Goal: Information Seeking & Learning: Learn about a topic

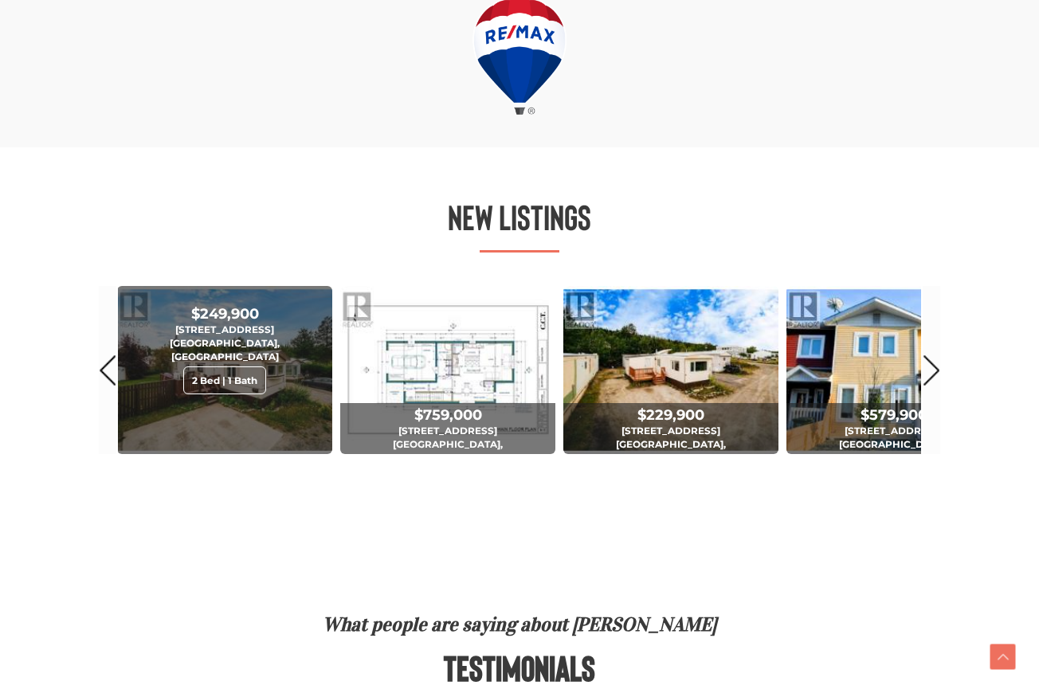
scroll to position [821, 0]
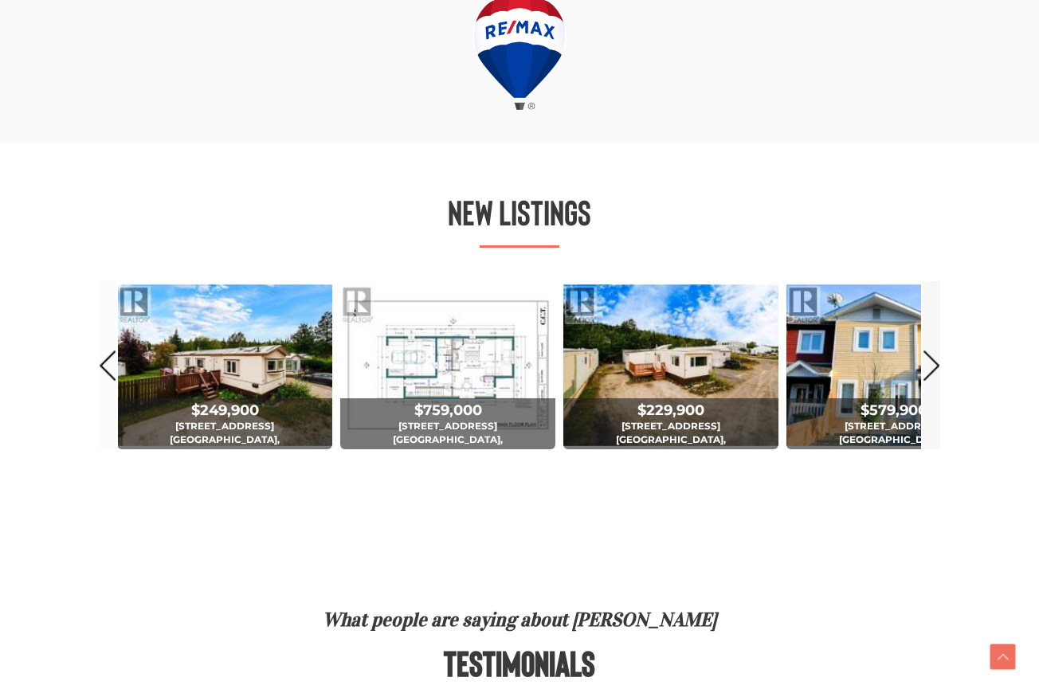
click at [937, 365] on link "Next" at bounding box center [931, 365] width 18 height 168
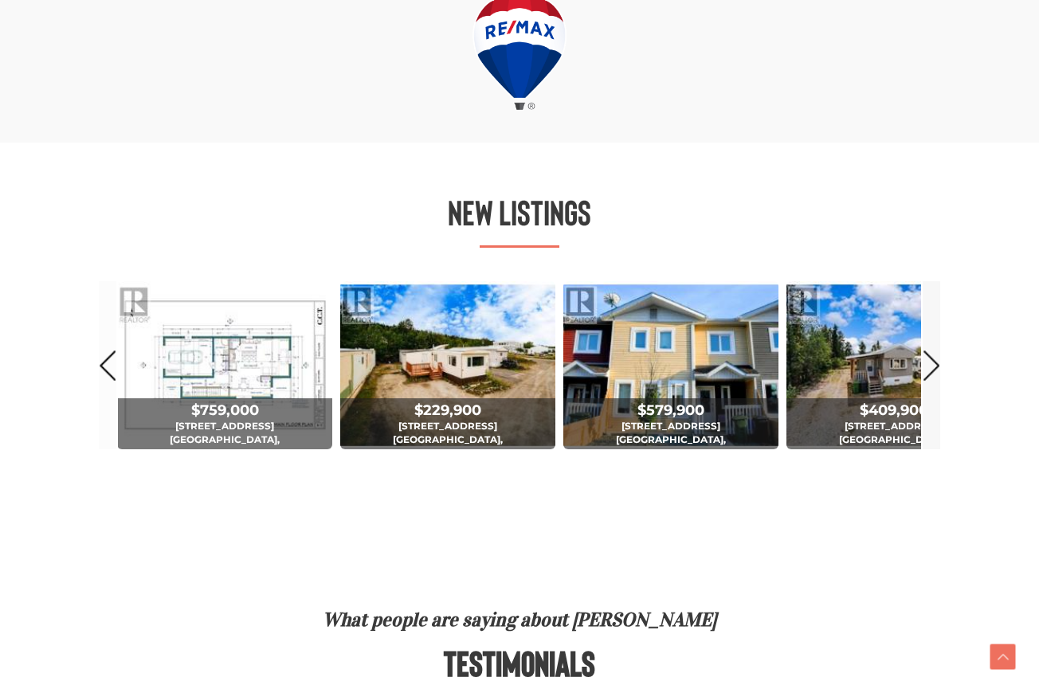
click at [928, 365] on link "Next" at bounding box center [931, 365] width 18 height 168
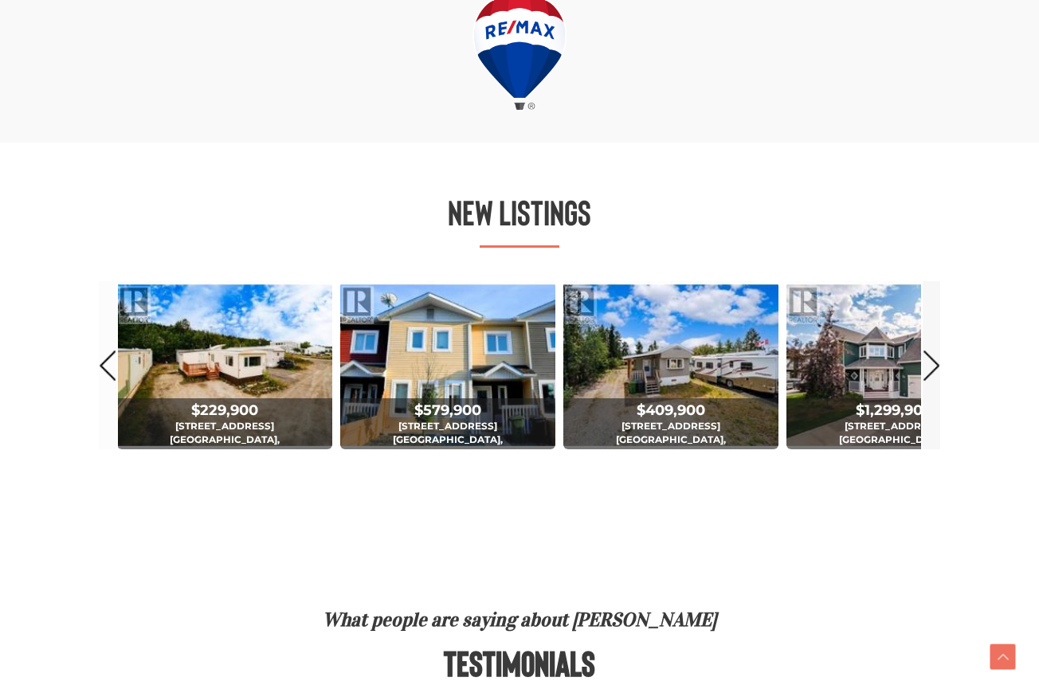
click at [928, 365] on link "Next" at bounding box center [931, 365] width 18 height 168
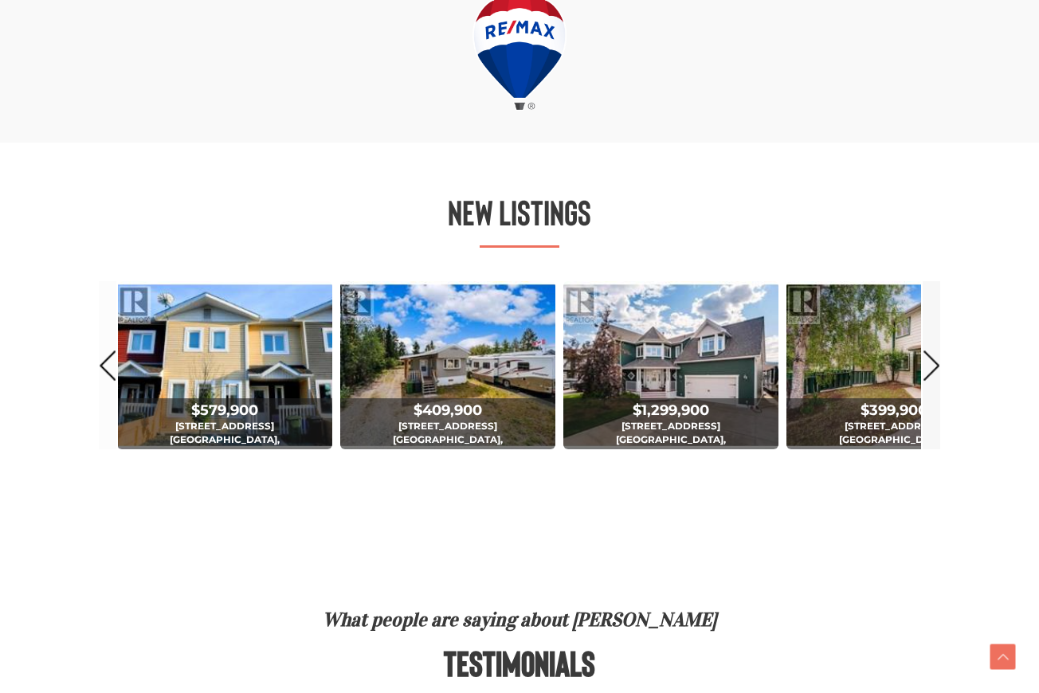
click at [928, 365] on link "Next" at bounding box center [931, 365] width 18 height 168
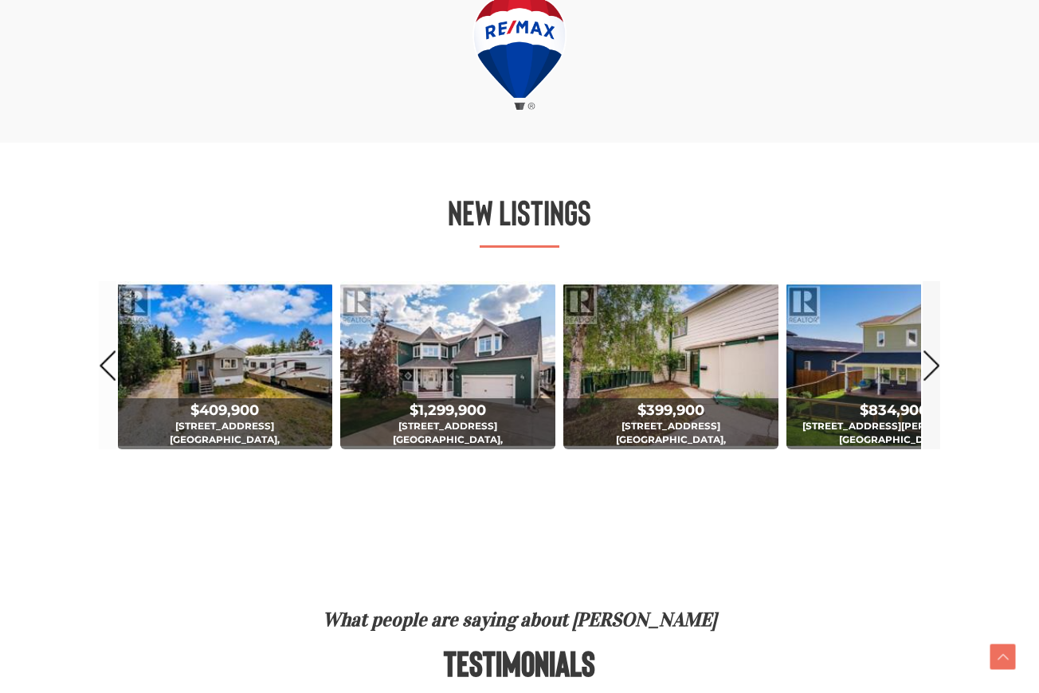
click at [928, 365] on link "Next" at bounding box center [931, 365] width 18 height 168
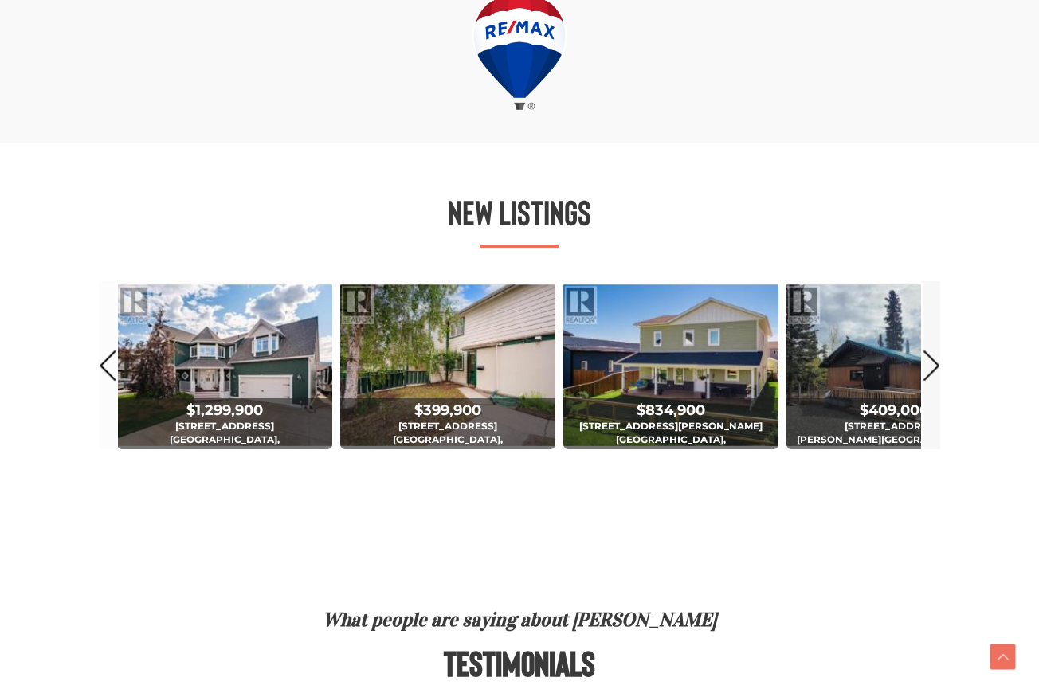
click at [928, 365] on link "Next" at bounding box center [931, 365] width 18 height 168
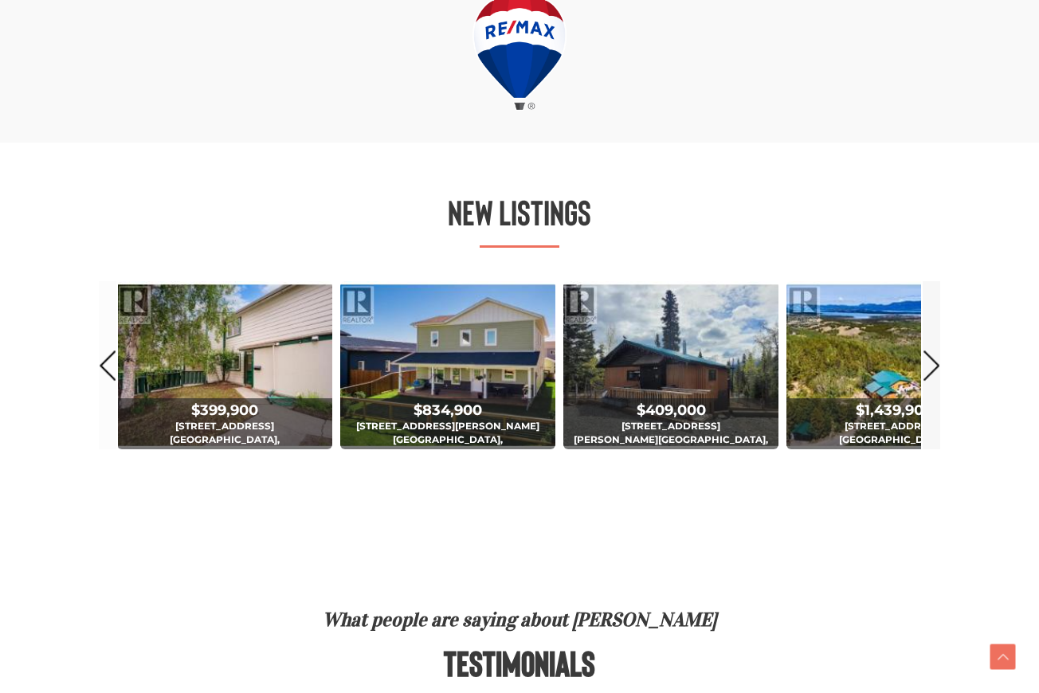
click at [928, 365] on link "Next" at bounding box center [931, 365] width 18 height 168
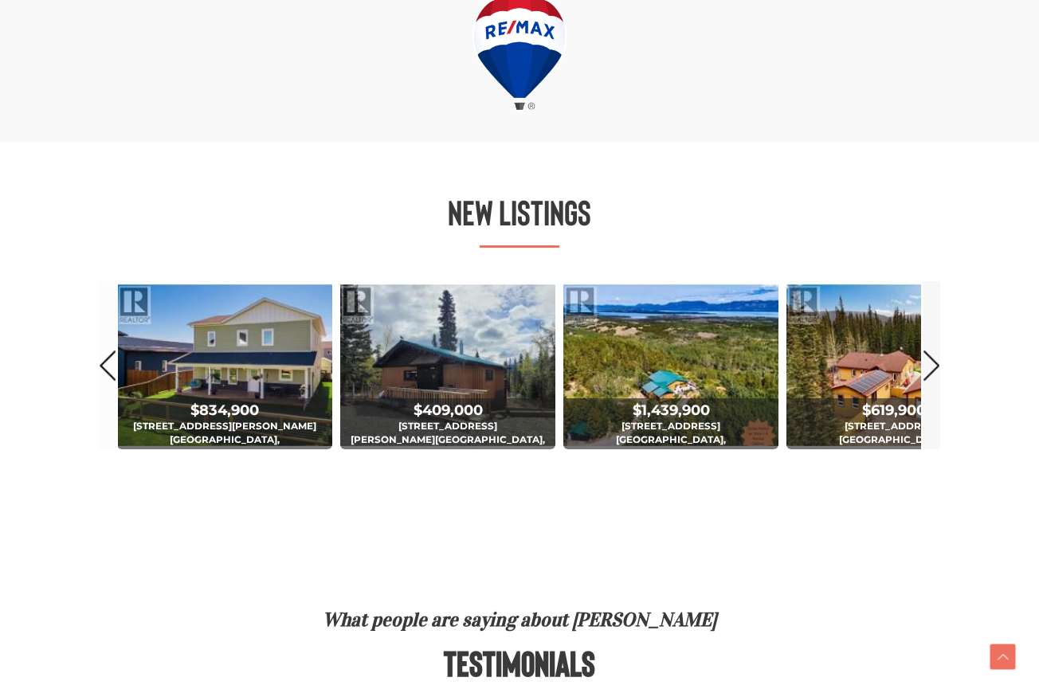
click at [928, 365] on link "Next" at bounding box center [931, 365] width 18 height 168
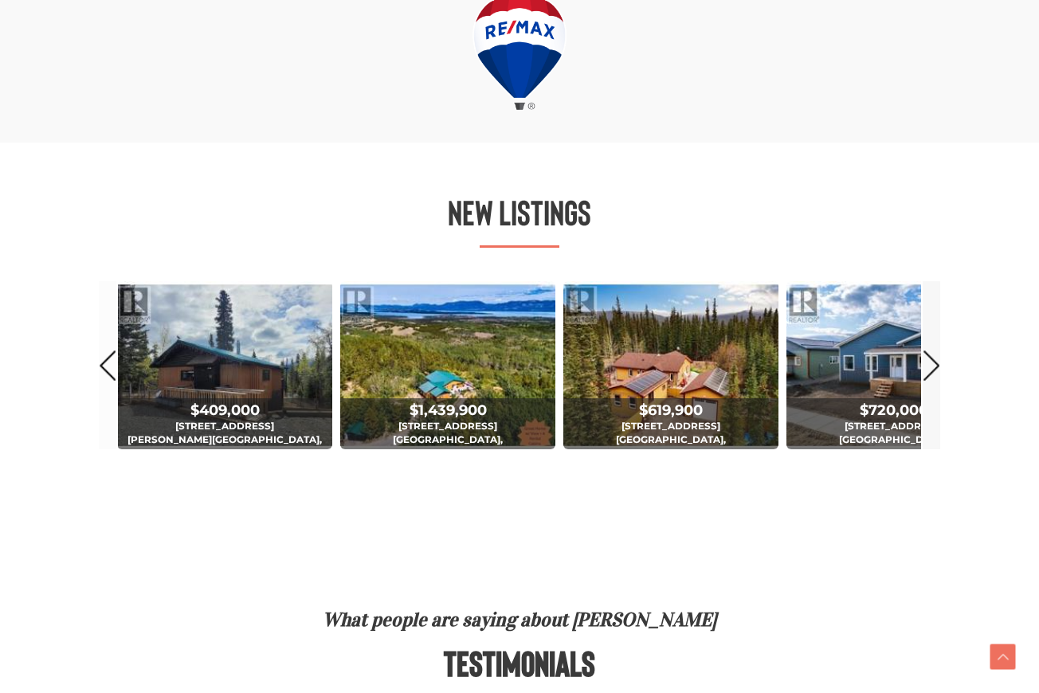
click at [928, 365] on link "Next" at bounding box center [931, 365] width 18 height 168
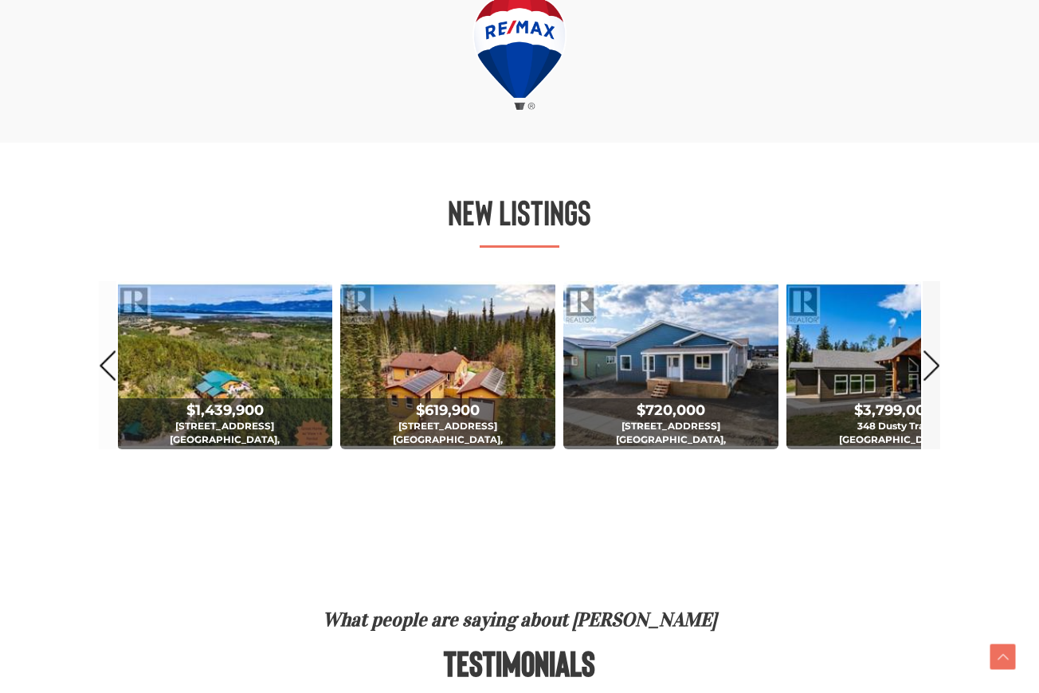
click at [928, 365] on link "Next" at bounding box center [931, 365] width 18 height 168
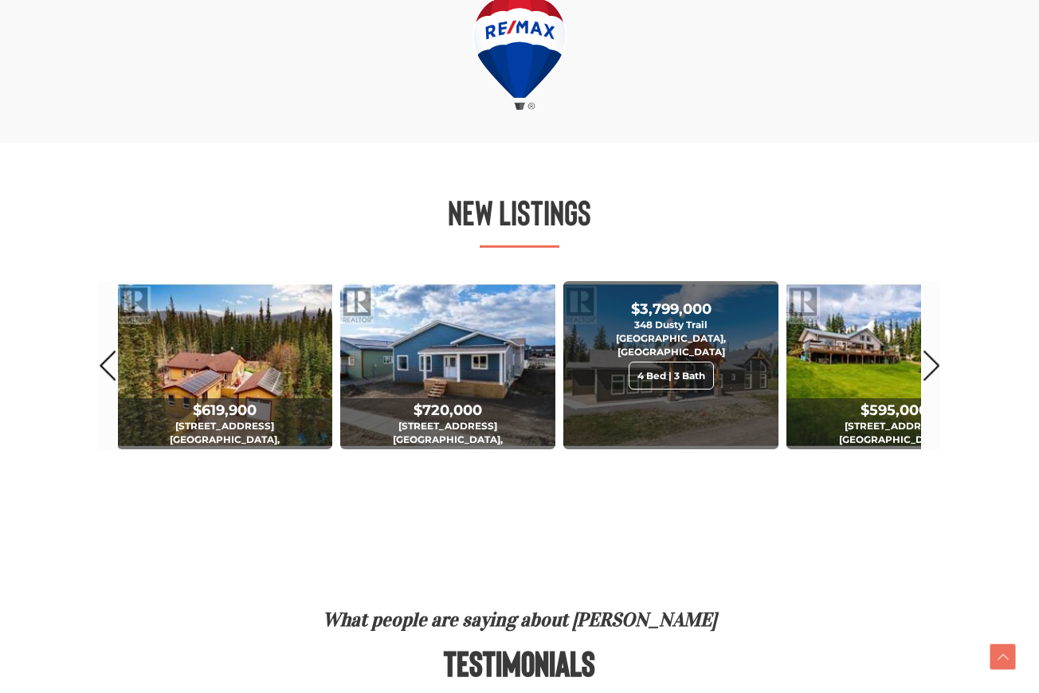
click at [682, 372] on span "$3,799,000 348 Dusty Trail Whitehorse North, Yukon 4 Bed | 3 Bath" at bounding box center [670, 347] width 215 height 96
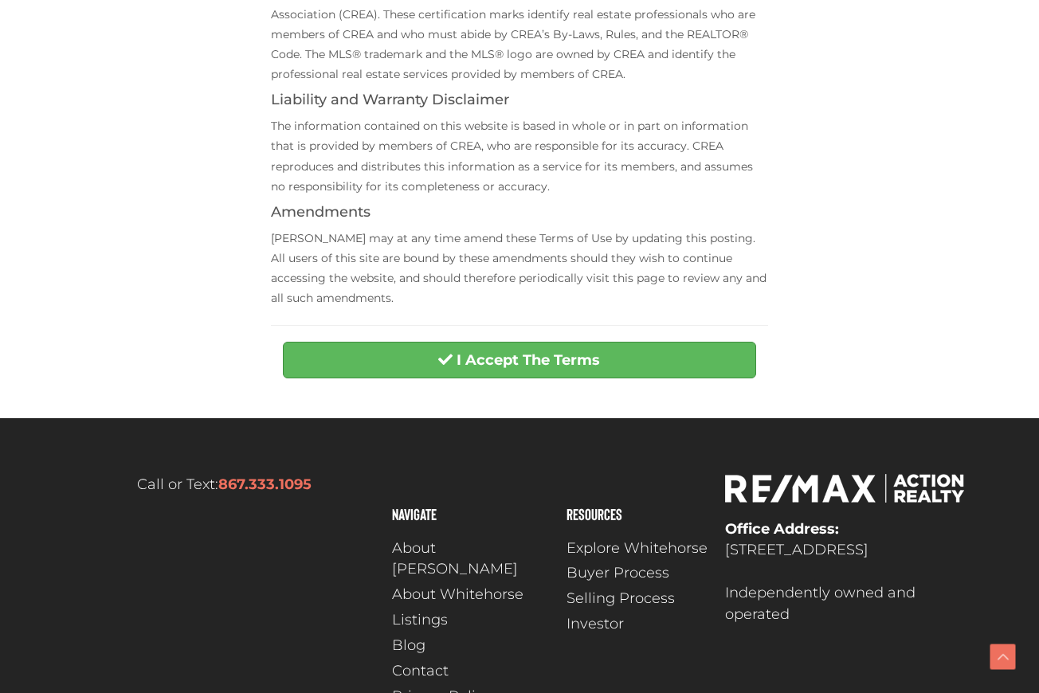
scroll to position [610, 0]
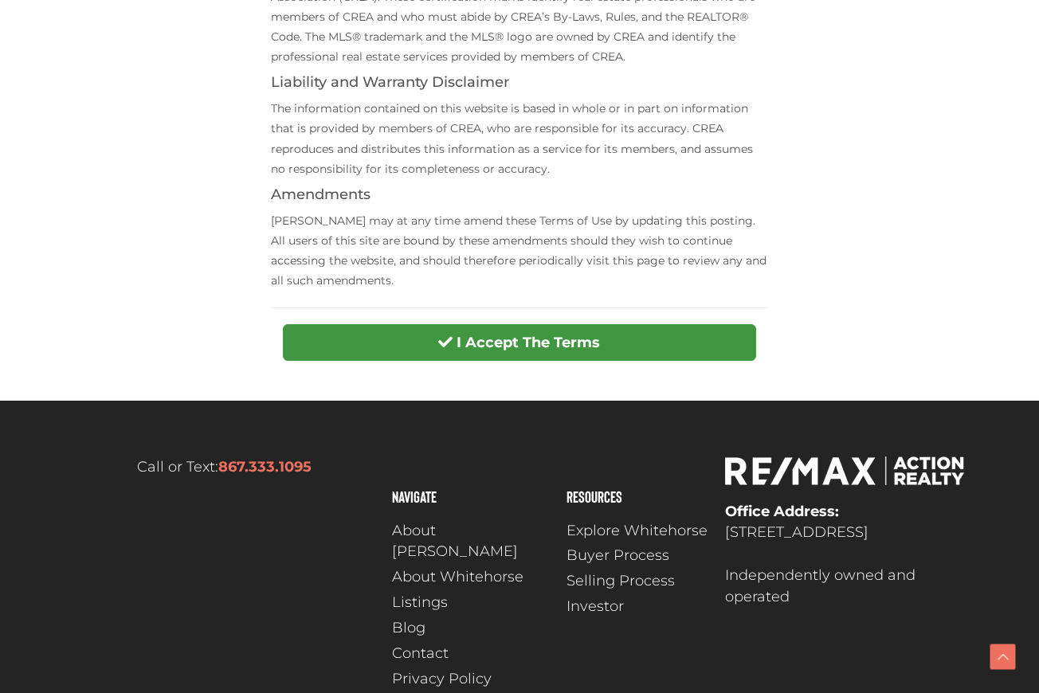
click at [525, 334] on strong "I Accept The Terms" at bounding box center [527, 343] width 143 height 18
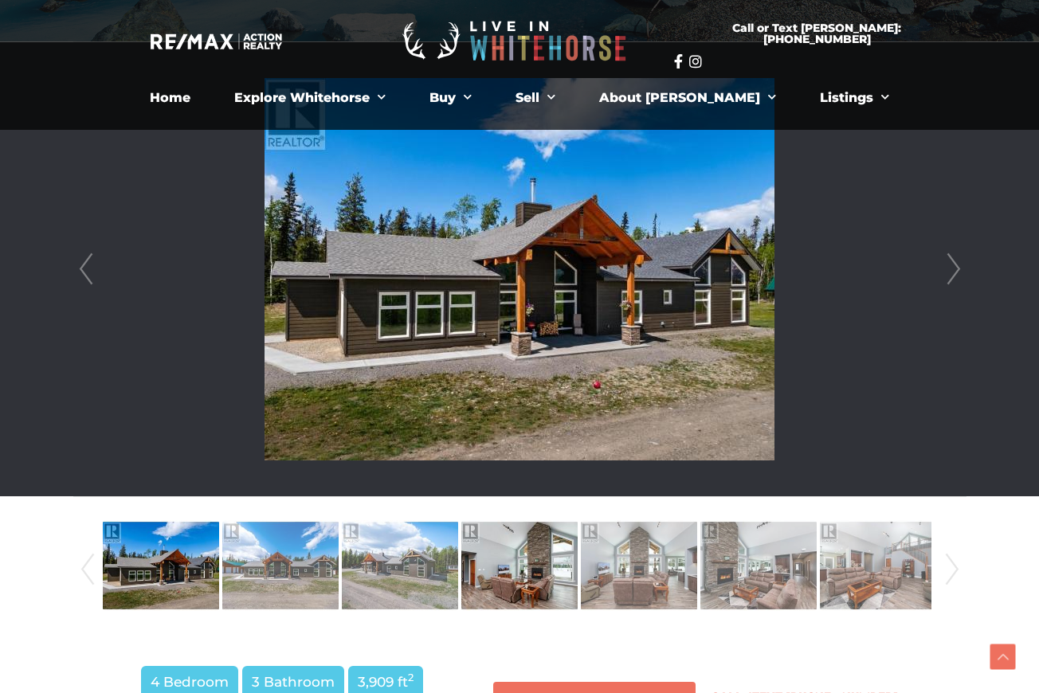
scroll to position [404, 1]
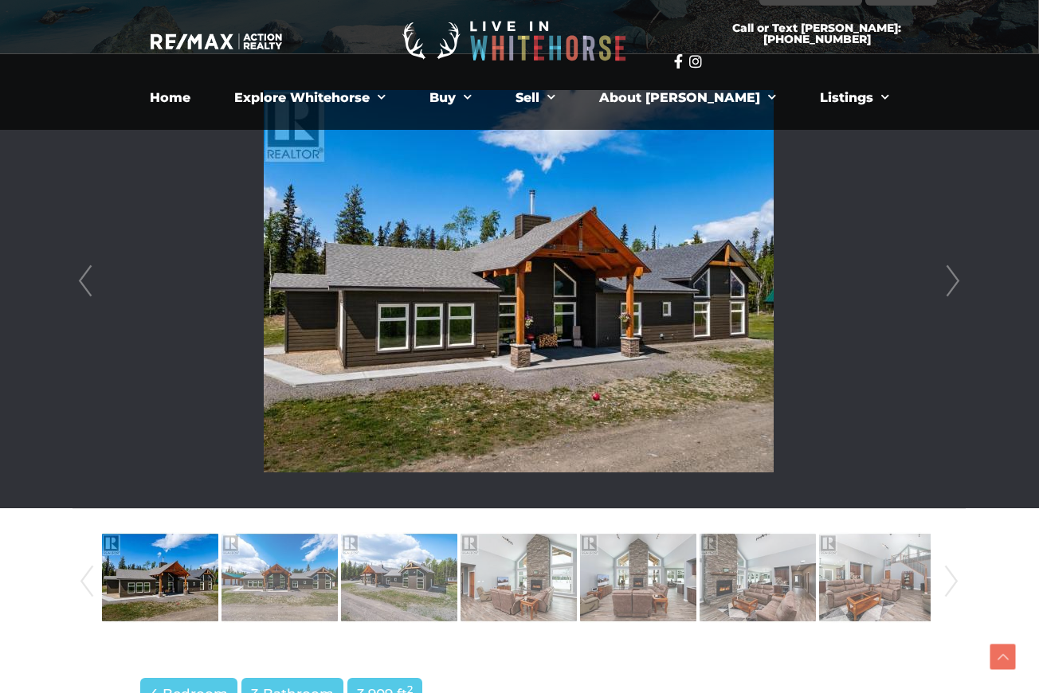
click at [953, 282] on link "Next" at bounding box center [953, 281] width 24 height 454
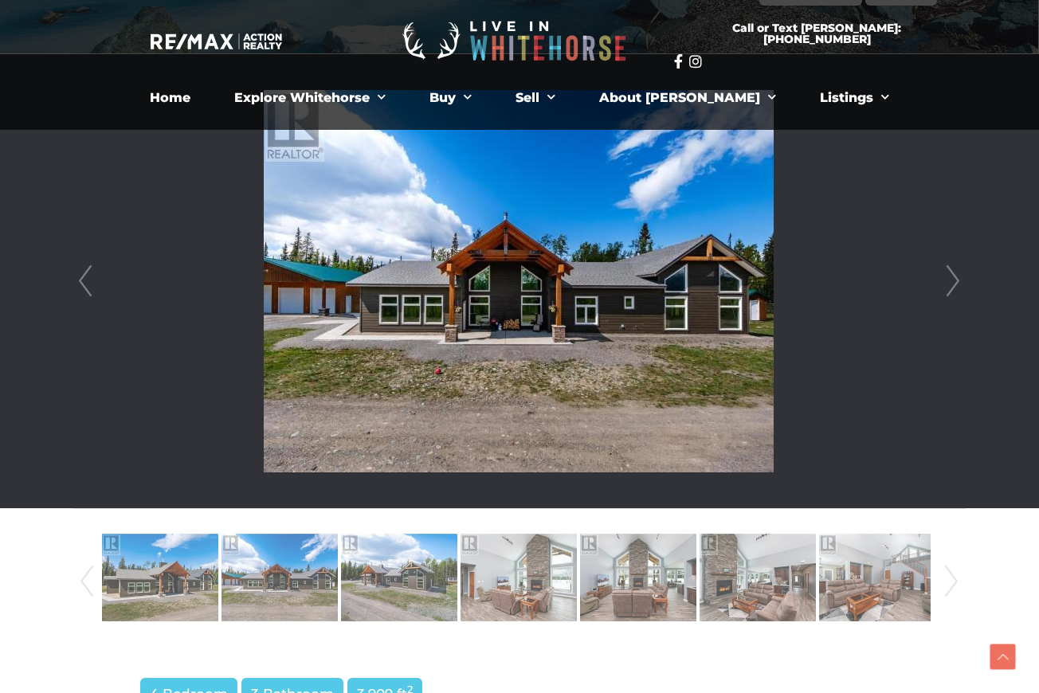
click at [953, 282] on link "Next" at bounding box center [953, 281] width 24 height 454
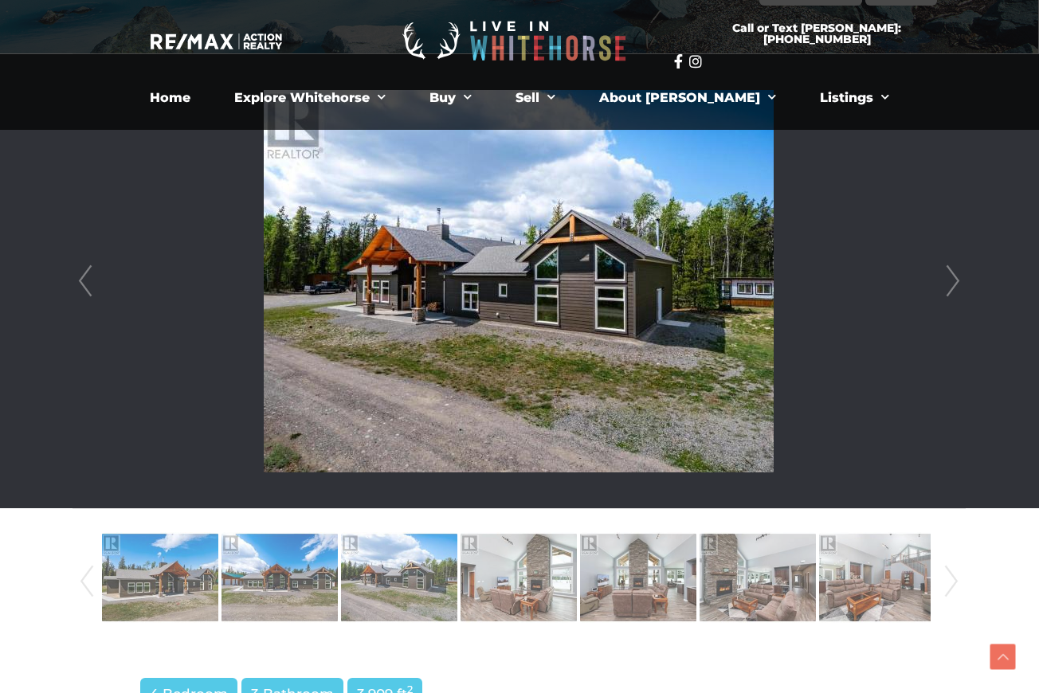
click at [953, 282] on link "Next" at bounding box center [953, 281] width 24 height 454
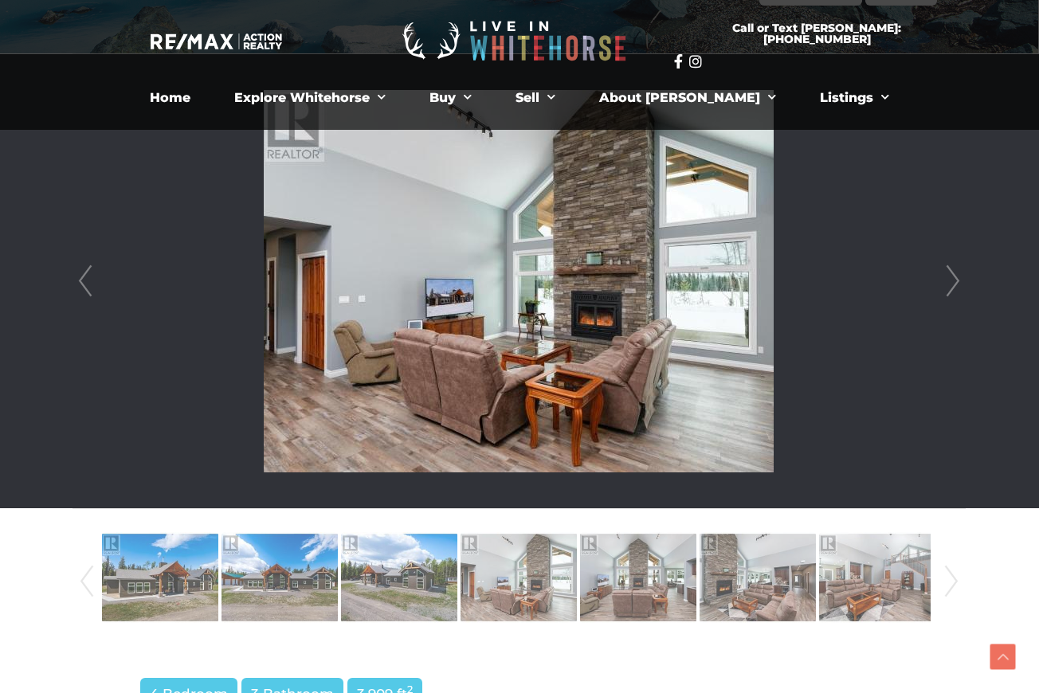
click at [953, 282] on link "Next" at bounding box center [953, 281] width 24 height 454
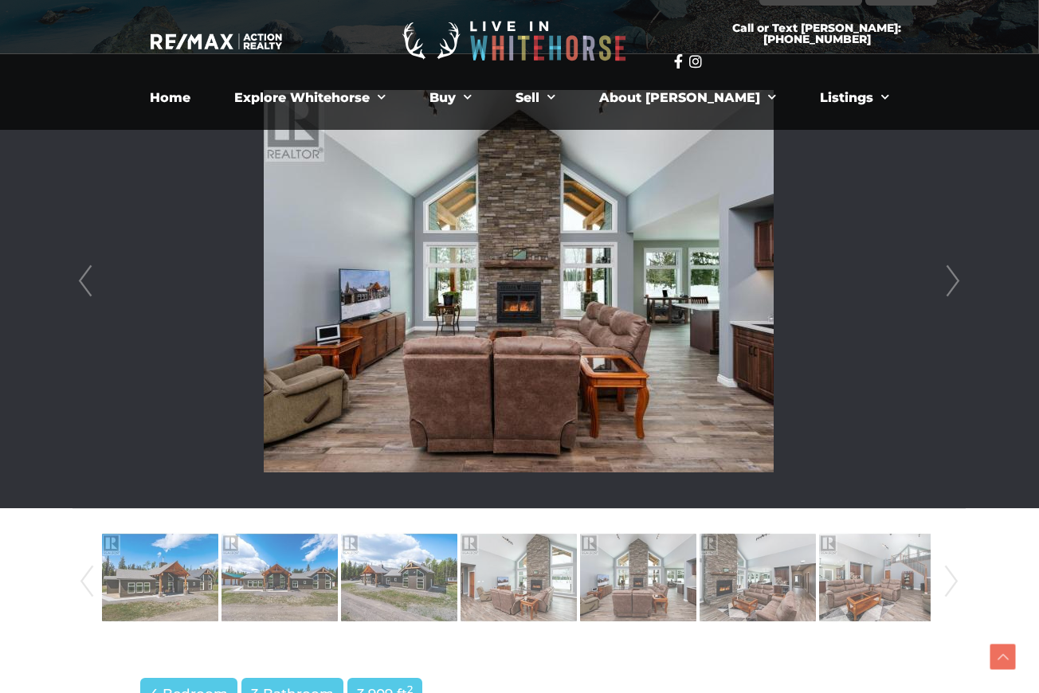
click at [953, 282] on link "Next" at bounding box center [953, 281] width 24 height 454
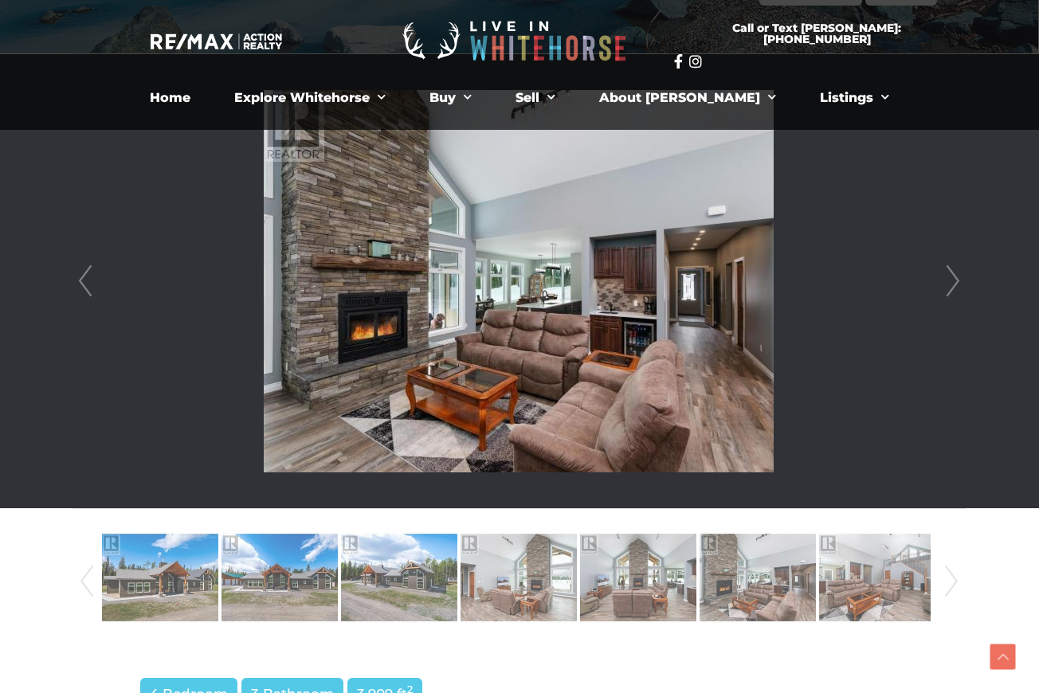
click at [953, 282] on link "Next" at bounding box center [953, 281] width 24 height 454
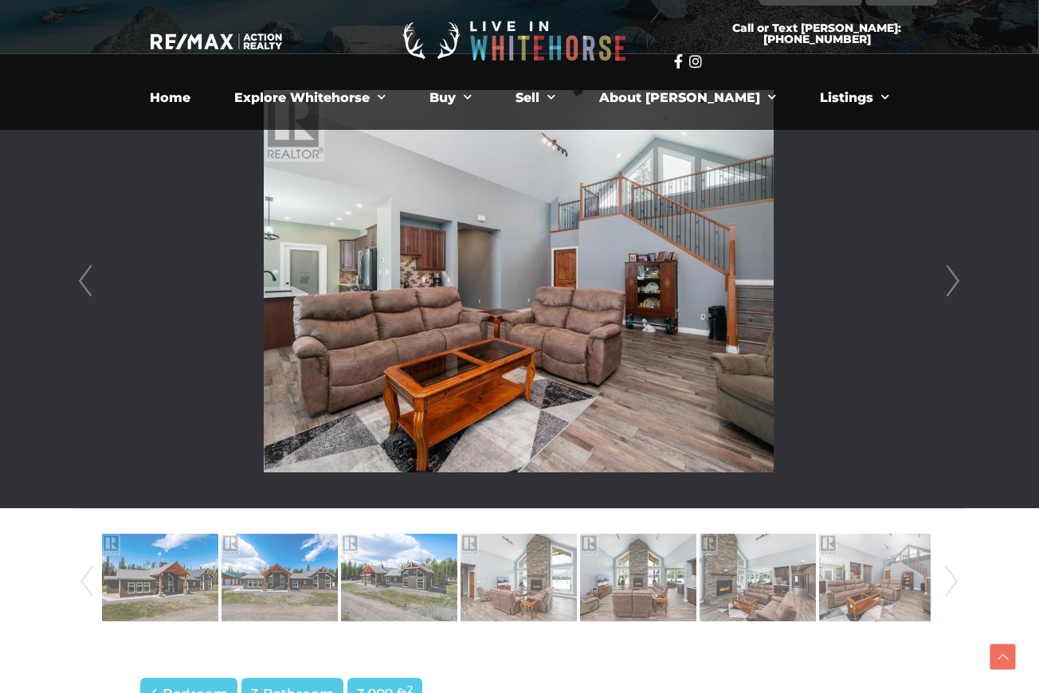
click at [953, 282] on link "Next" at bounding box center [953, 281] width 24 height 454
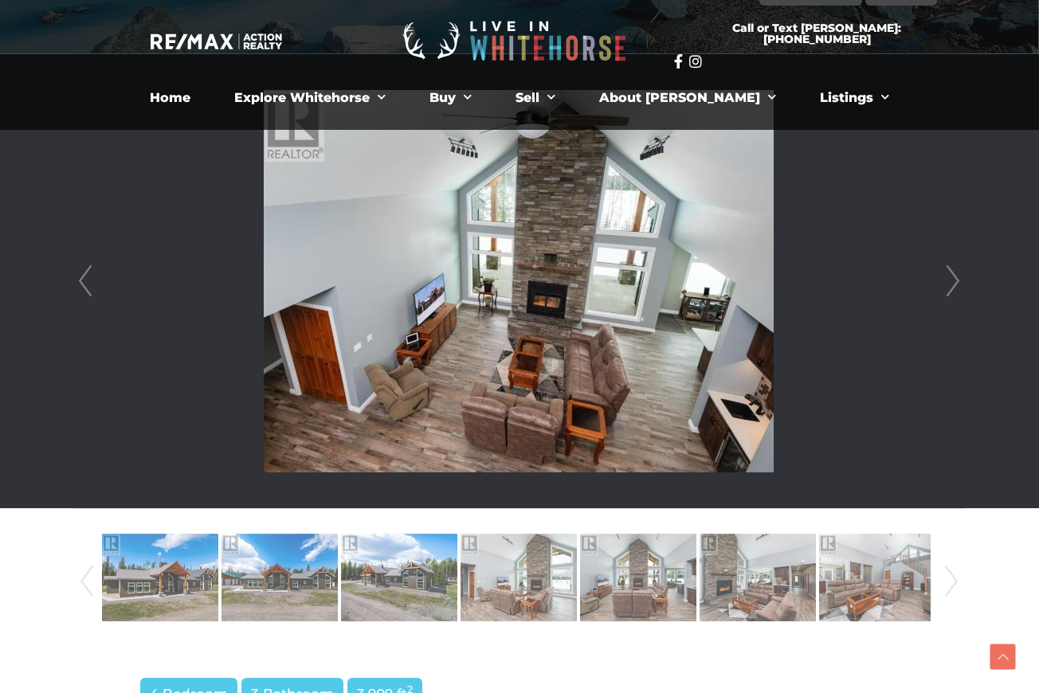
click at [953, 282] on link "Next" at bounding box center [953, 281] width 24 height 454
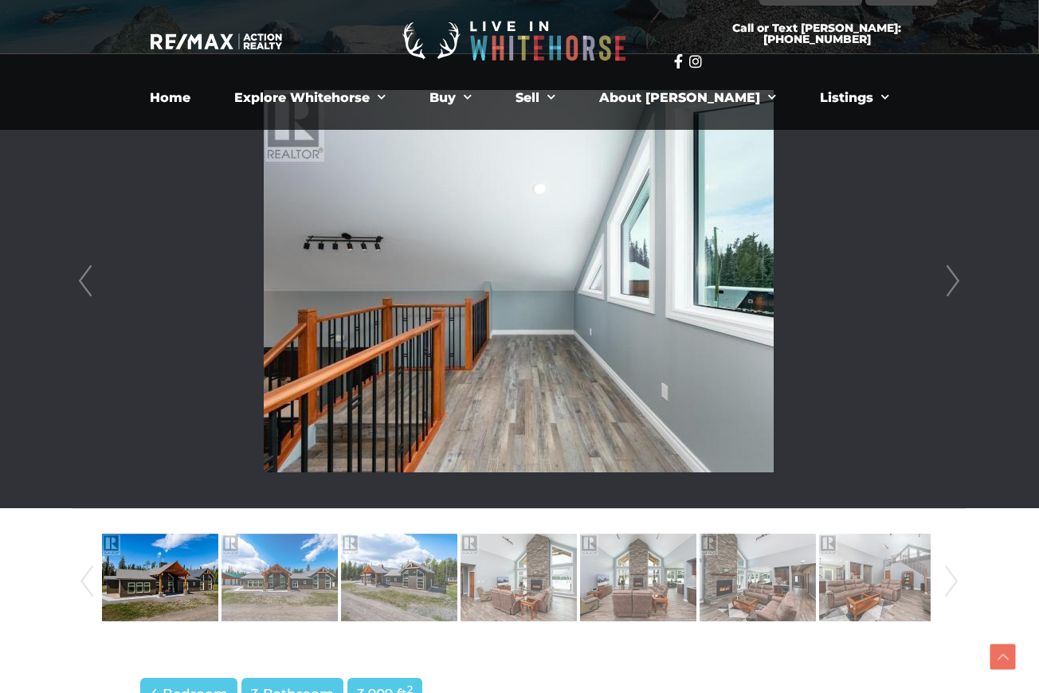
click at [953, 282] on link "Next" at bounding box center [953, 281] width 24 height 454
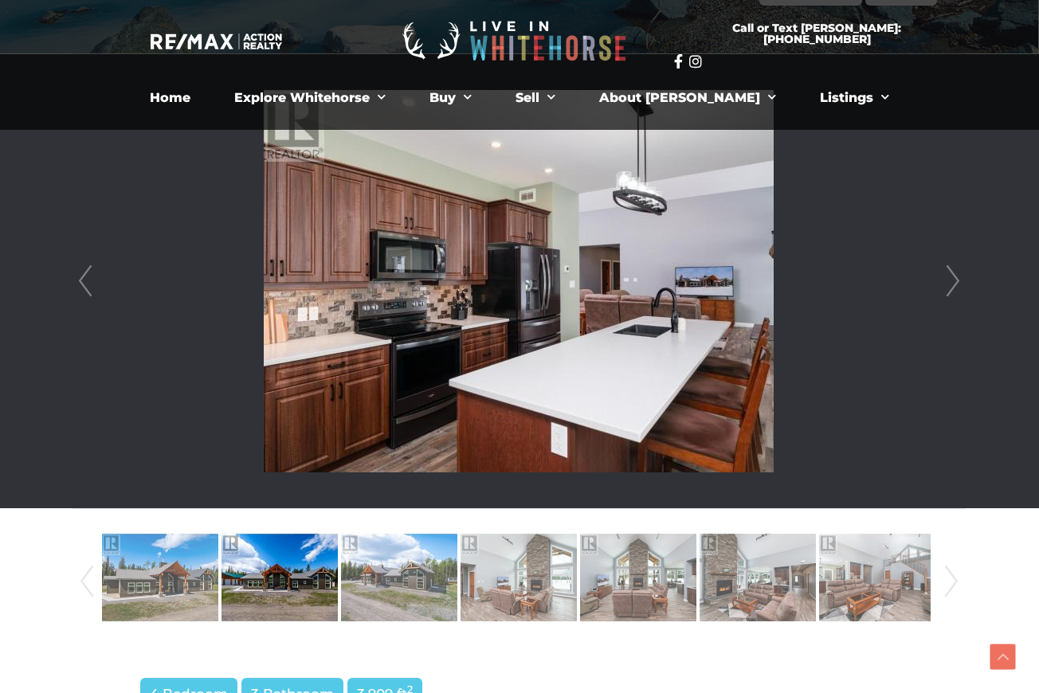
click at [953, 282] on link "Next" at bounding box center [953, 281] width 24 height 454
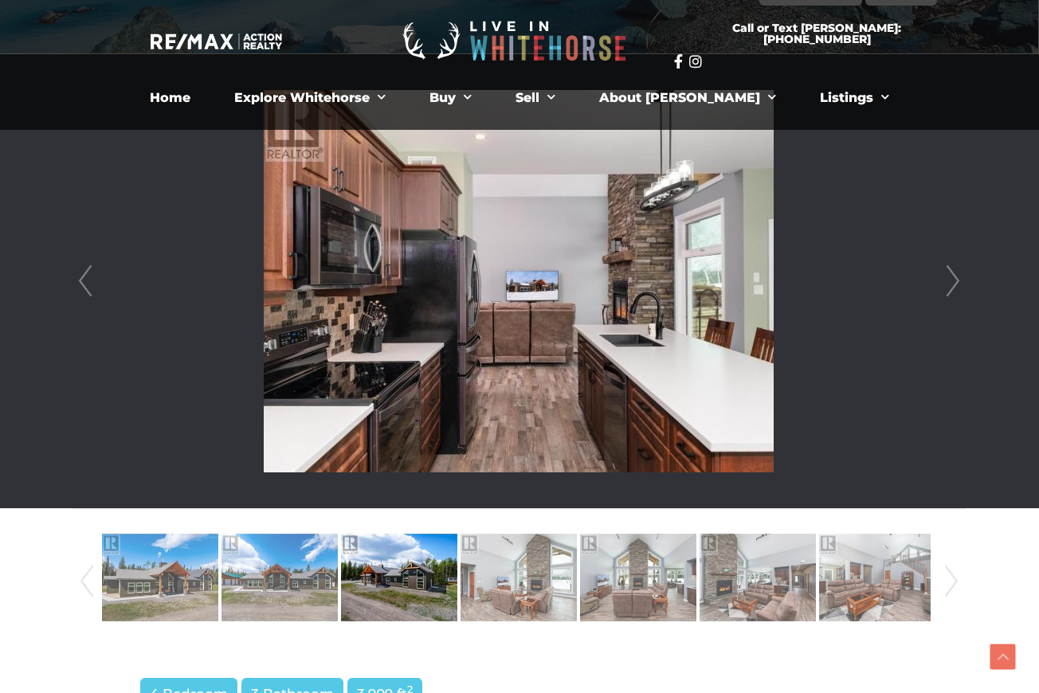
click at [953, 282] on link "Next" at bounding box center [953, 281] width 24 height 454
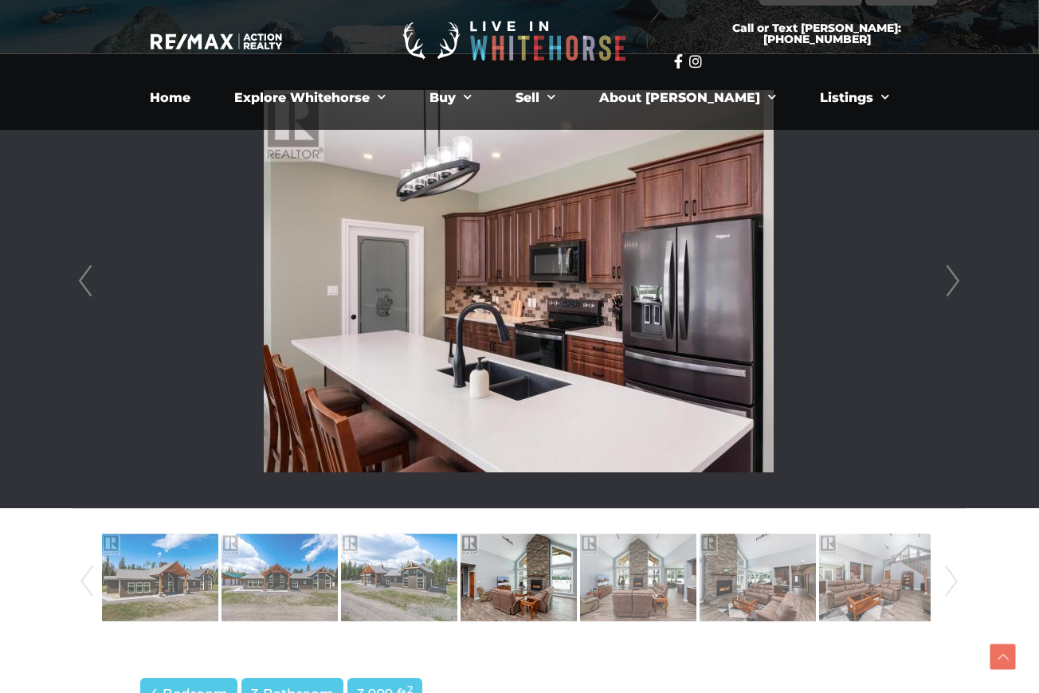
click at [953, 282] on link "Next" at bounding box center [953, 281] width 24 height 454
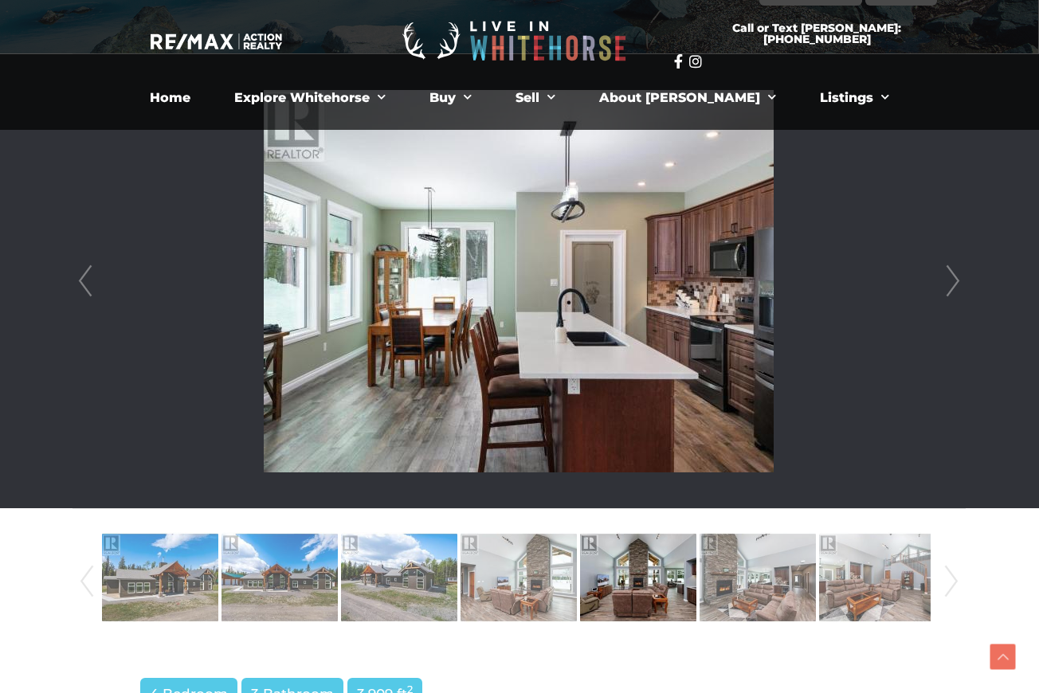
click at [953, 282] on link "Next" at bounding box center [953, 281] width 24 height 454
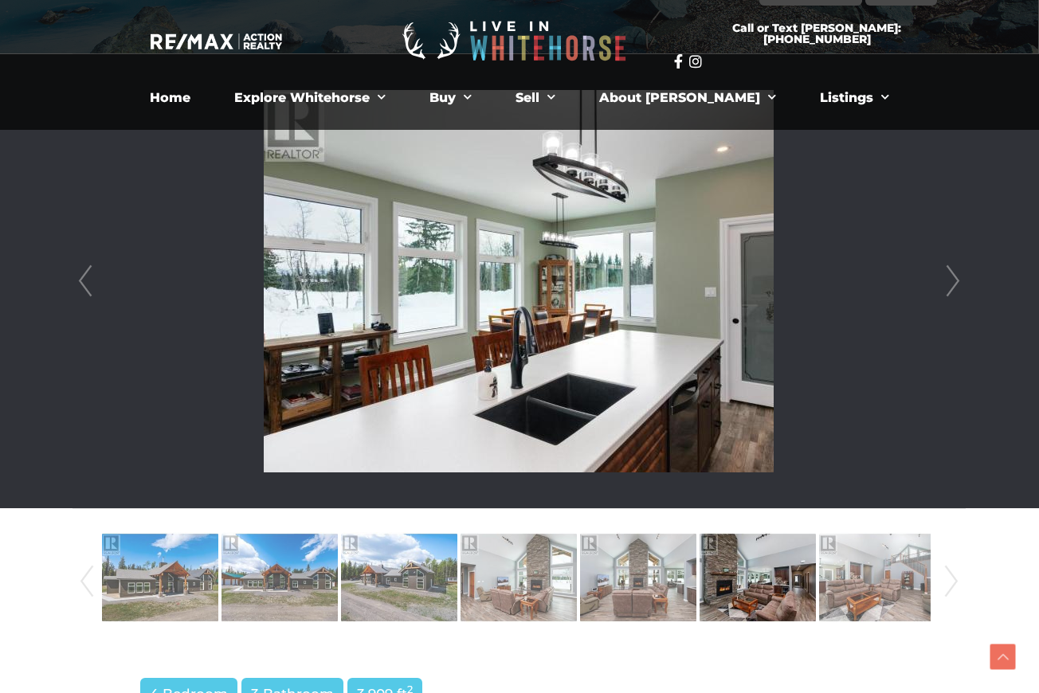
click at [953, 282] on link "Next" at bounding box center [953, 281] width 24 height 454
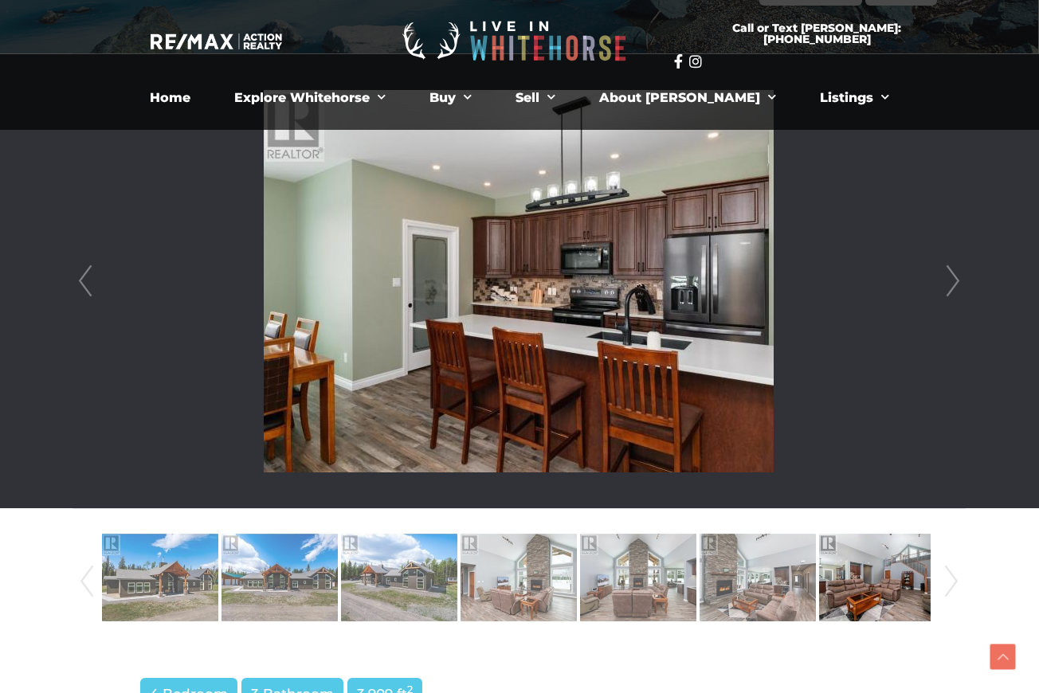
click at [953, 282] on link "Next" at bounding box center [953, 281] width 24 height 454
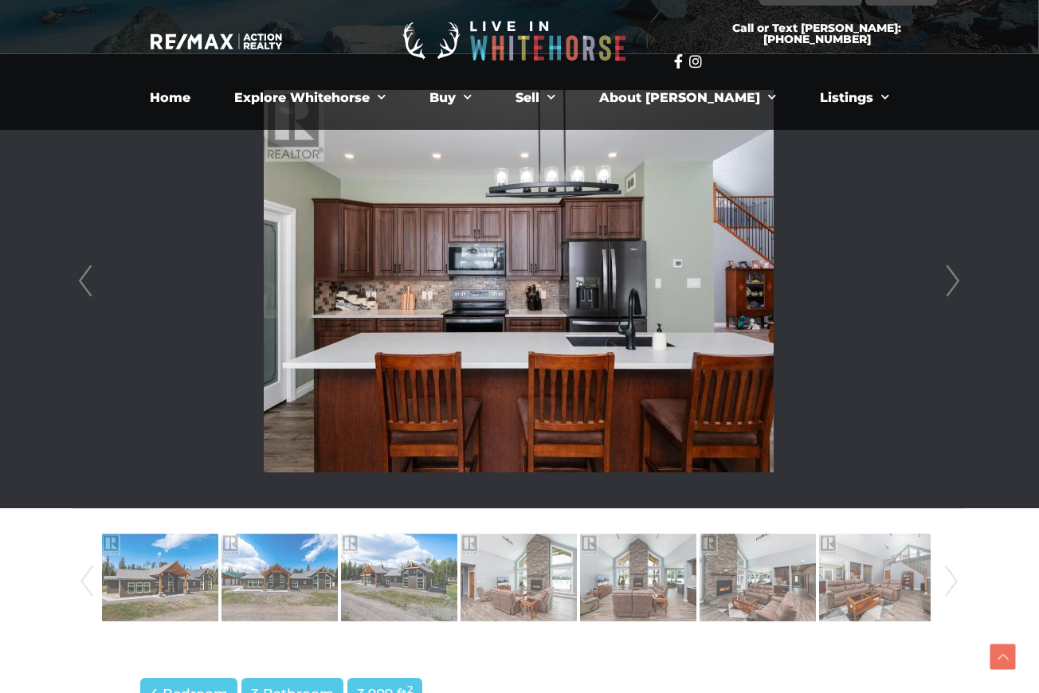
click at [953, 282] on link "Next" at bounding box center [953, 281] width 24 height 454
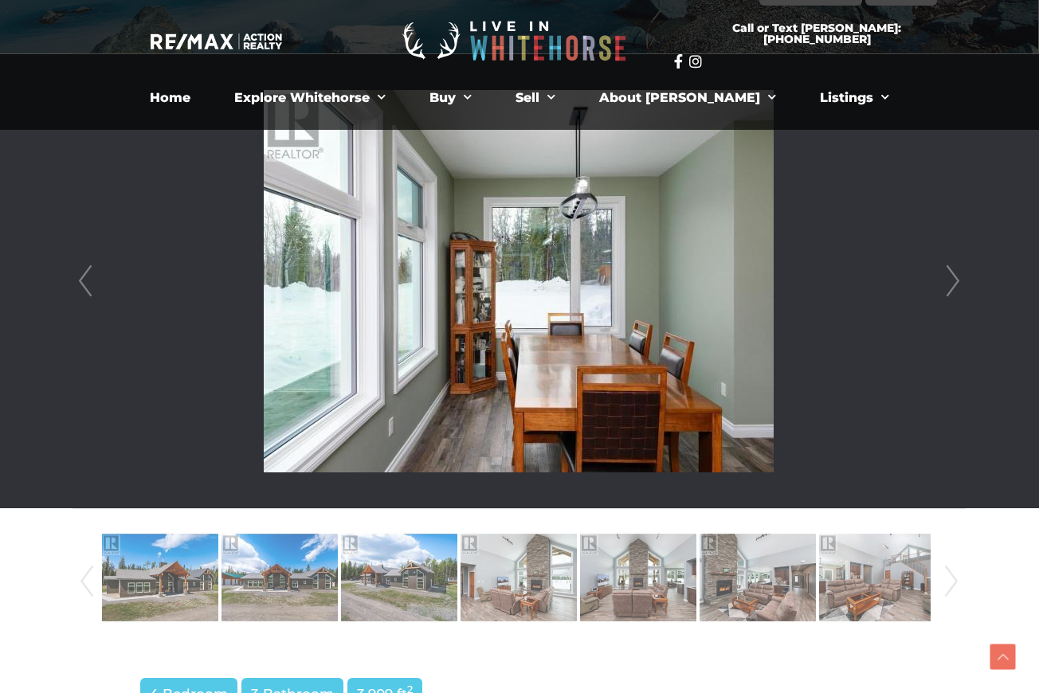
click at [953, 282] on link "Next" at bounding box center [953, 281] width 24 height 454
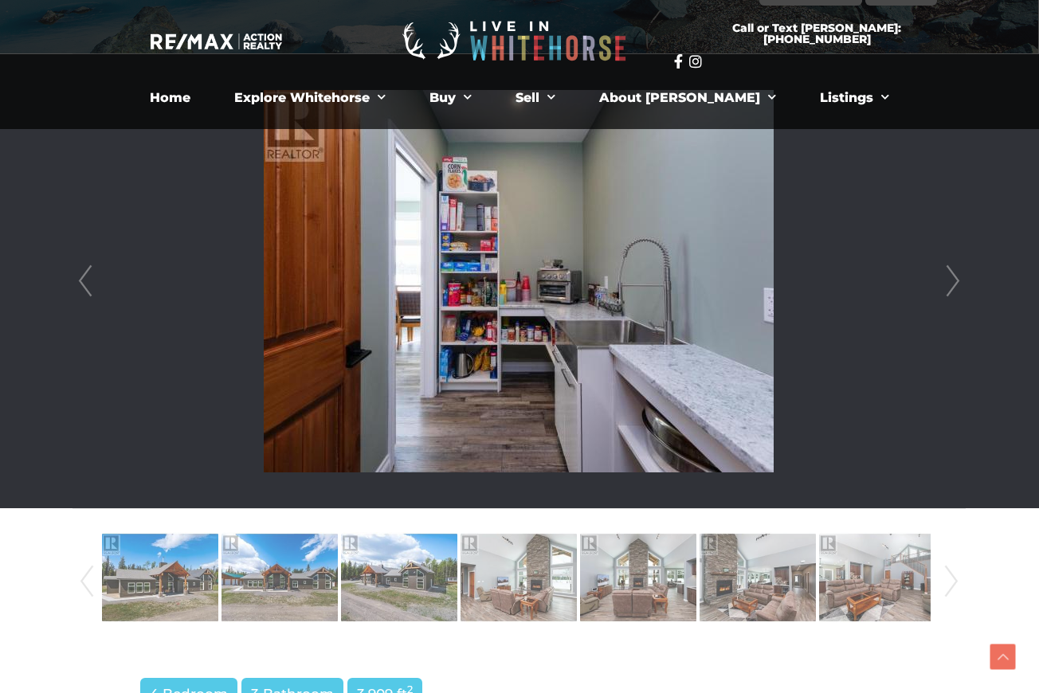
click at [86, 290] on link "Prev" at bounding box center [85, 281] width 24 height 454
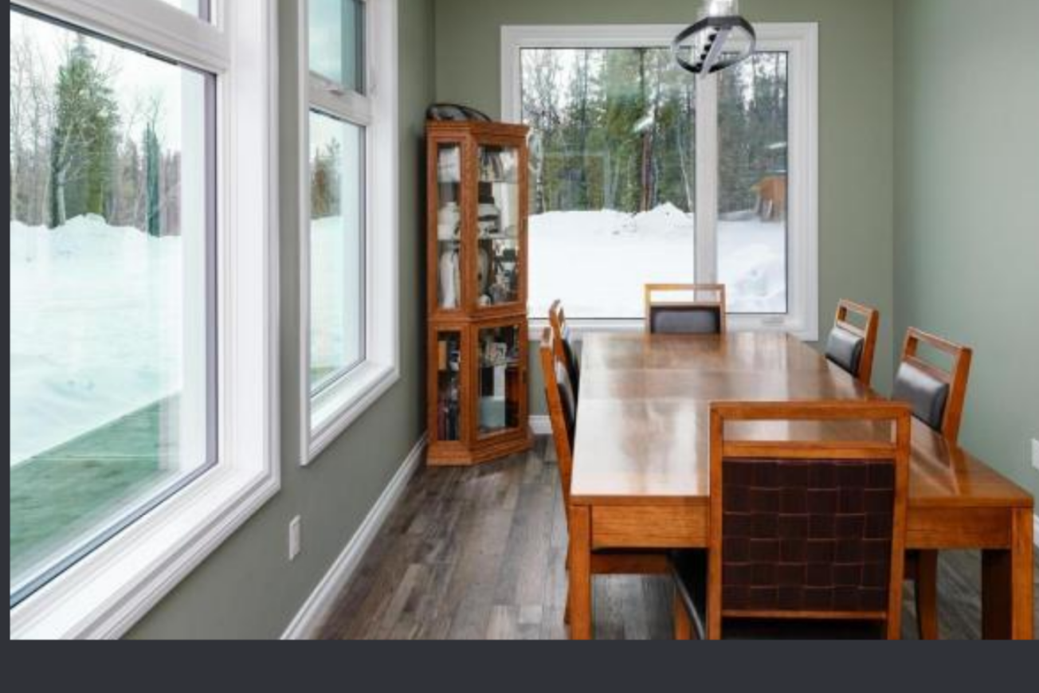
scroll to position [384, 1]
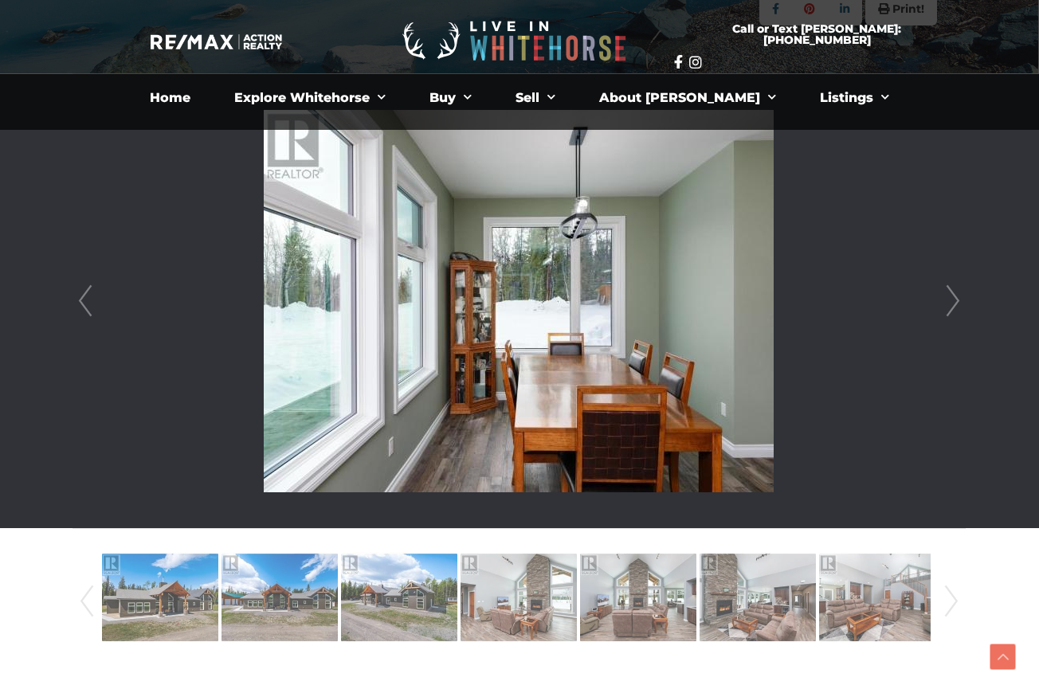
click at [956, 300] on link "Next" at bounding box center [953, 301] width 24 height 454
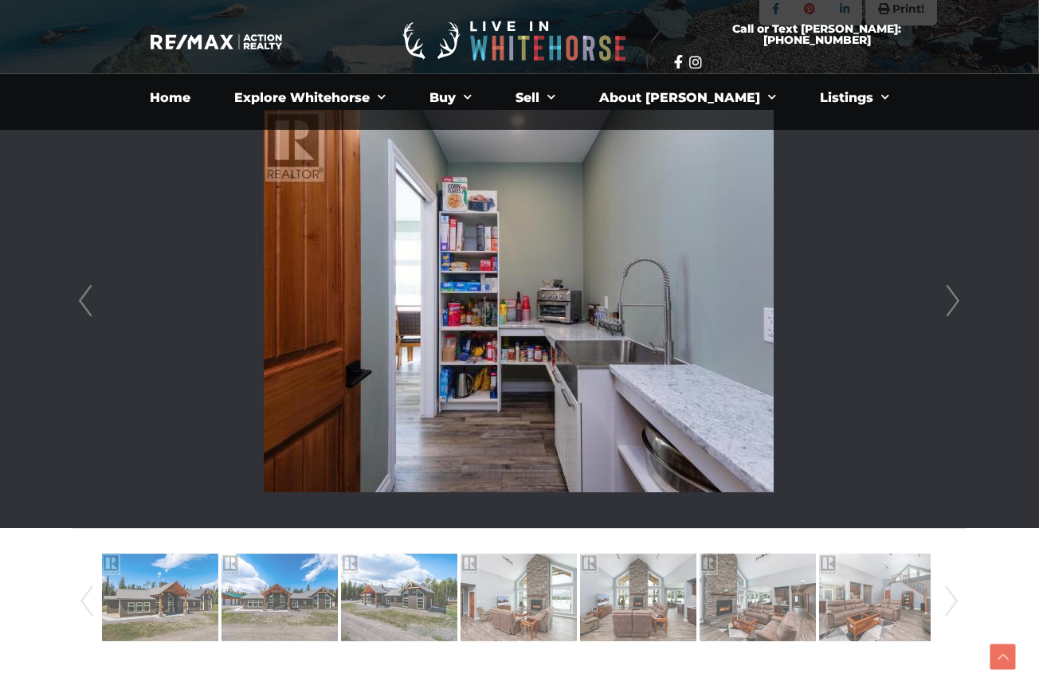
click at [956, 300] on link "Next" at bounding box center [953, 301] width 24 height 454
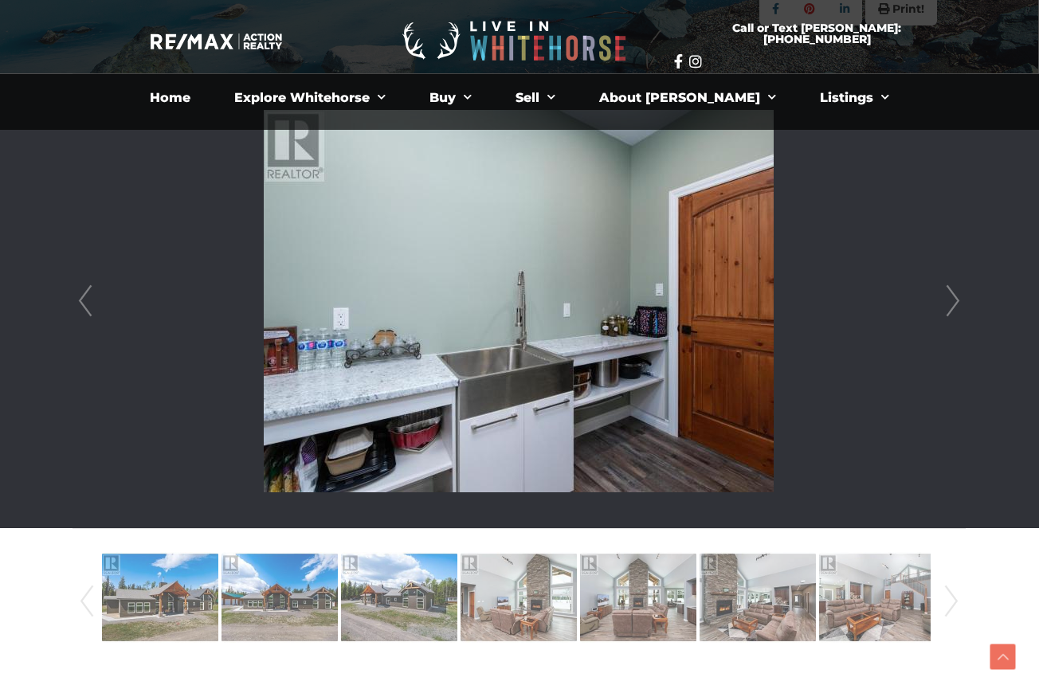
click at [956, 300] on link "Next" at bounding box center [953, 301] width 24 height 454
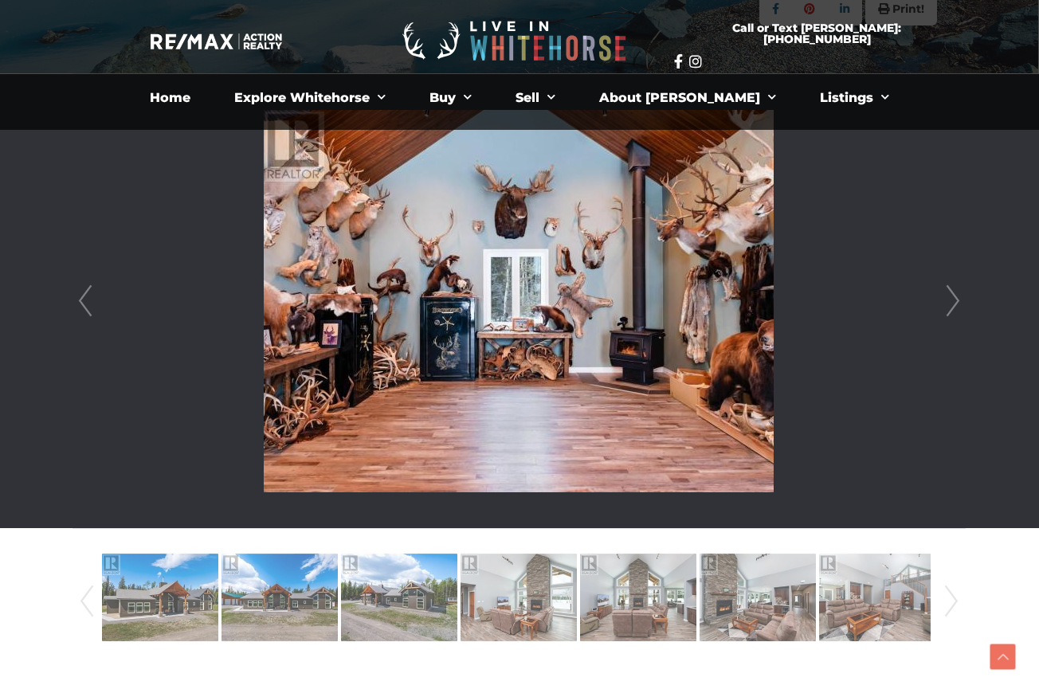
click at [499, 332] on img at bounding box center [519, 301] width 510 height 382
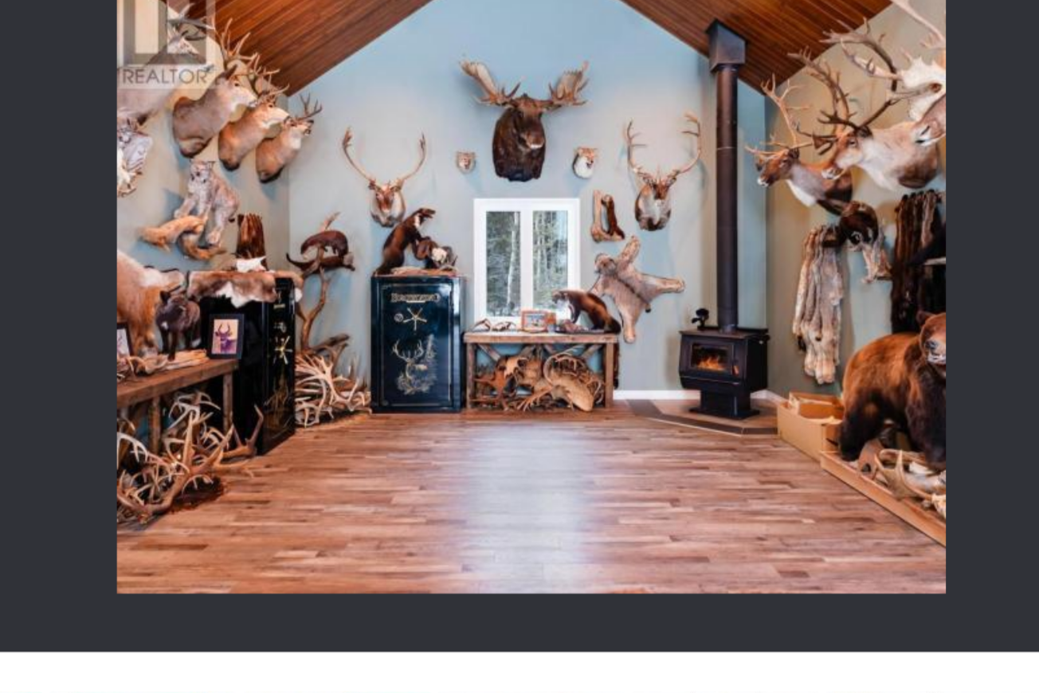
scroll to position [393, 0]
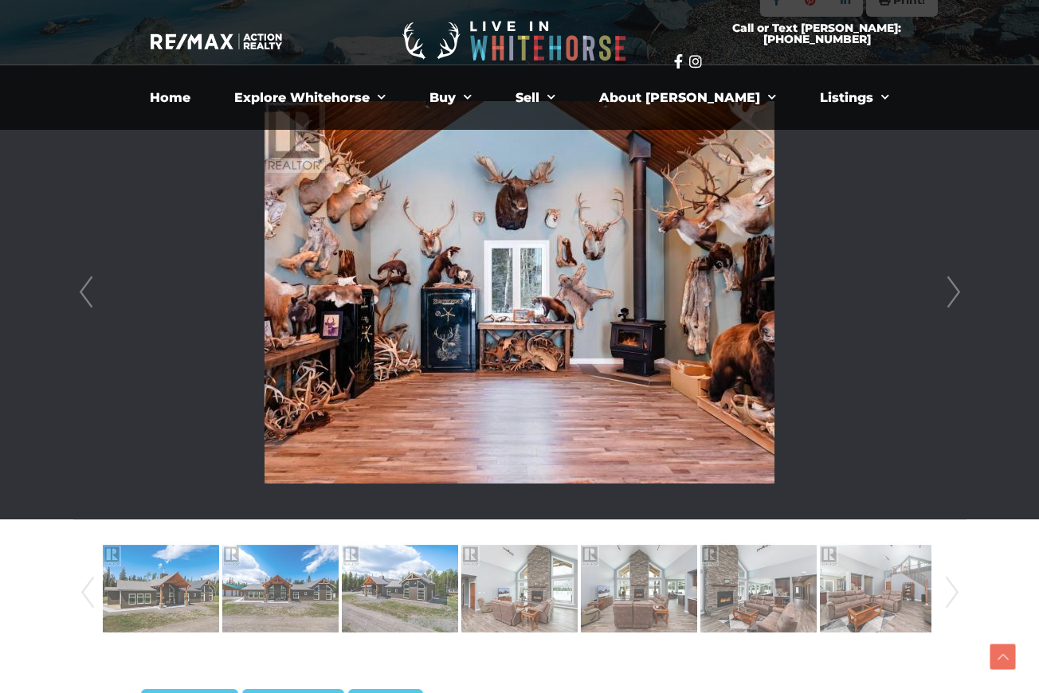
click at [953, 297] on link "Next" at bounding box center [953, 292] width 24 height 454
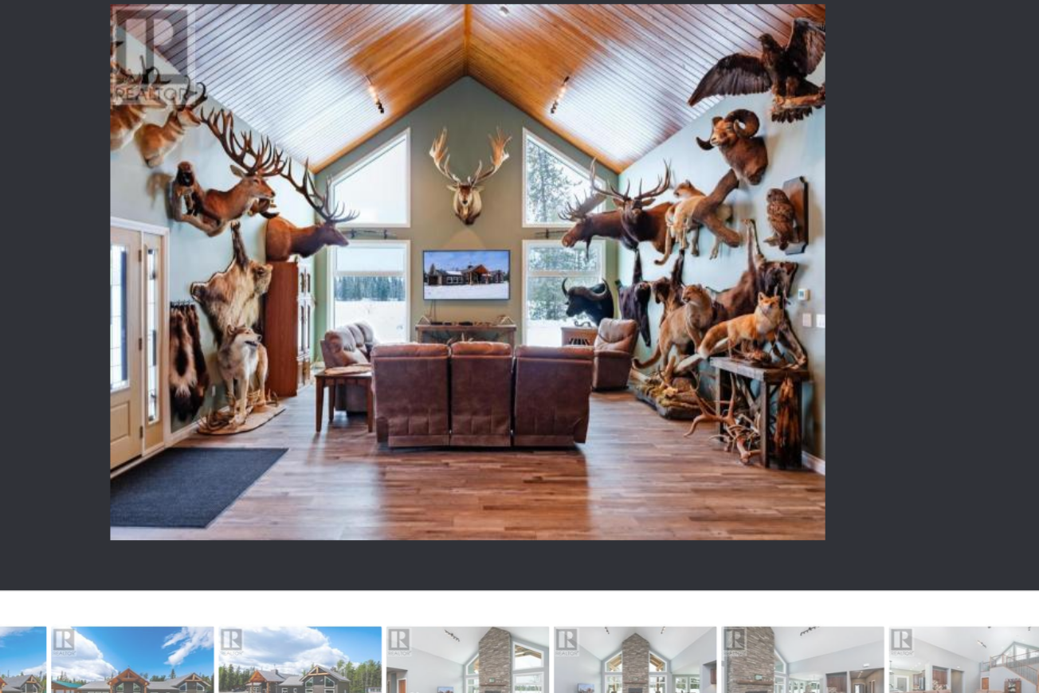
scroll to position [407, 62]
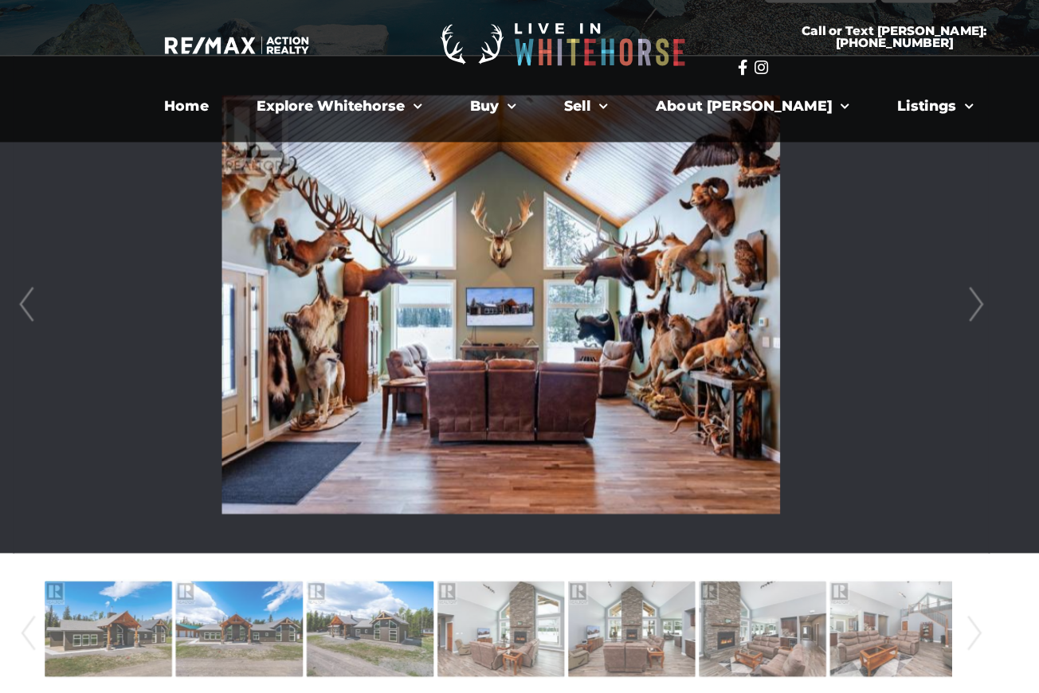
click at [896, 274] on link "Next" at bounding box center [891, 278] width 24 height 454
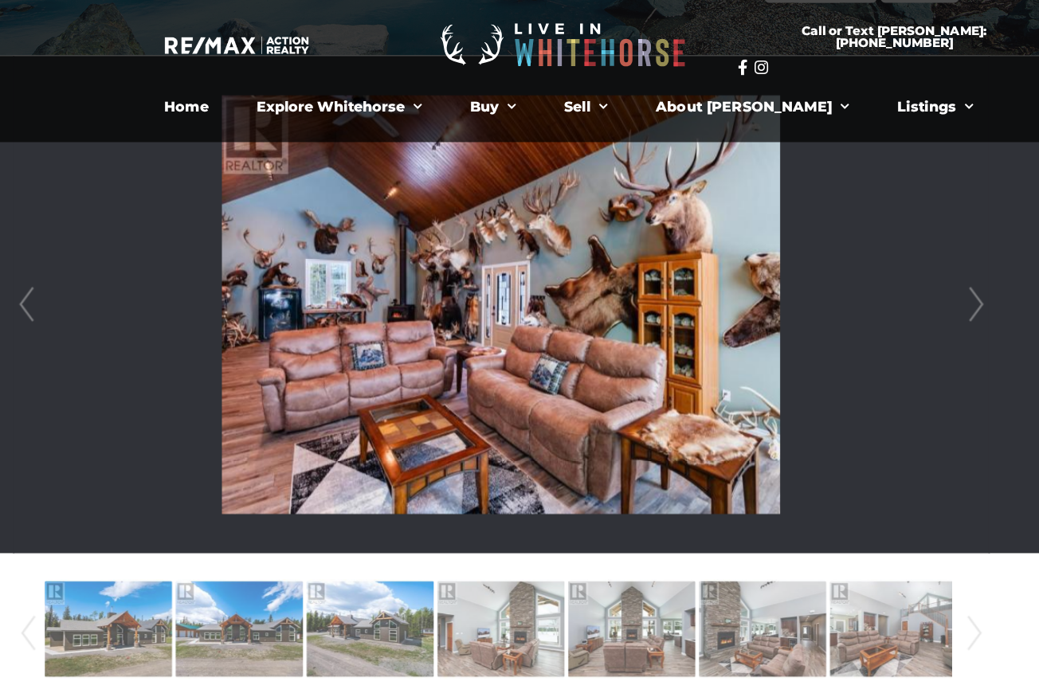
click at [897, 268] on link "Next" at bounding box center [891, 278] width 24 height 454
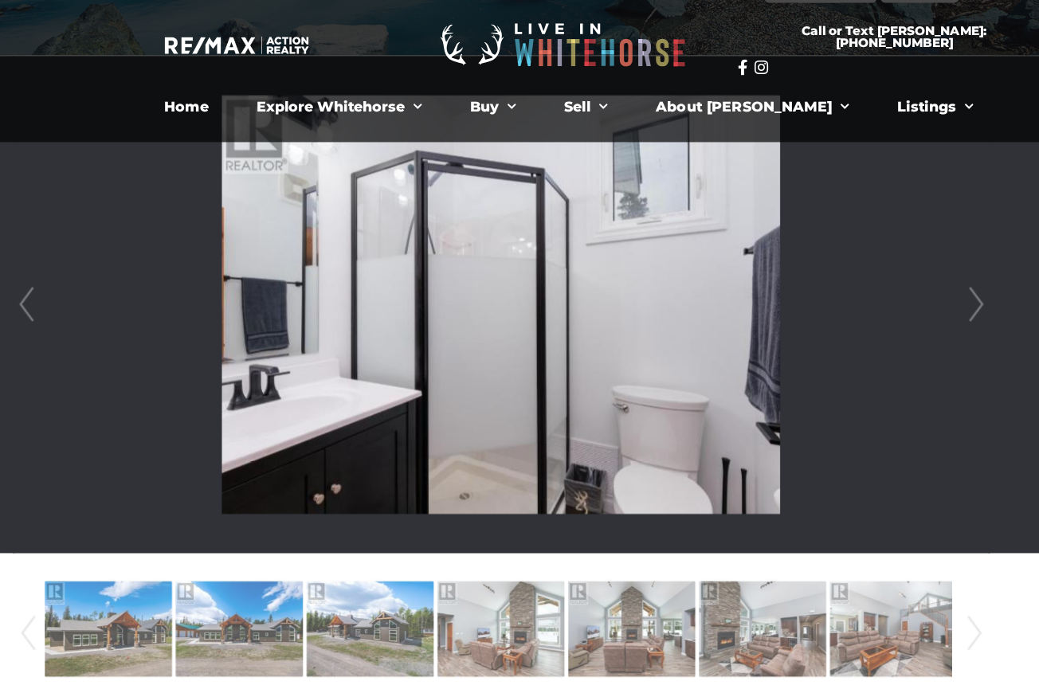
click at [897, 268] on link "Next" at bounding box center [891, 278] width 24 height 454
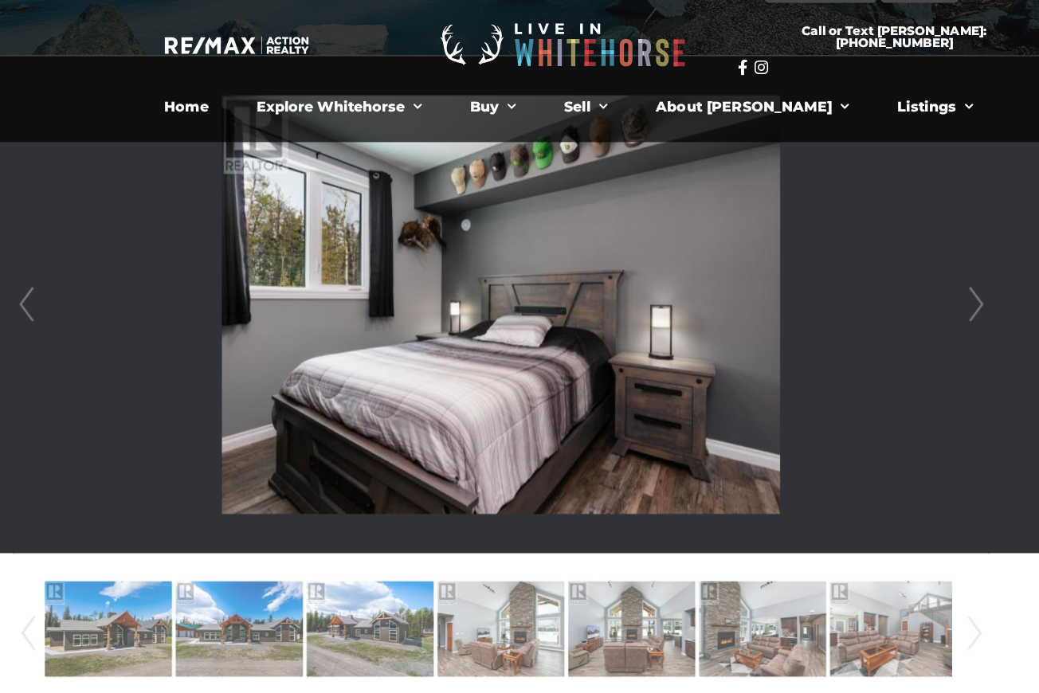
click at [892, 268] on link "Next" at bounding box center [891, 278] width 24 height 454
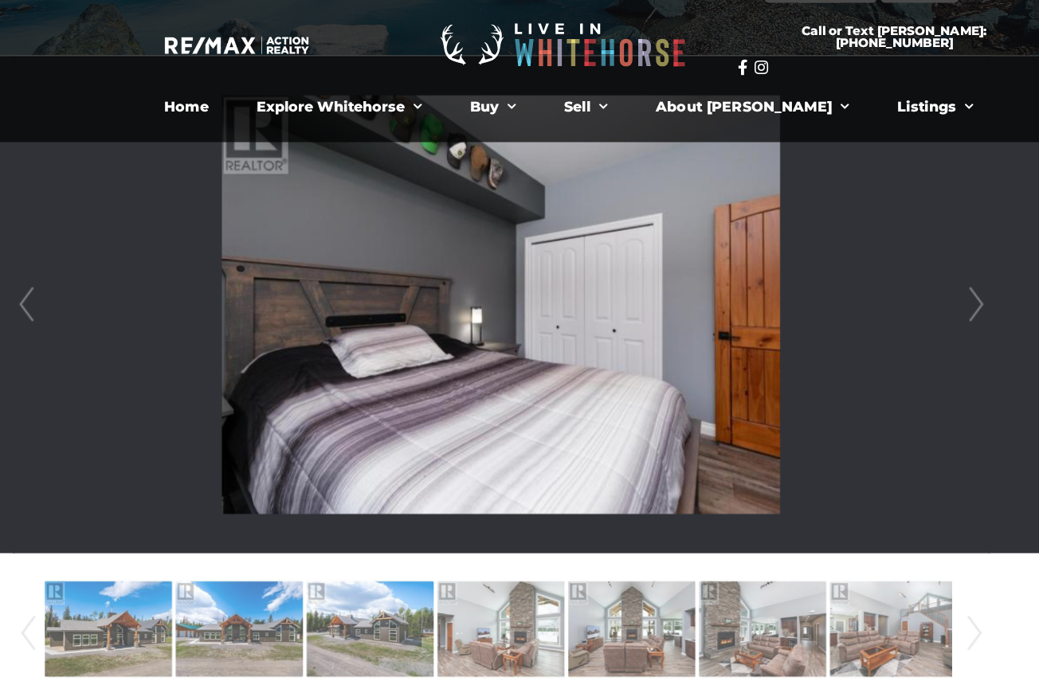
click at [892, 268] on link "Next" at bounding box center [891, 278] width 24 height 454
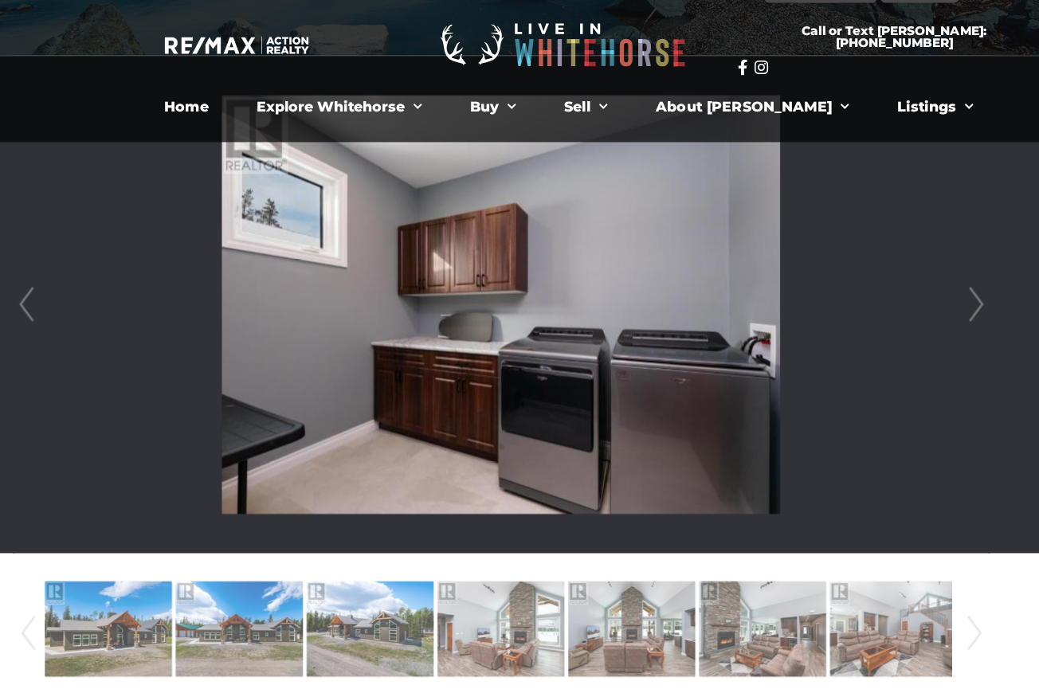
click at [892, 268] on link "Next" at bounding box center [891, 278] width 24 height 454
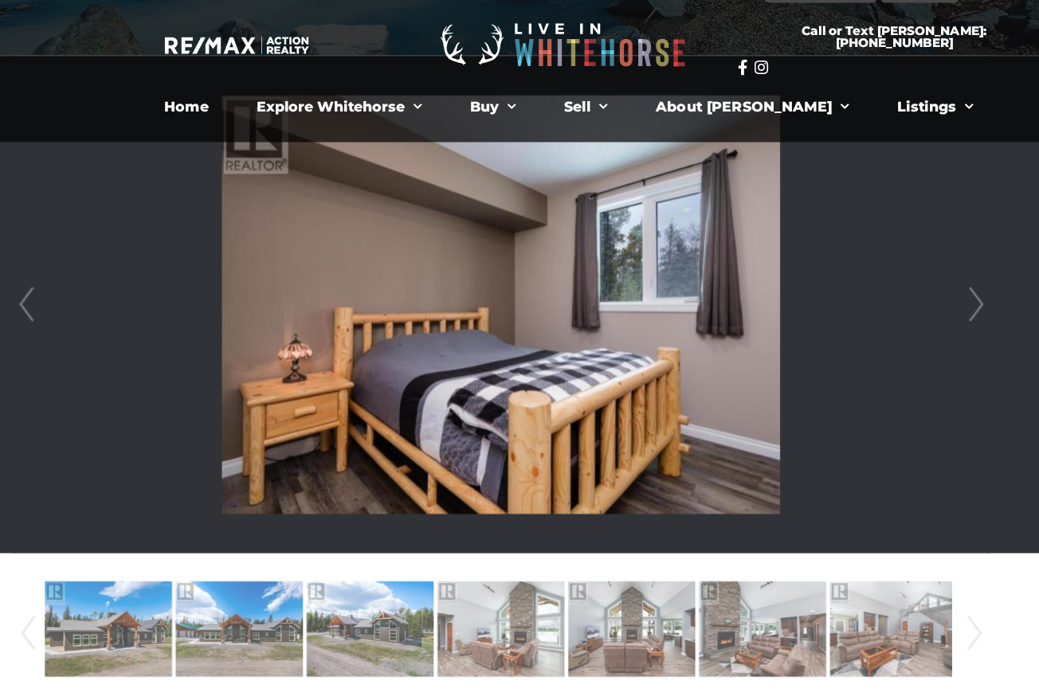
click at [892, 268] on link "Next" at bounding box center [891, 278] width 24 height 454
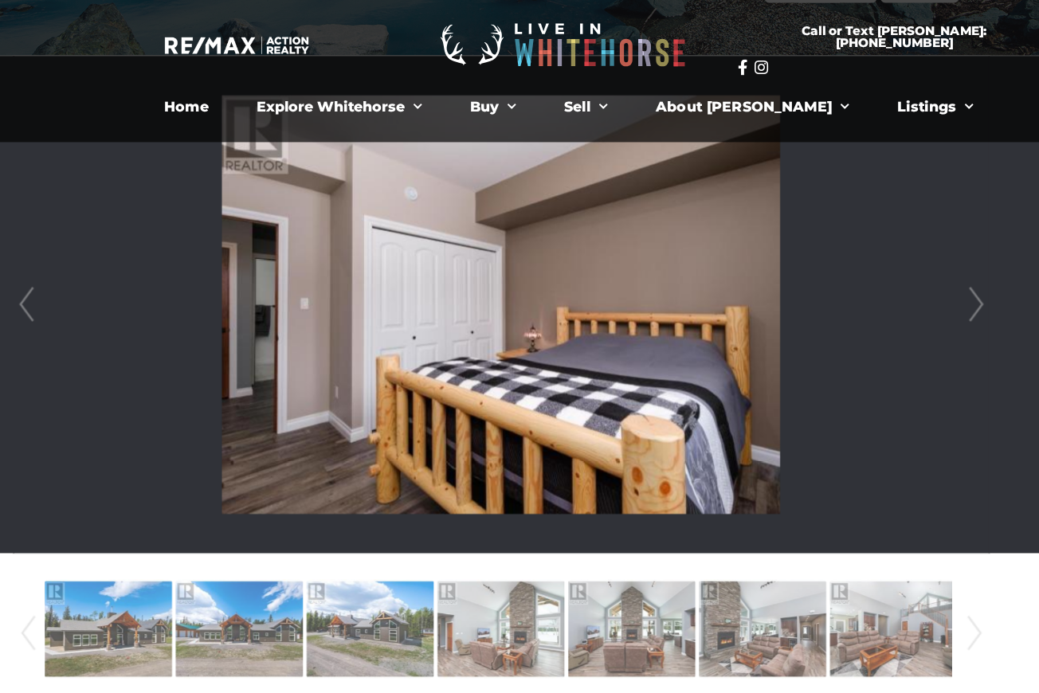
click at [892, 268] on link "Next" at bounding box center [891, 278] width 24 height 454
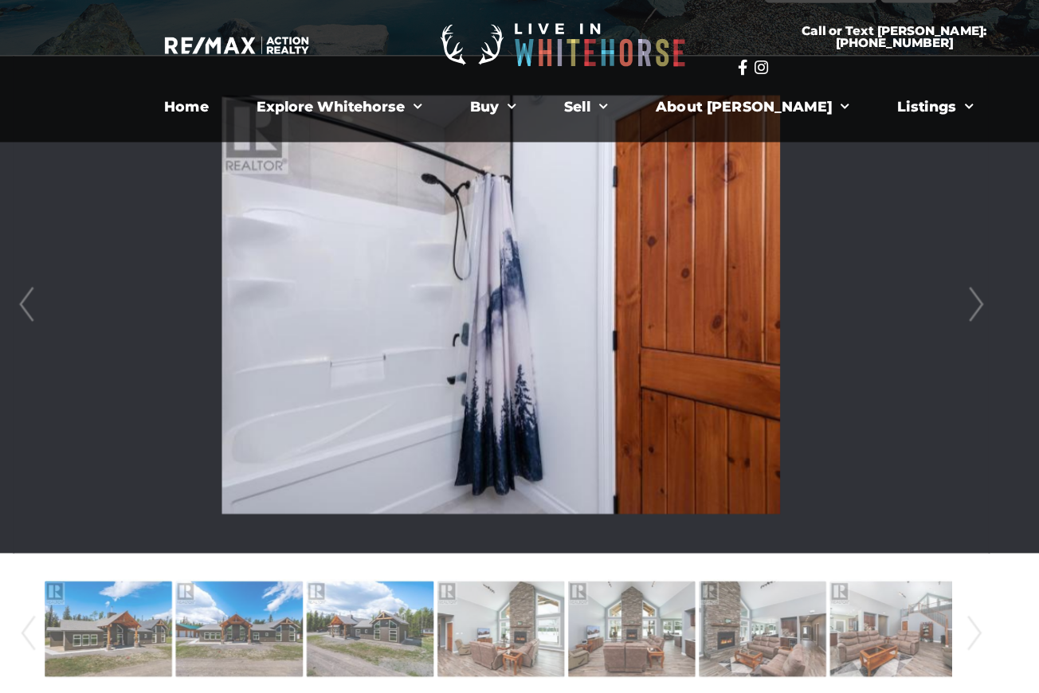
click at [892, 268] on link "Next" at bounding box center [891, 278] width 24 height 454
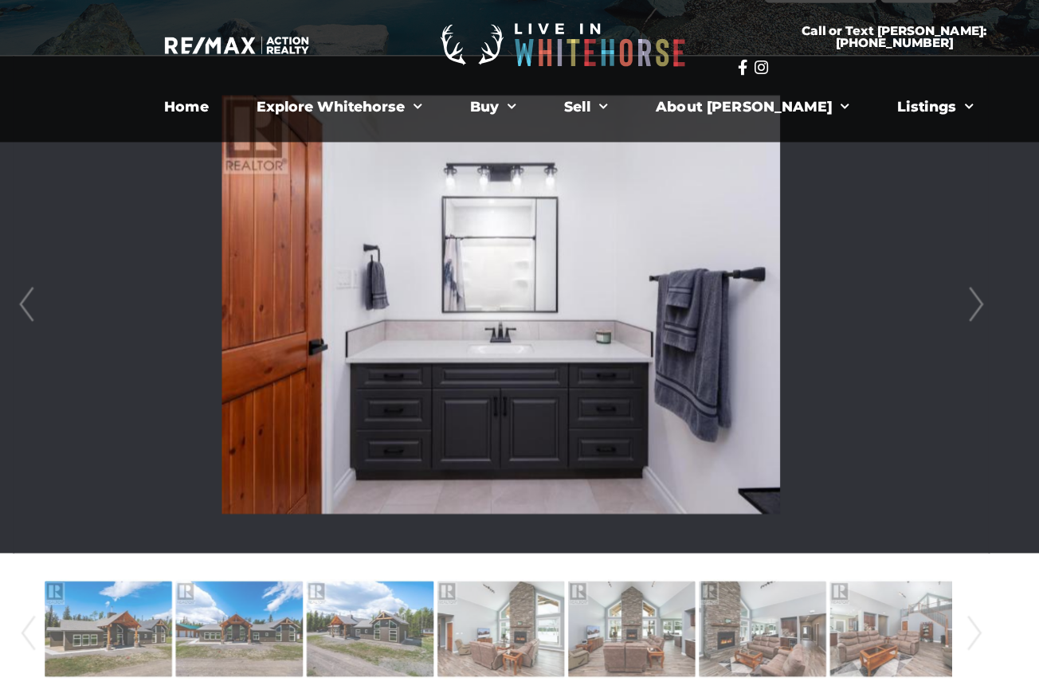
click at [890, 272] on link "Next" at bounding box center [891, 278] width 24 height 454
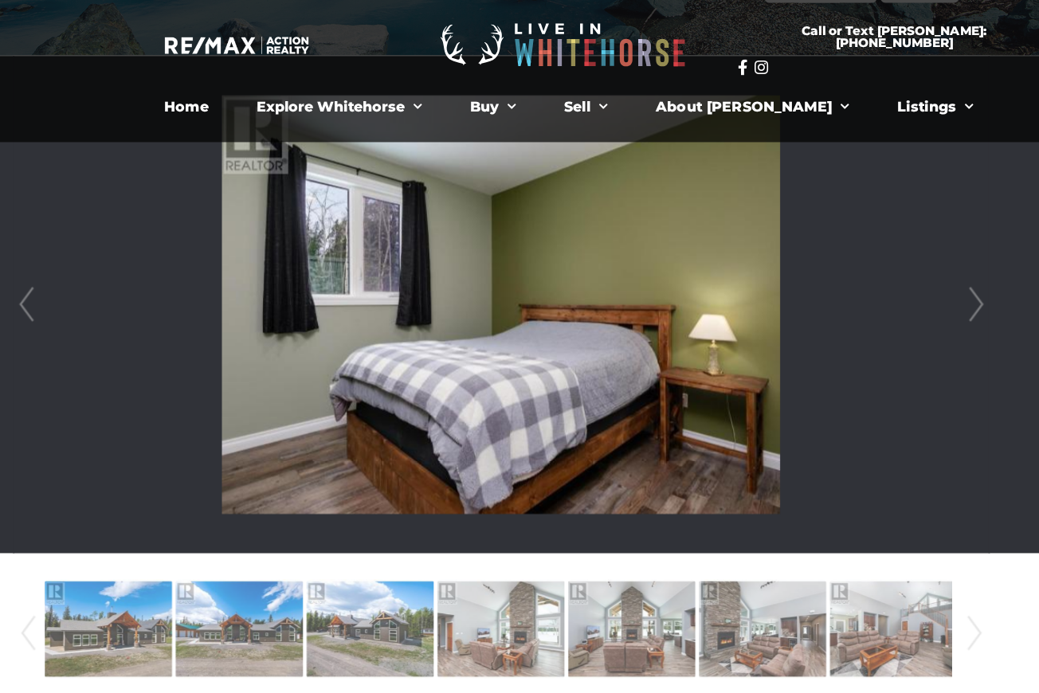
click at [890, 272] on link "Next" at bounding box center [891, 278] width 24 height 454
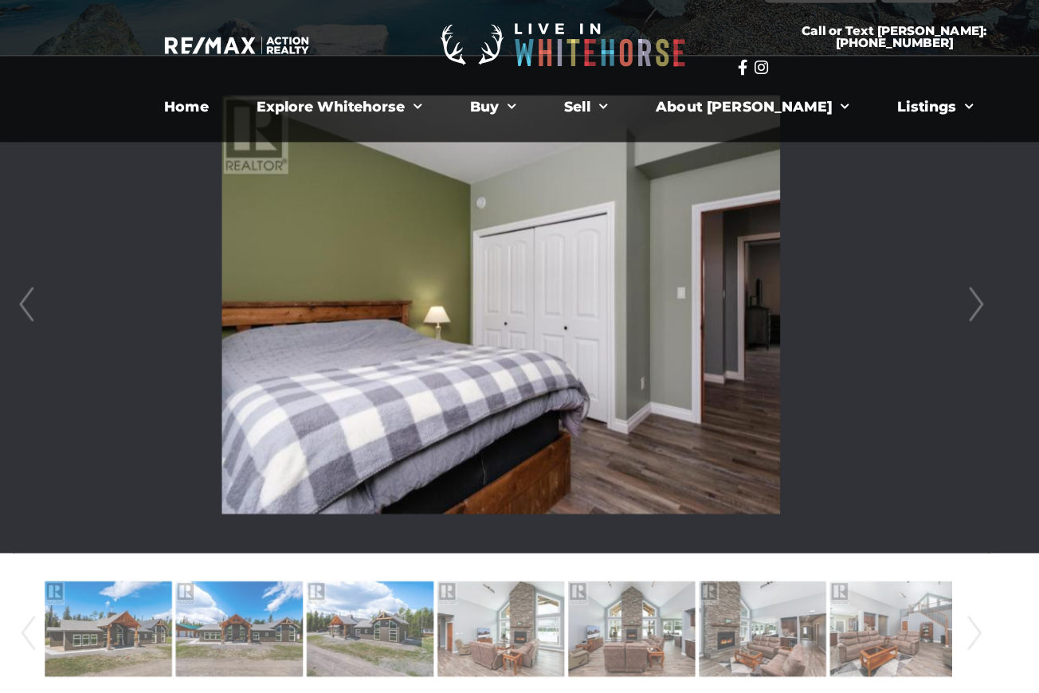
click at [890, 272] on link "Next" at bounding box center [891, 278] width 24 height 454
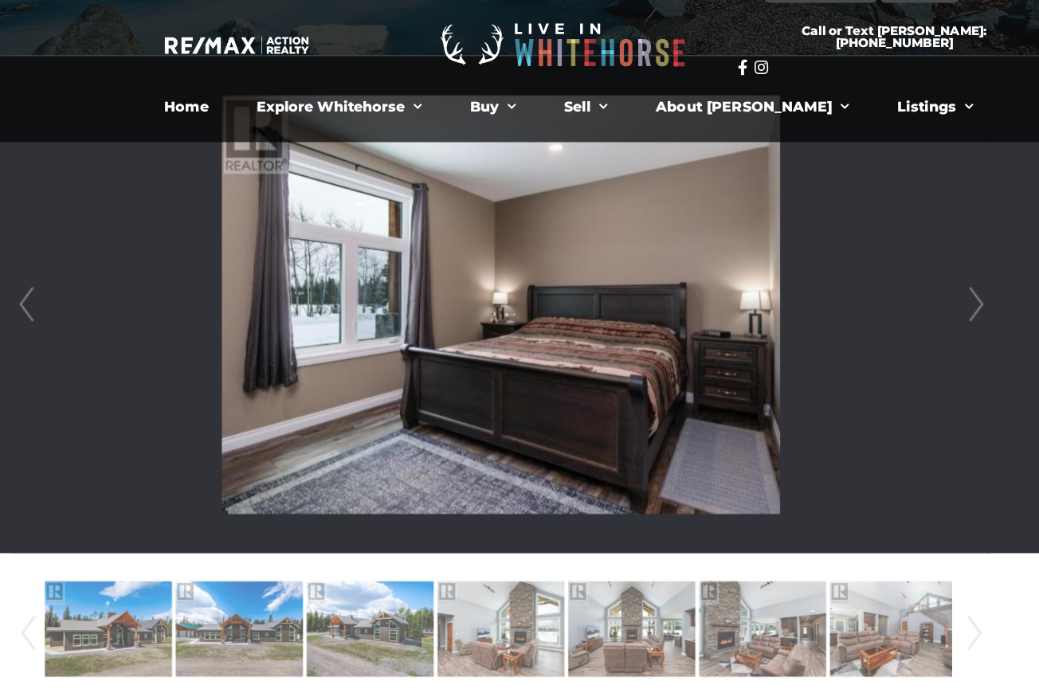
click at [890, 272] on link "Next" at bounding box center [891, 278] width 24 height 454
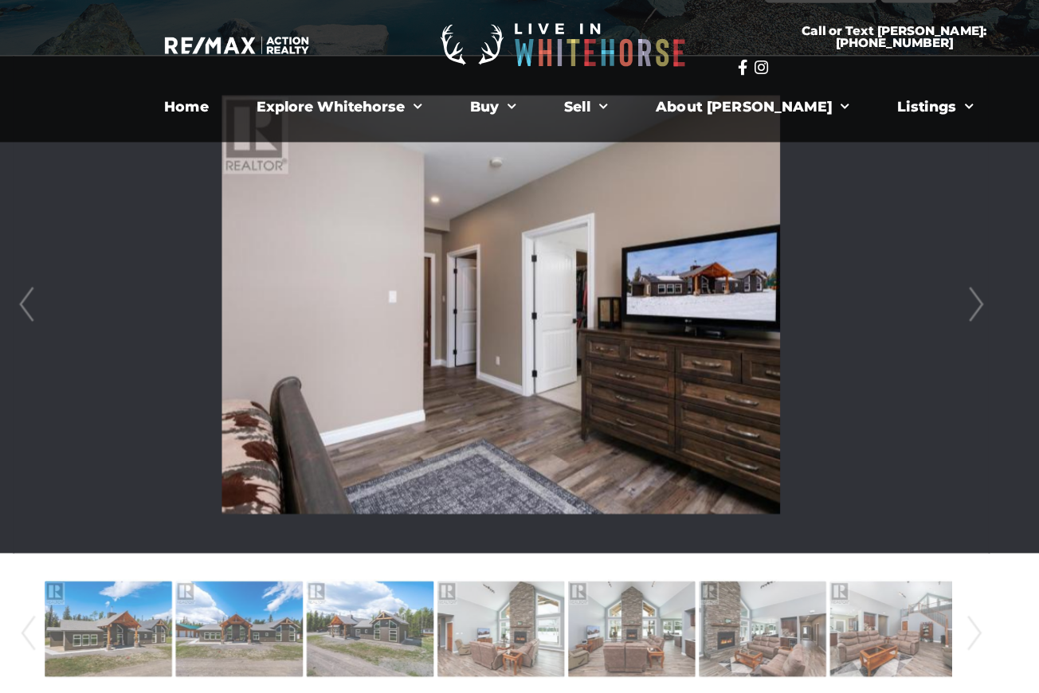
click at [890, 272] on link "Next" at bounding box center [891, 278] width 24 height 454
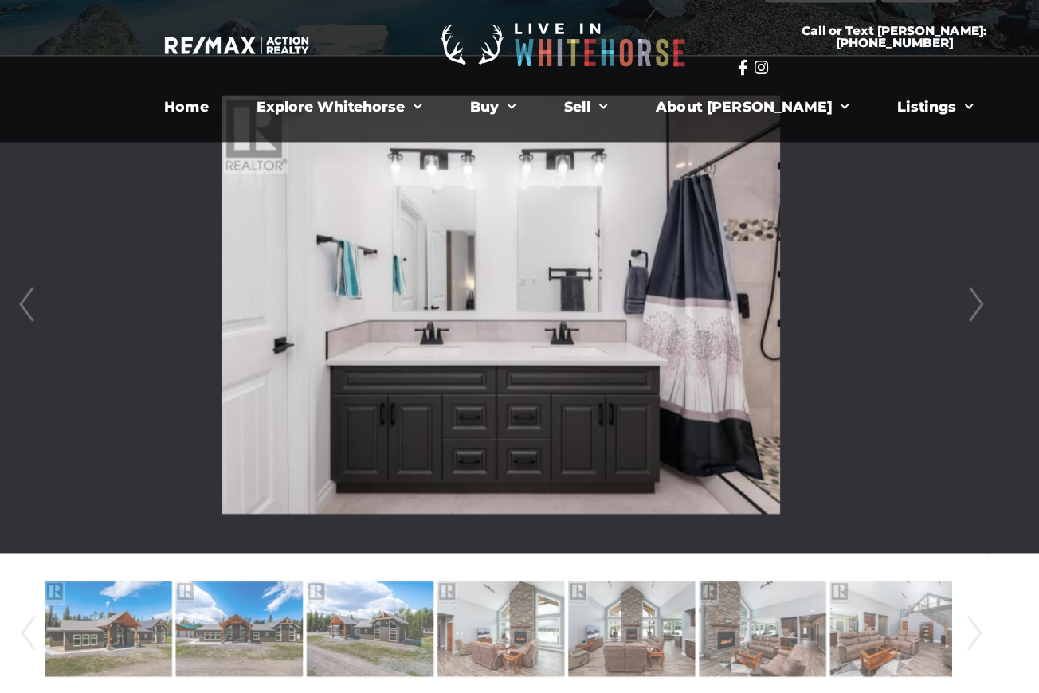
click at [890, 272] on link "Next" at bounding box center [891, 278] width 24 height 454
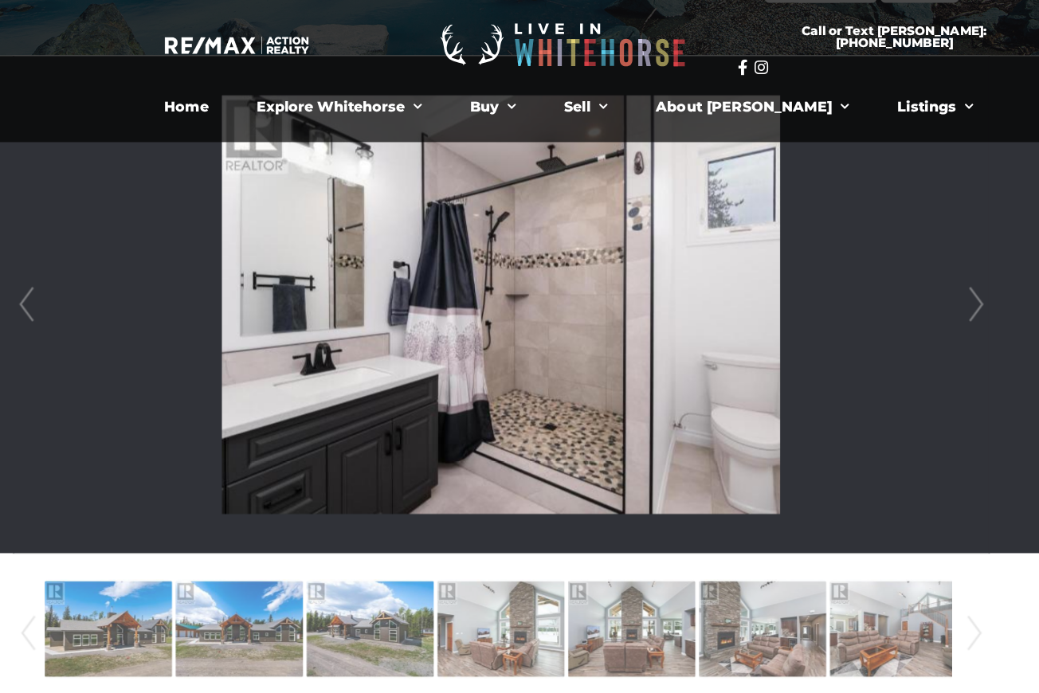
click at [890, 272] on link "Next" at bounding box center [891, 278] width 24 height 454
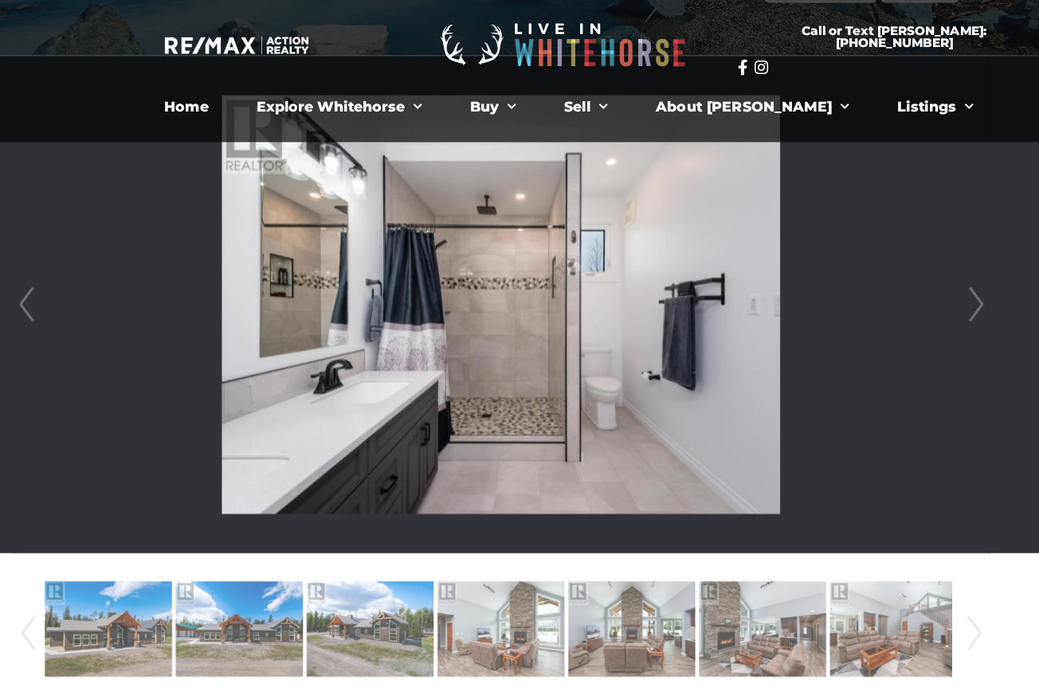
click at [890, 272] on link "Next" at bounding box center [891, 278] width 24 height 454
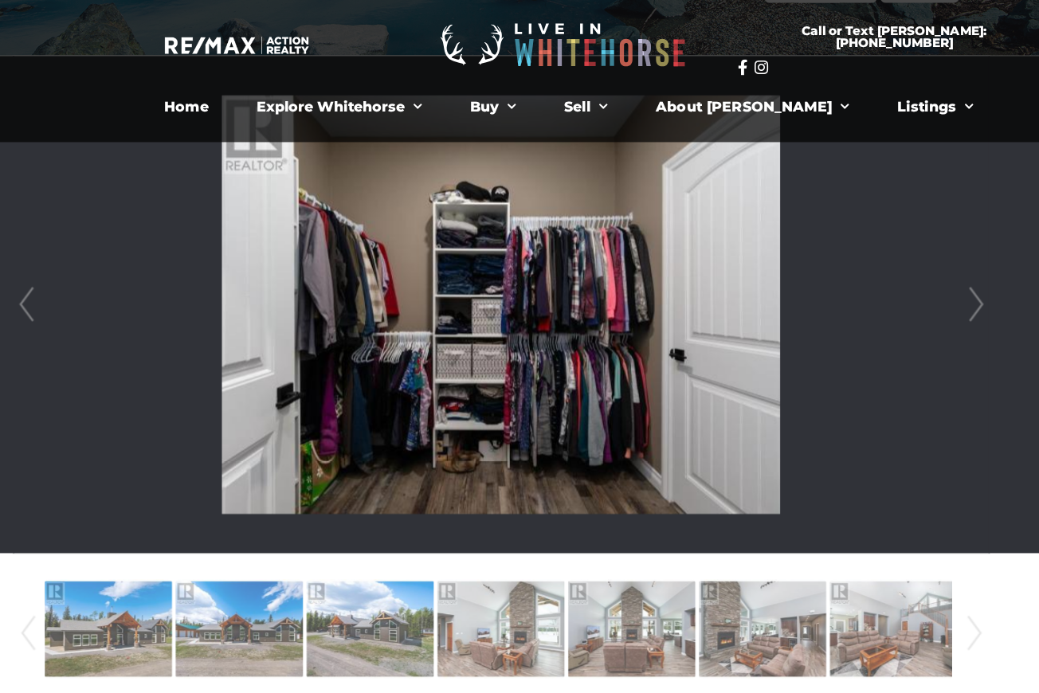
click at [890, 272] on link "Next" at bounding box center [891, 278] width 24 height 454
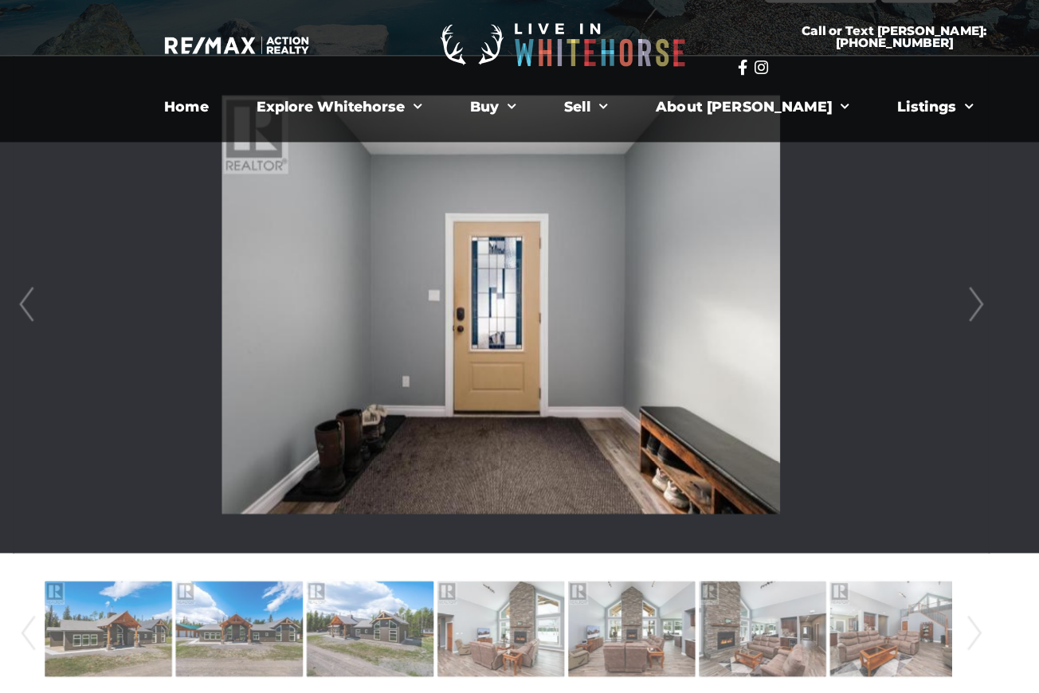
click at [890, 272] on link "Next" at bounding box center [891, 278] width 24 height 454
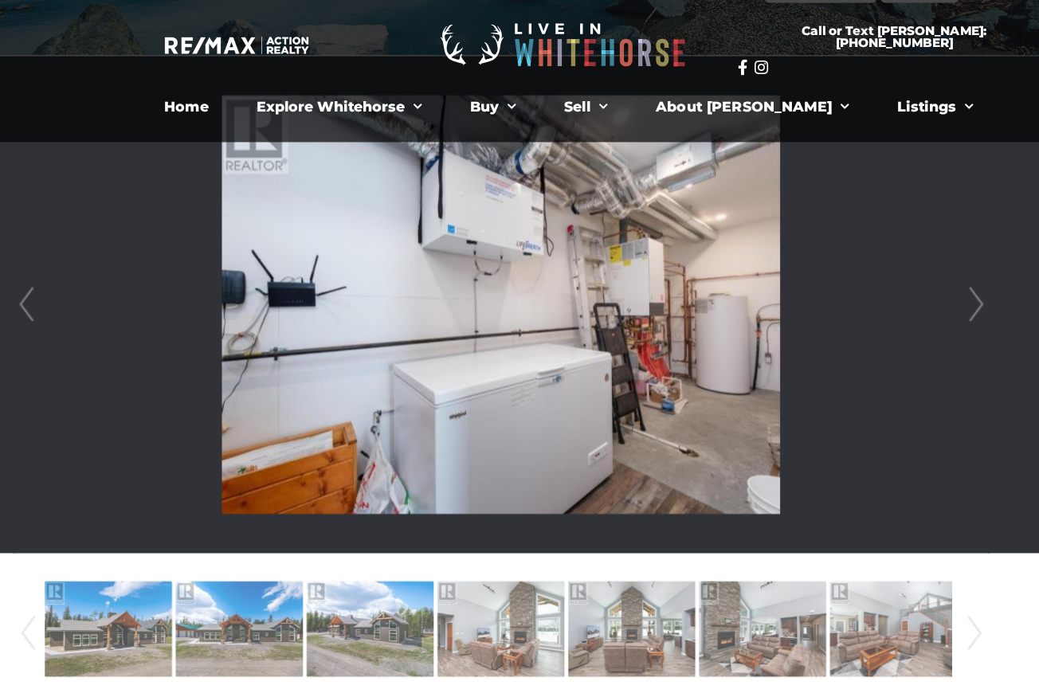
click at [890, 272] on link "Next" at bounding box center [891, 278] width 24 height 454
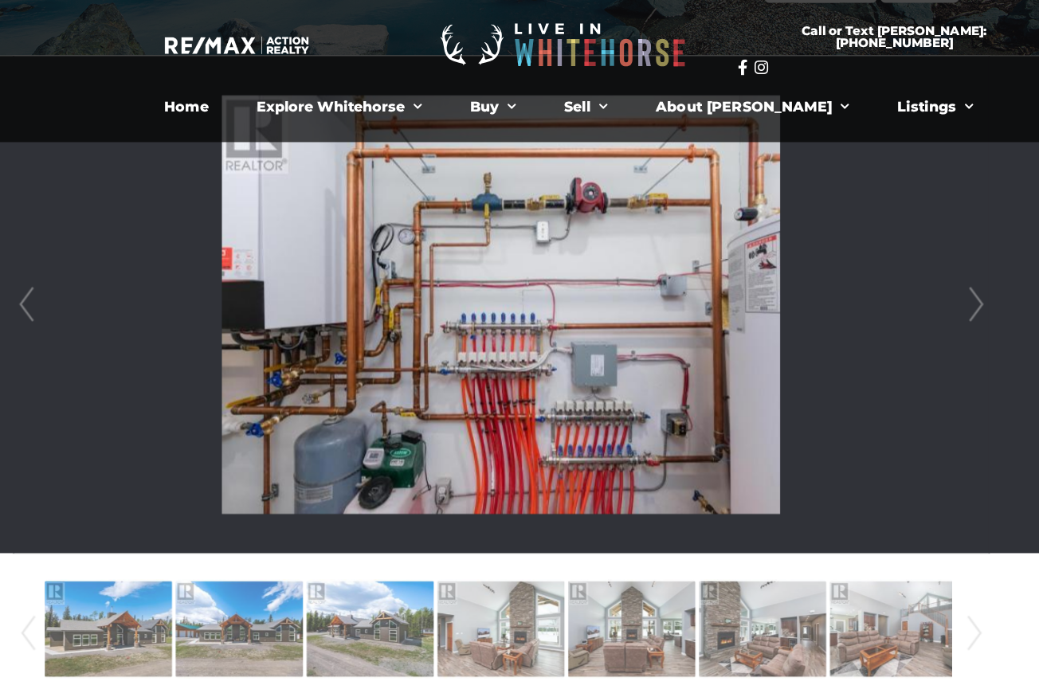
click at [890, 272] on link "Next" at bounding box center [891, 278] width 24 height 454
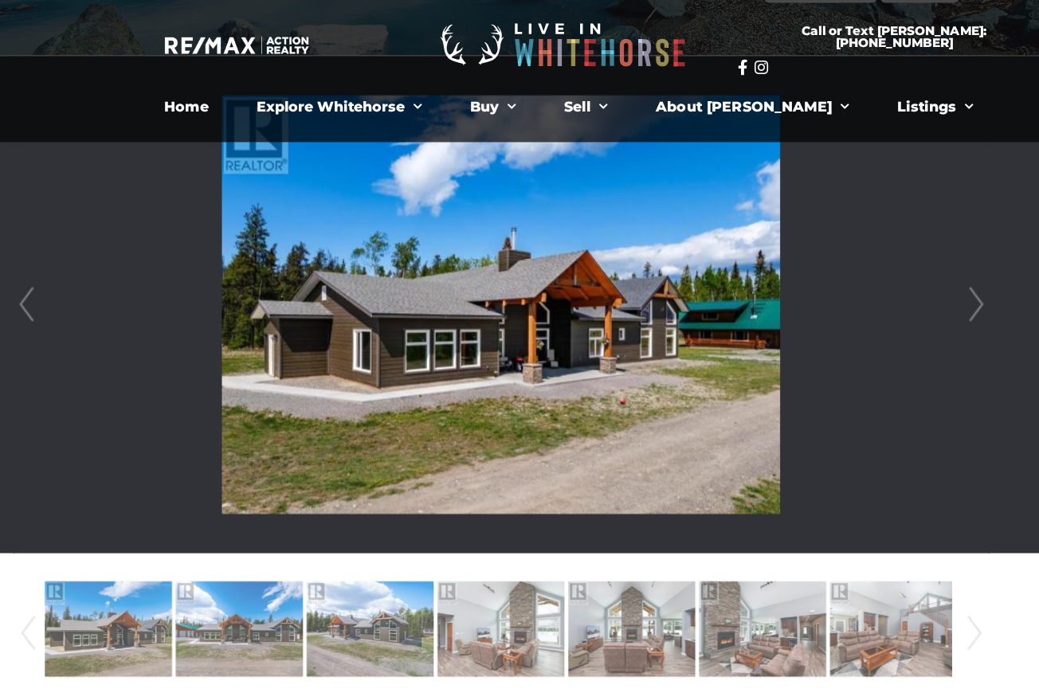
click at [890, 272] on link "Next" at bounding box center [891, 278] width 24 height 454
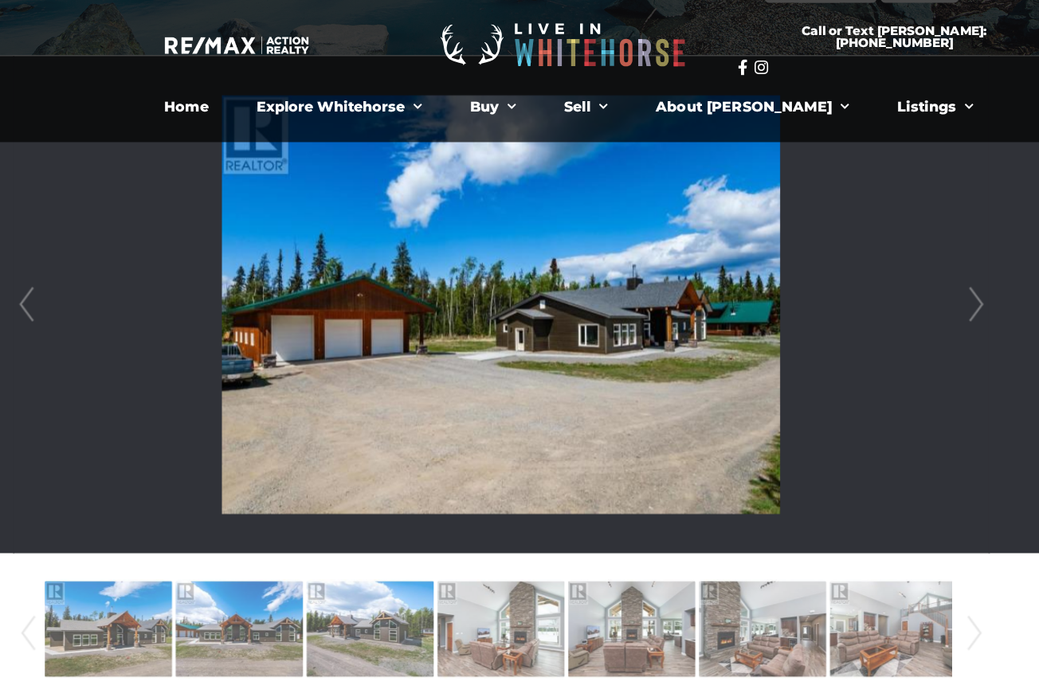
click at [890, 272] on link "Next" at bounding box center [891, 278] width 24 height 454
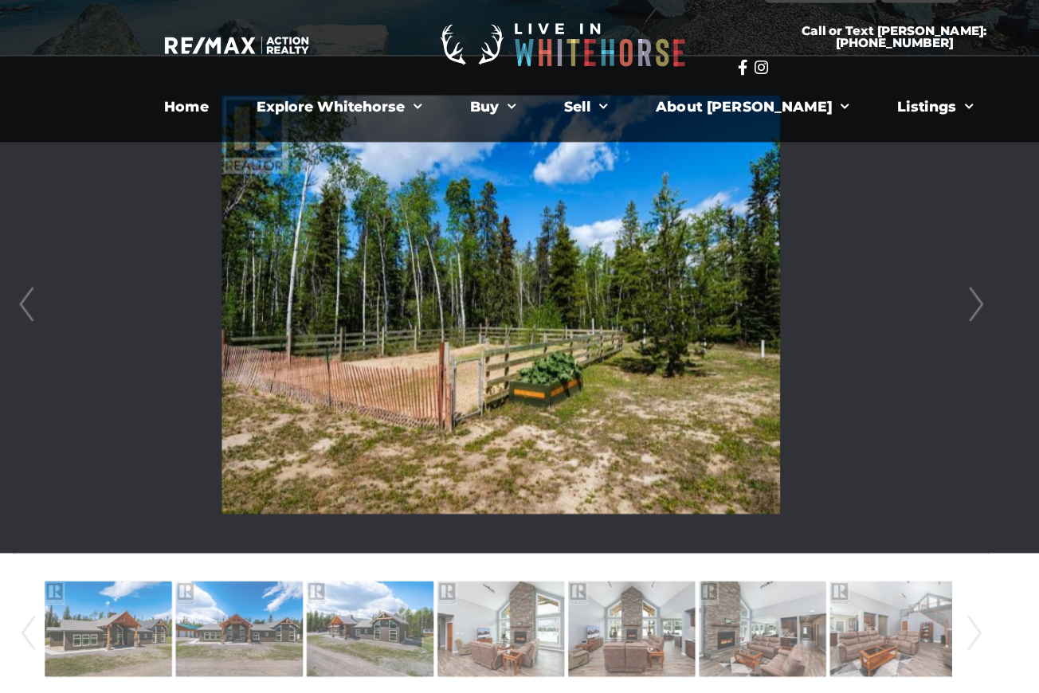
click at [890, 272] on link "Next" at bounding box center [891, 278] width 24 height 454
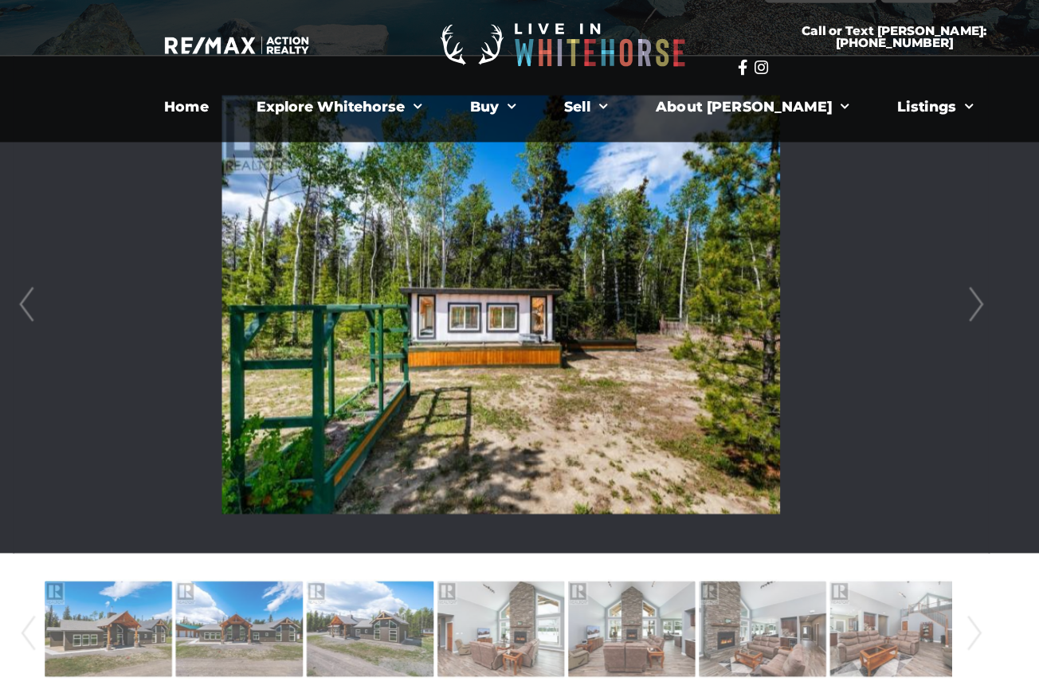
click at [890, 272] on link "Next" at bounding box center [891, 278] width 24 height 454
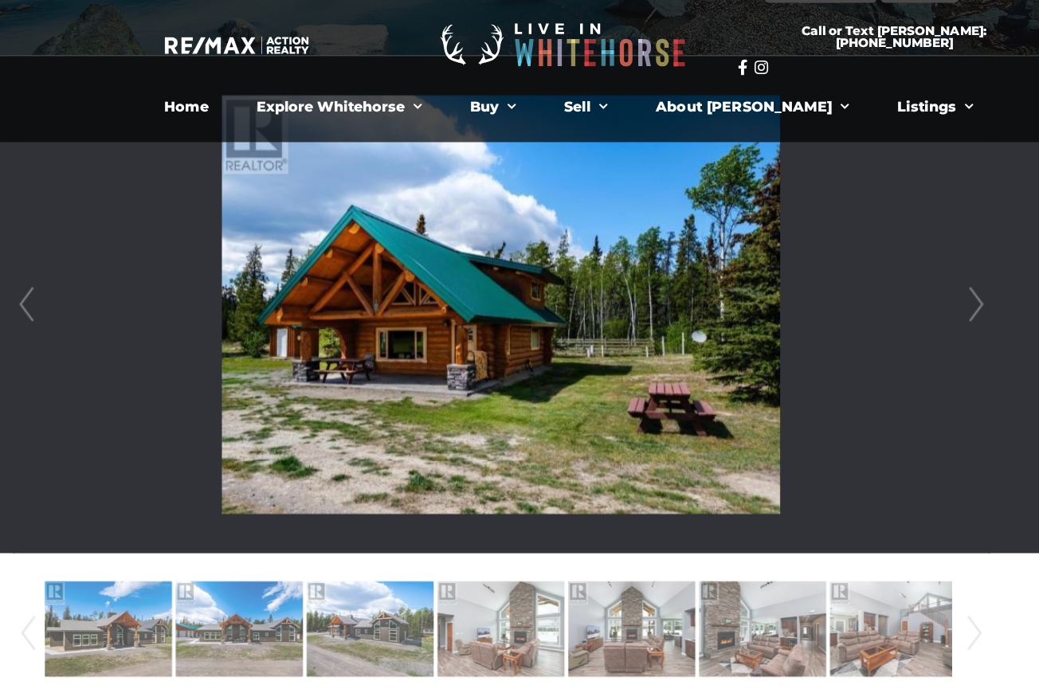
click at [890, 272] on link "Next" at bounding box center [891, 278] width 24 height 454
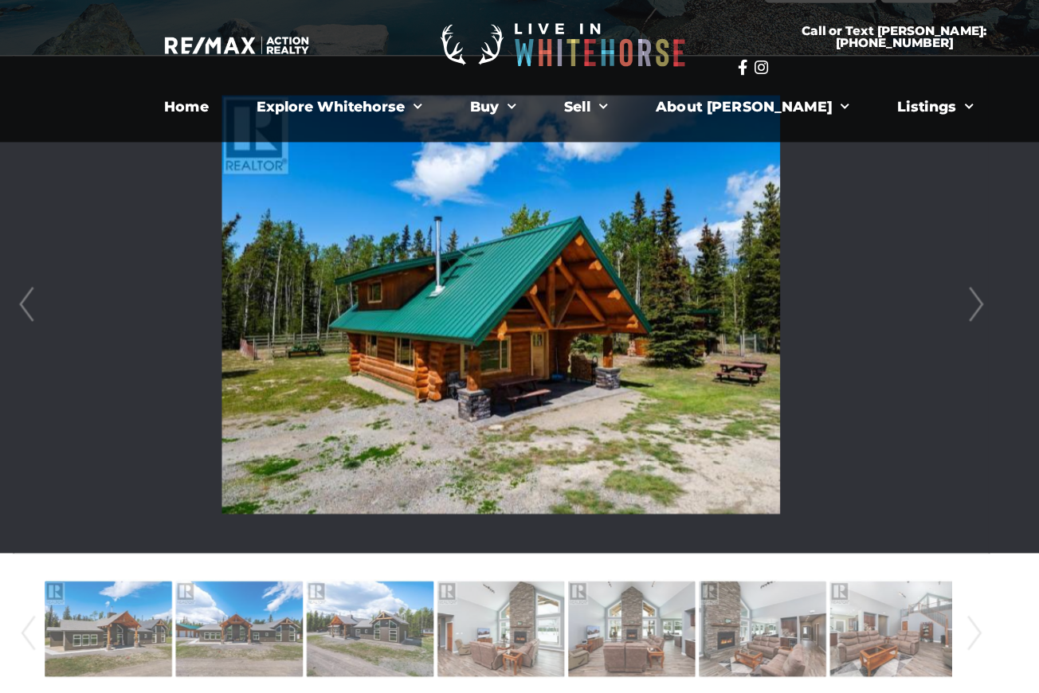
click at [890, 272] on link "Next" at bounding box center [891, 278] width 24 height 454
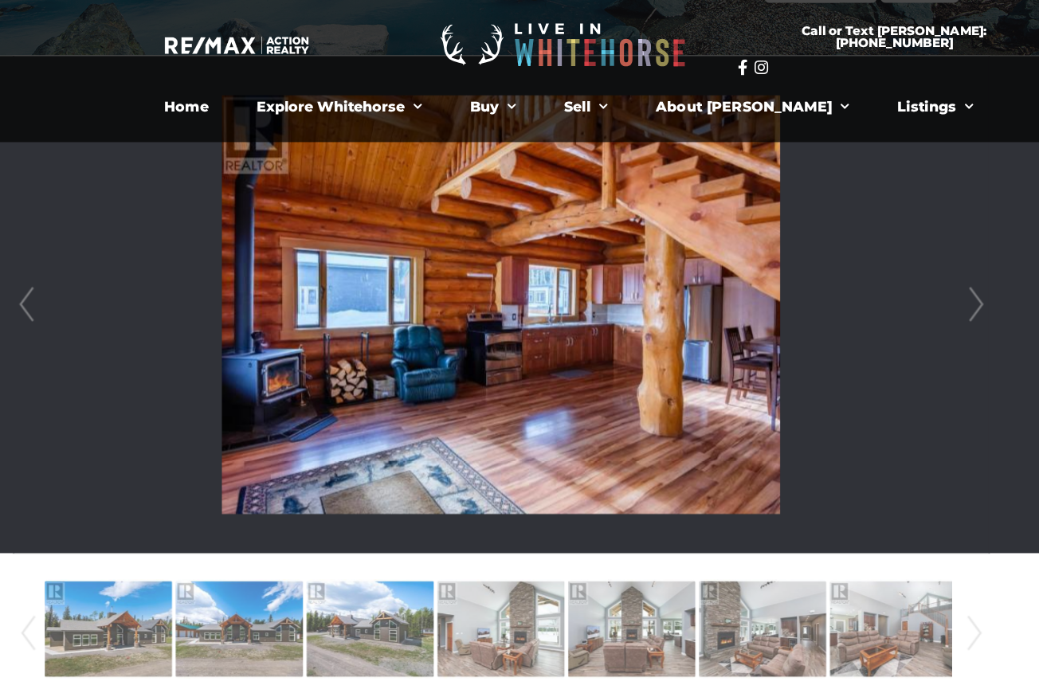
click at [890, 272] on link "Next" at bounding box center [891, 278] width 24 height 454
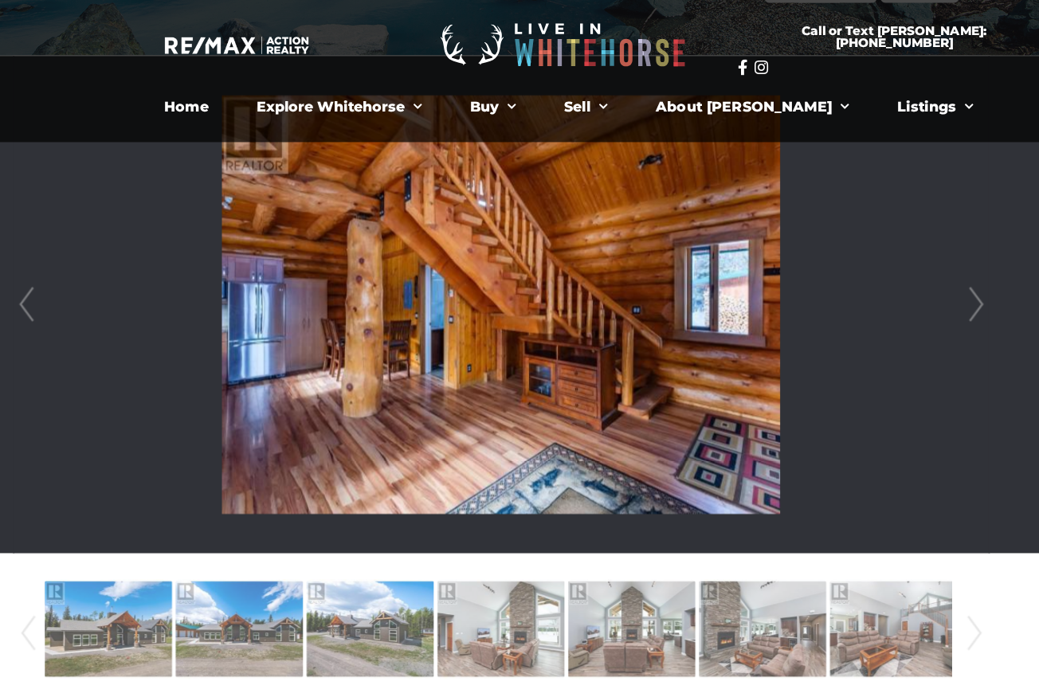
click at [890, 272] on link "Next" at bounding box center [891, 278] width 24 height 454
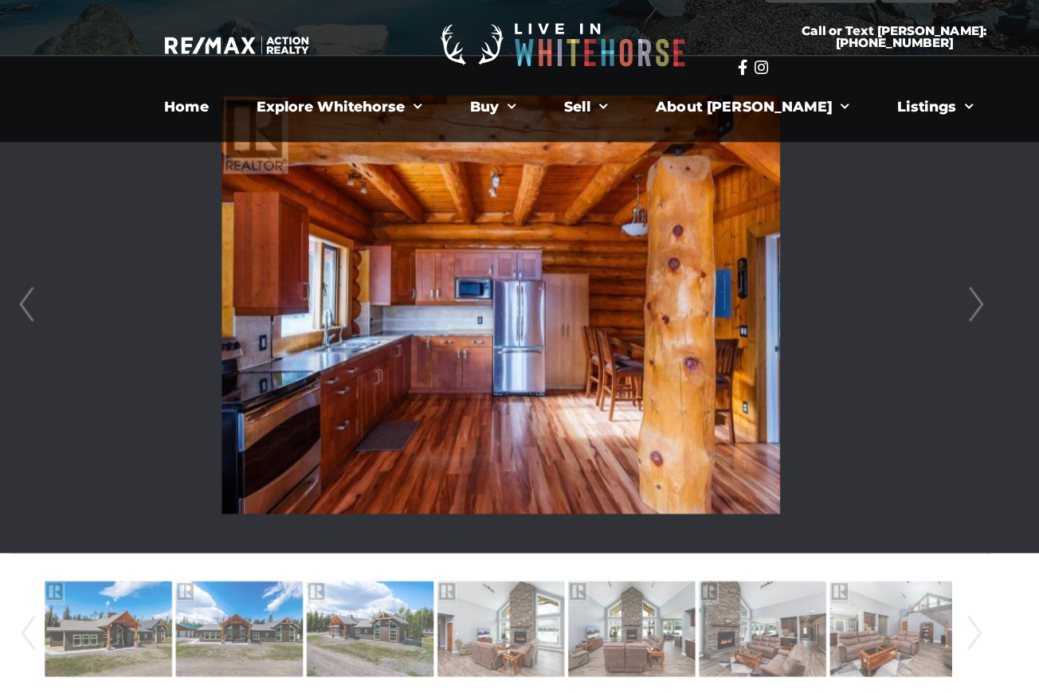
click at [890, 272] on link "Next" at bounding box center [891, 278] width 24 height 454
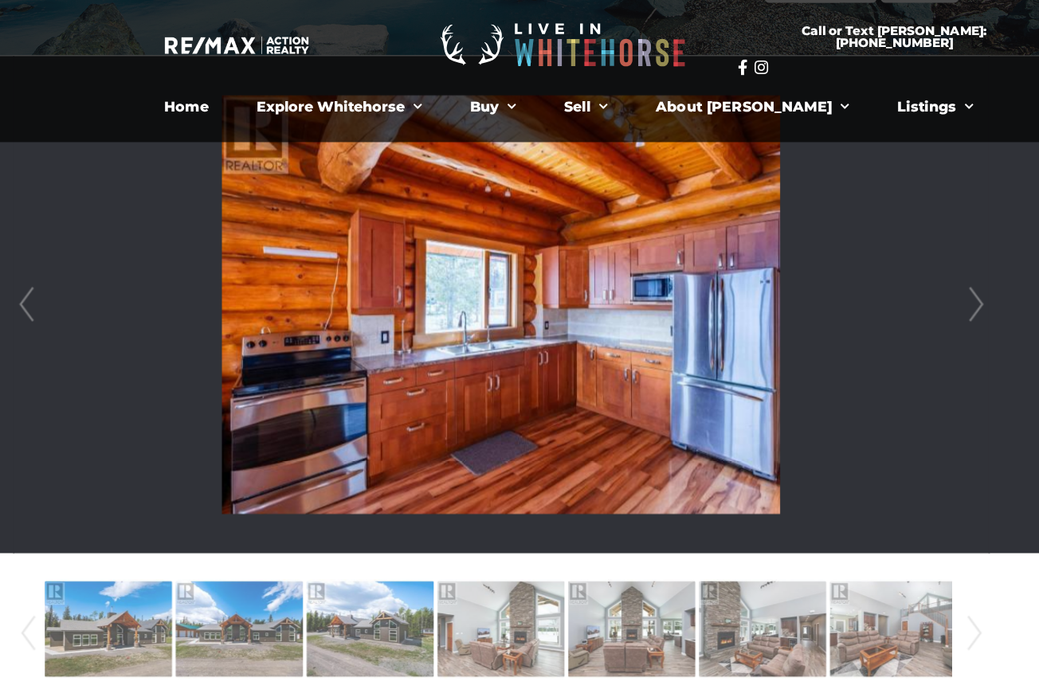
click at [890, 272] on link "Next" at bounding box center [891, 278] width 24 height 454
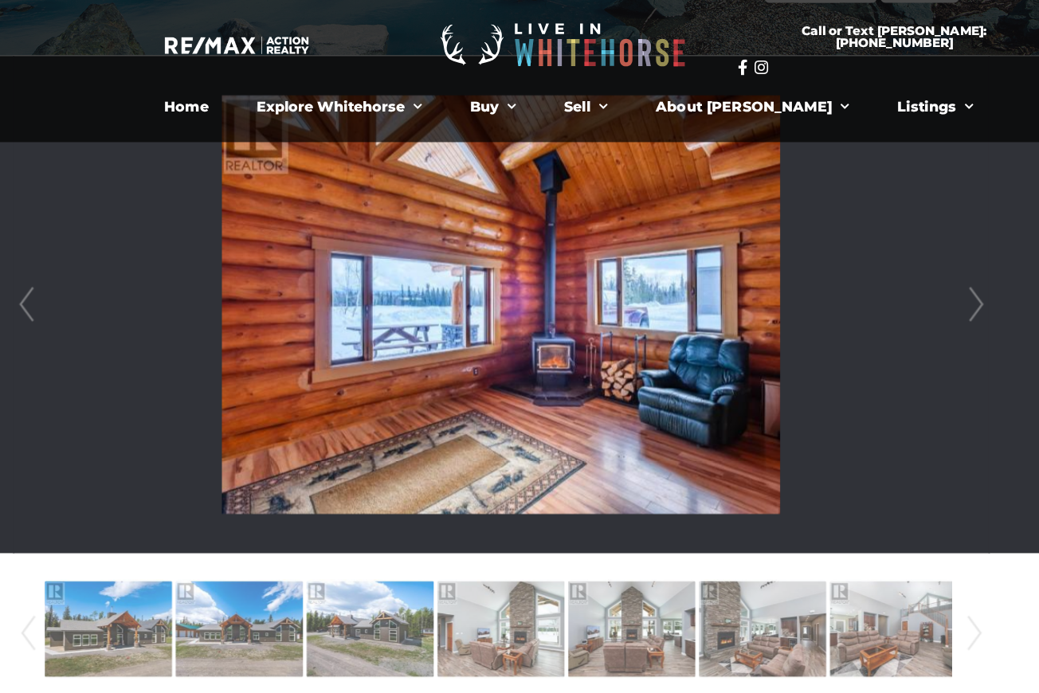
click at [18, 277] on link "Prev" at bounding box center [24, 278] width 24 height 454
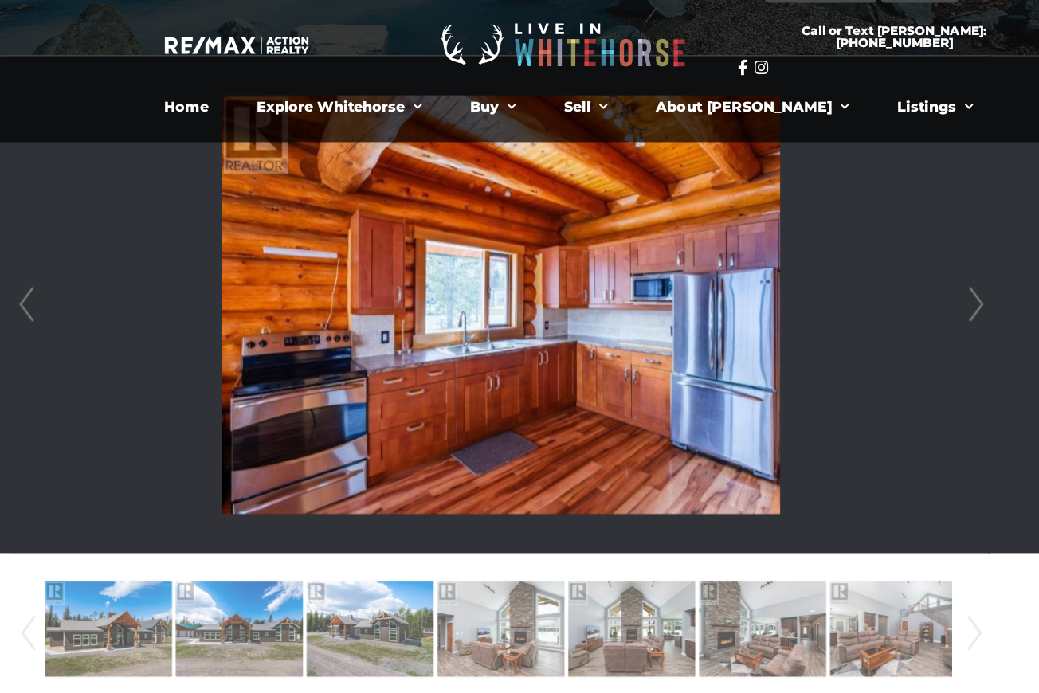
click at [889, 272] on link "Next" at bounding box center [891, 278] width 24 height 454
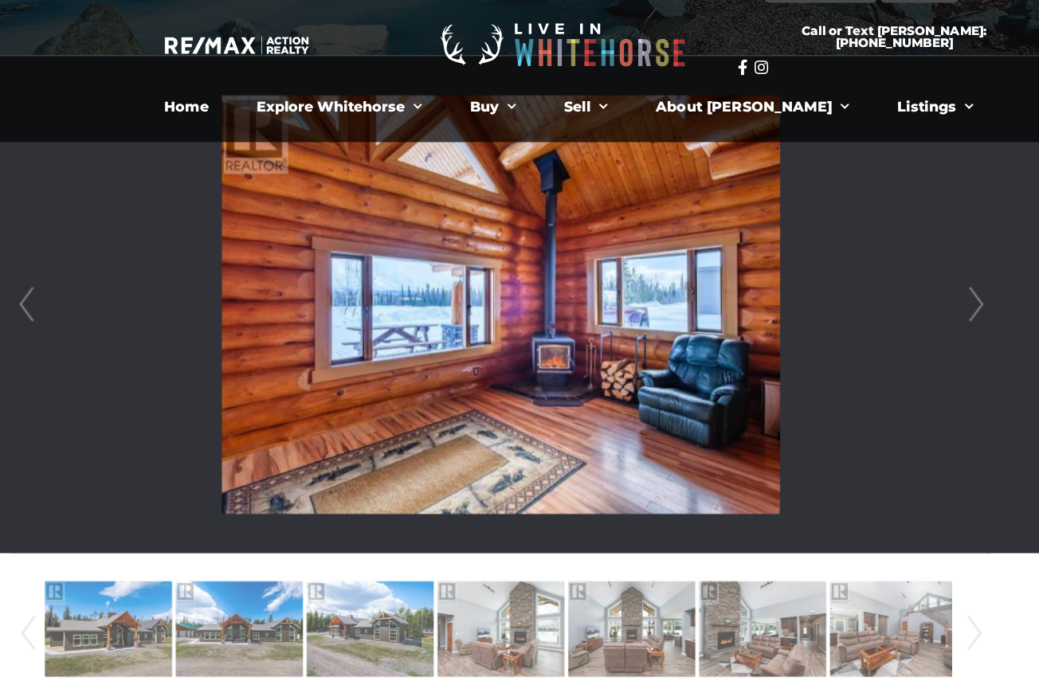
click at [889, 272] on link "Next" at bounding box center [891, 278] width 24 height 454
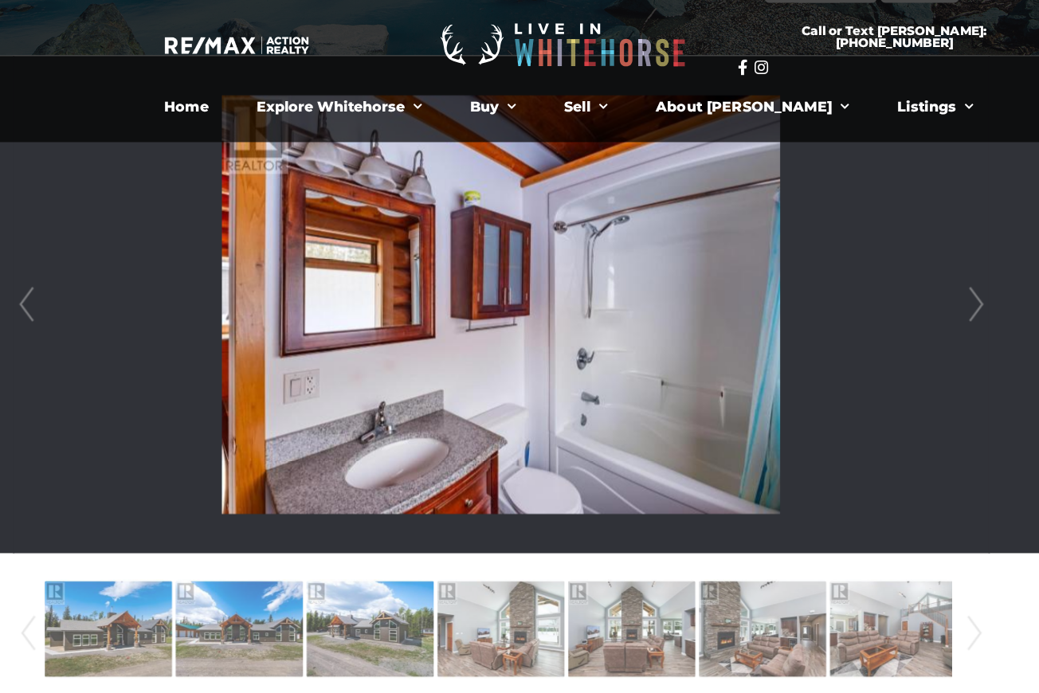
click at [889, 272] on link "Next" at bounding box center [891, 278] width 24 height 454
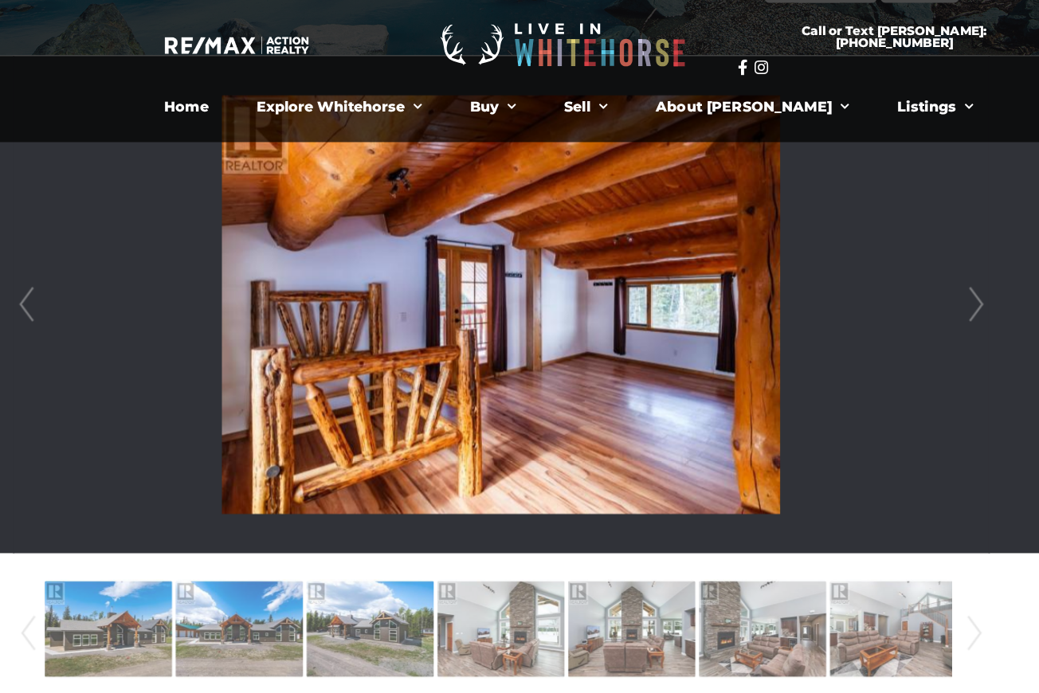
click at [889, 272] on link "Next" at bounding box center [891, 278] width 24 height 454
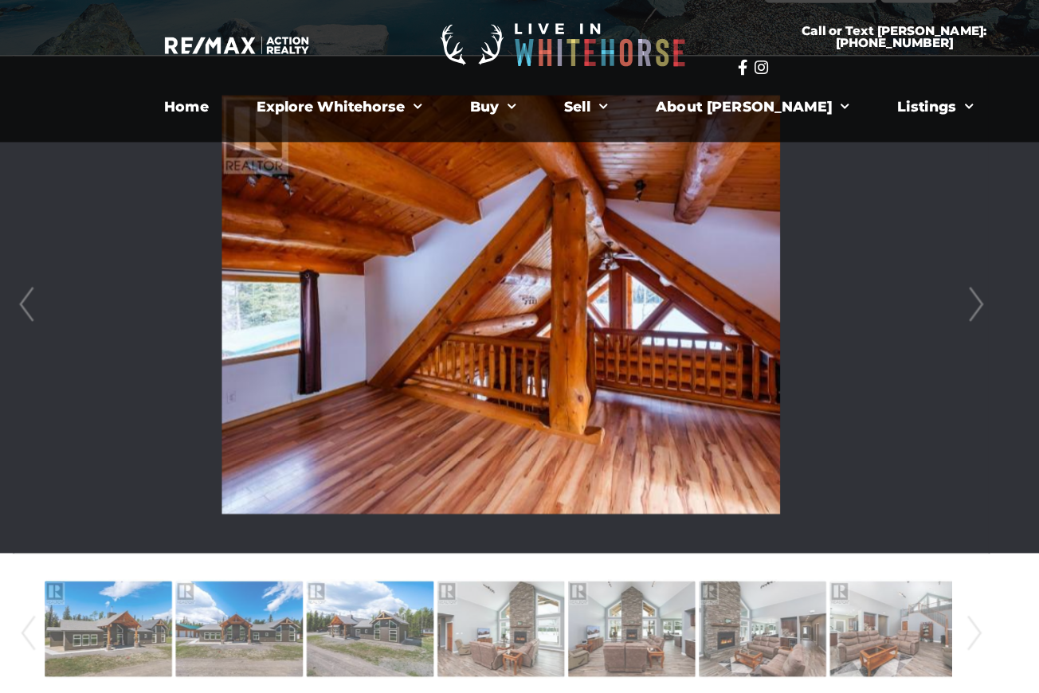
click at [889, 272] on link "Next" at bounding box center [891, 278] width 24 height 454
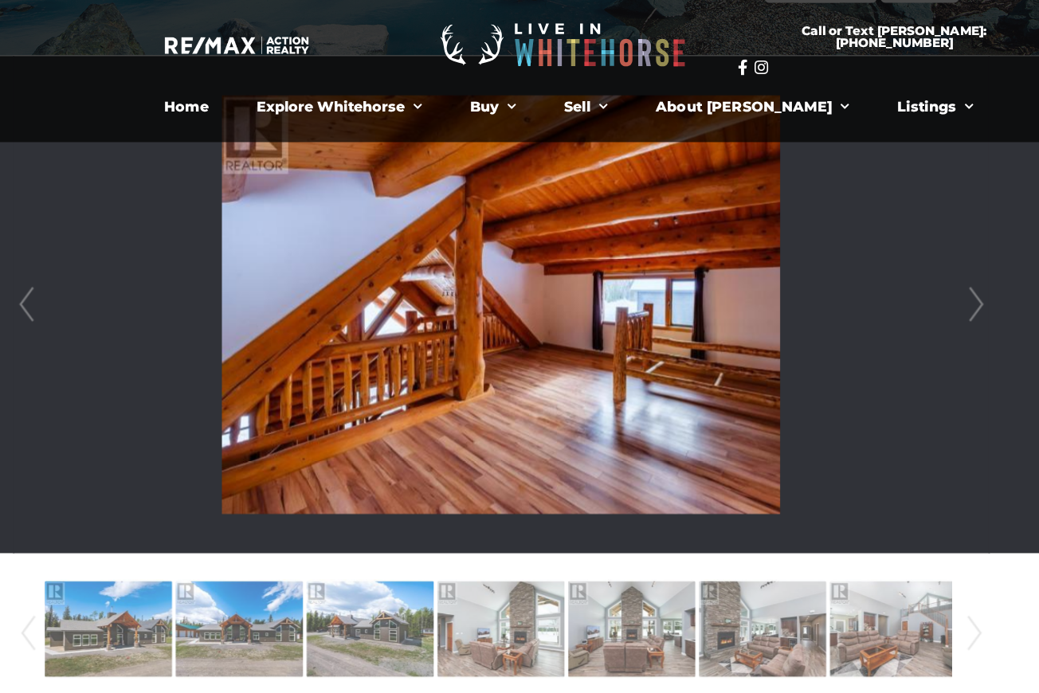
click at [889, 272] on link "Next" at bounding box center [891, 278] width 24 height 454
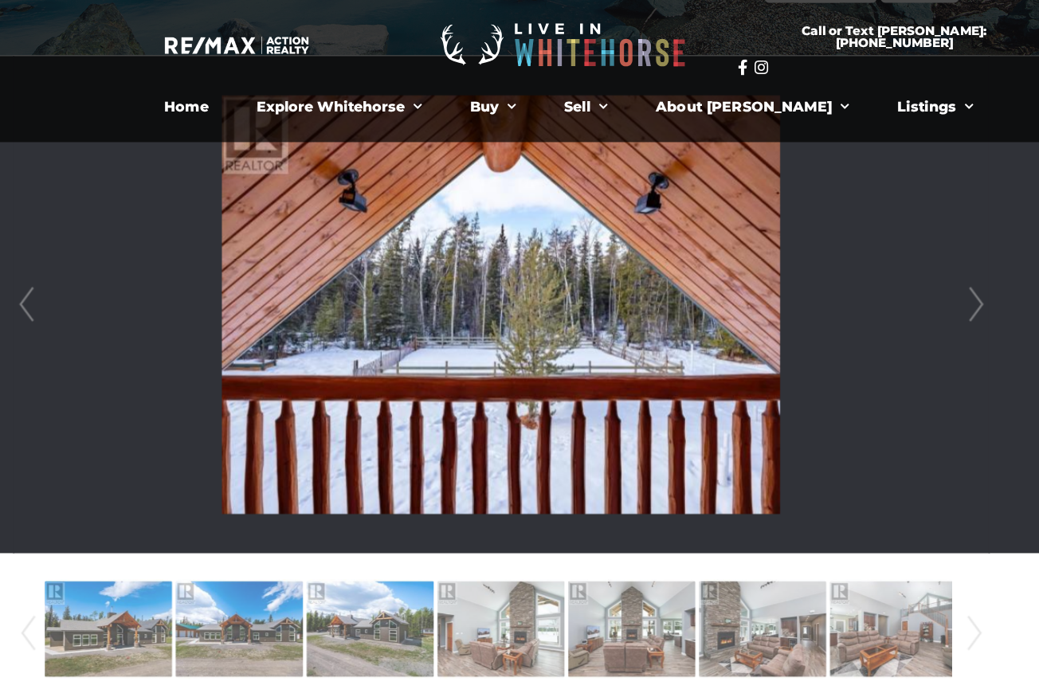
click at [889, 272] on link "Next" at bounding box center [891, 278] width 24 height 454
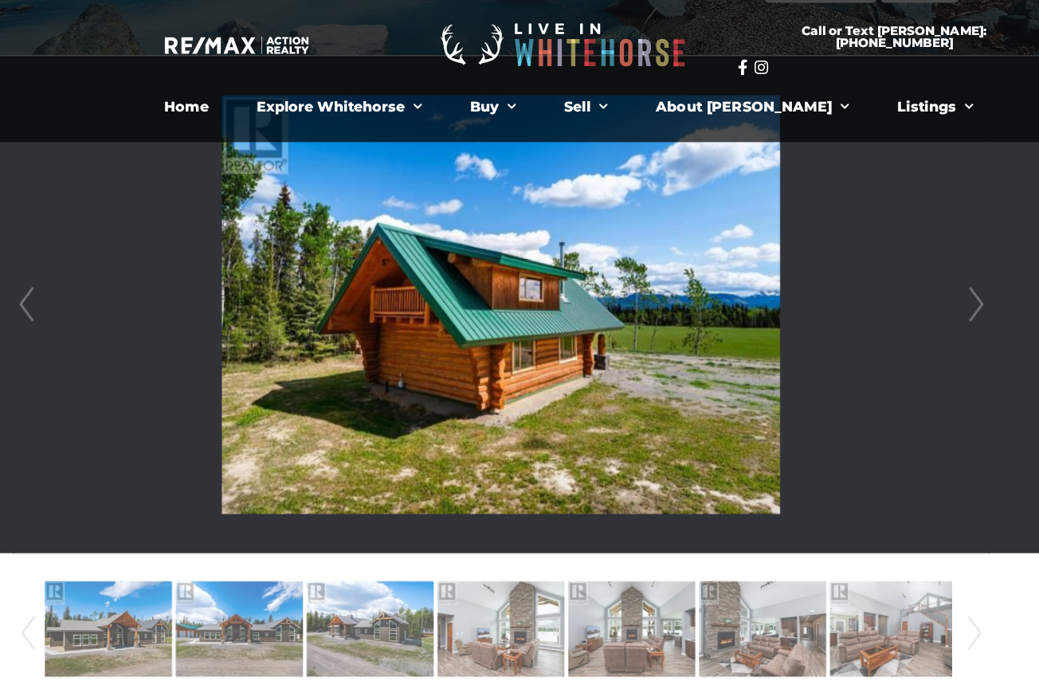
click at [889, 272] on link "Next" at bounding box center [891, 278] width 24 height 454
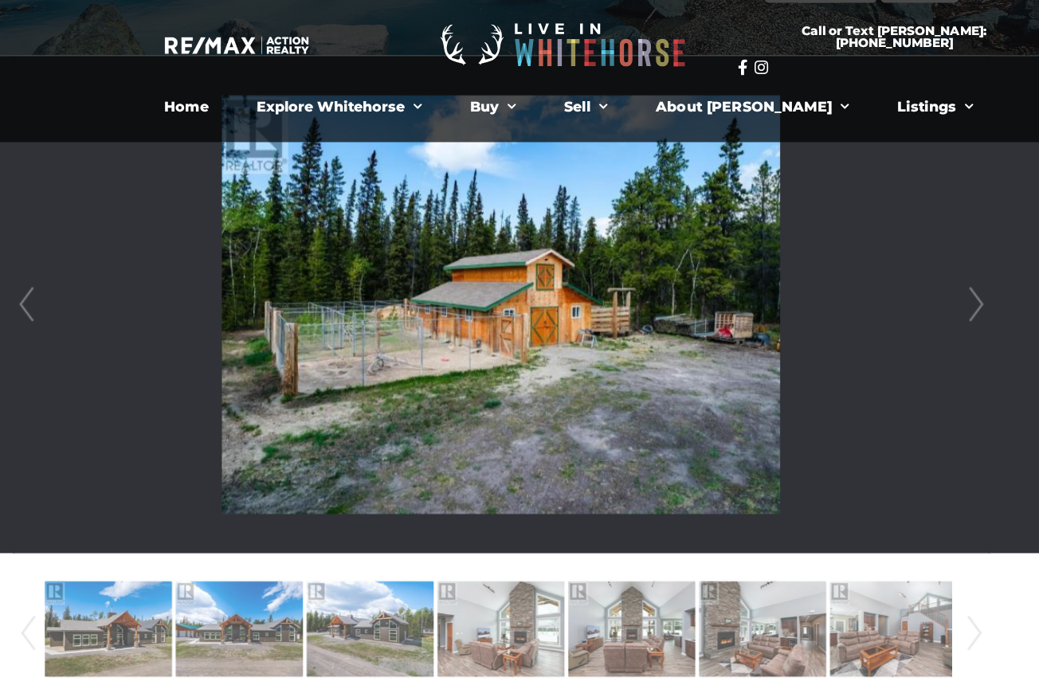
click at [889, 272] on link "Next" at bounding box center [891, 278] width 24 height 454
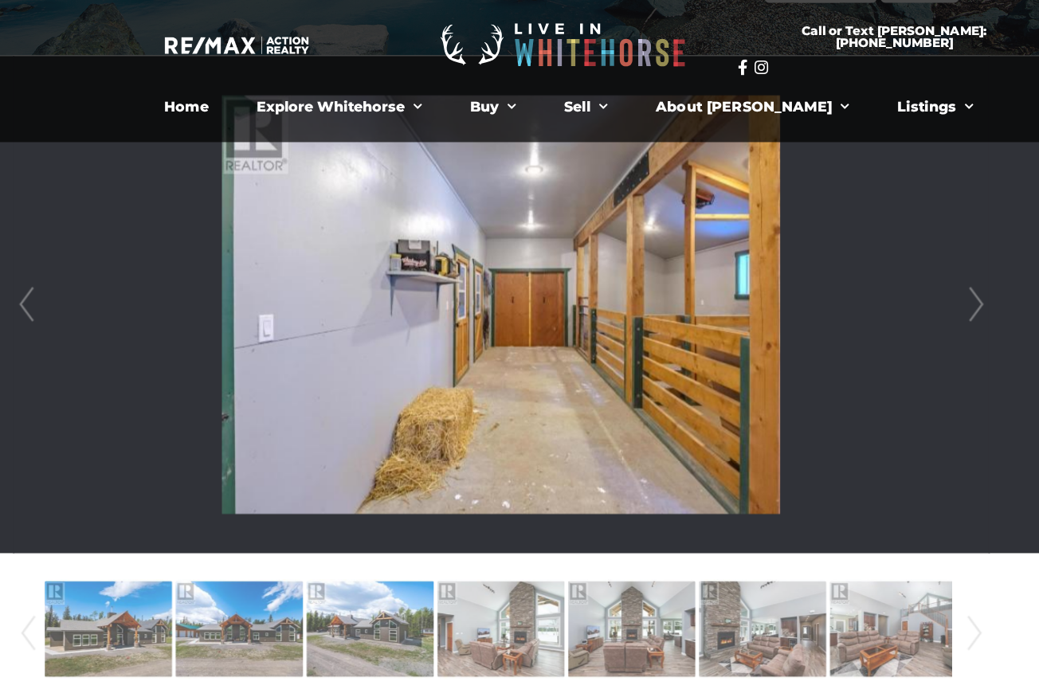
click at [889, 272] on link "Next" at bounding box center [891, 278] width 24 height 454
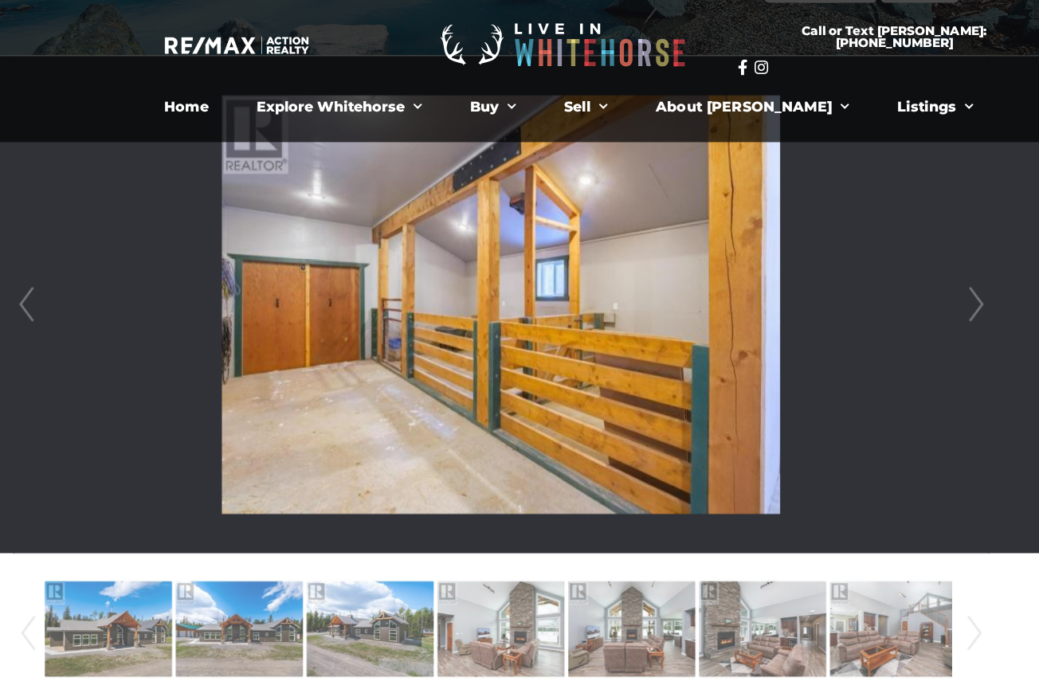
click at [889, 272] on link "Next" at bounding box center [891, 278] width 24 height 454
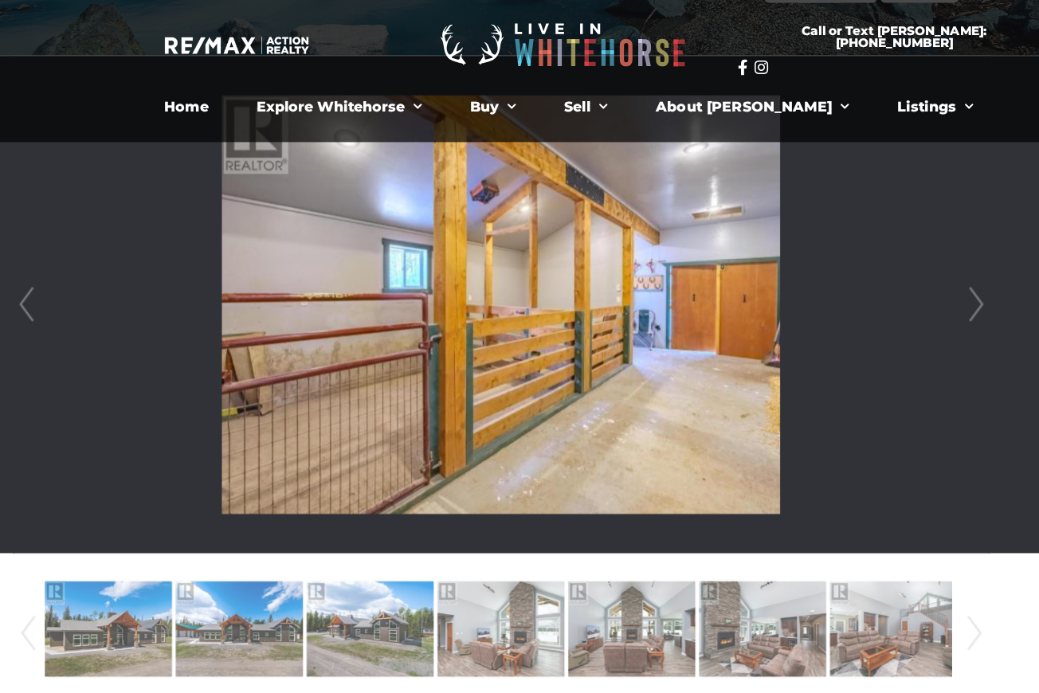
click at [889, 272] on link "Next" at bounding box center [891, 278] width 24 height 454
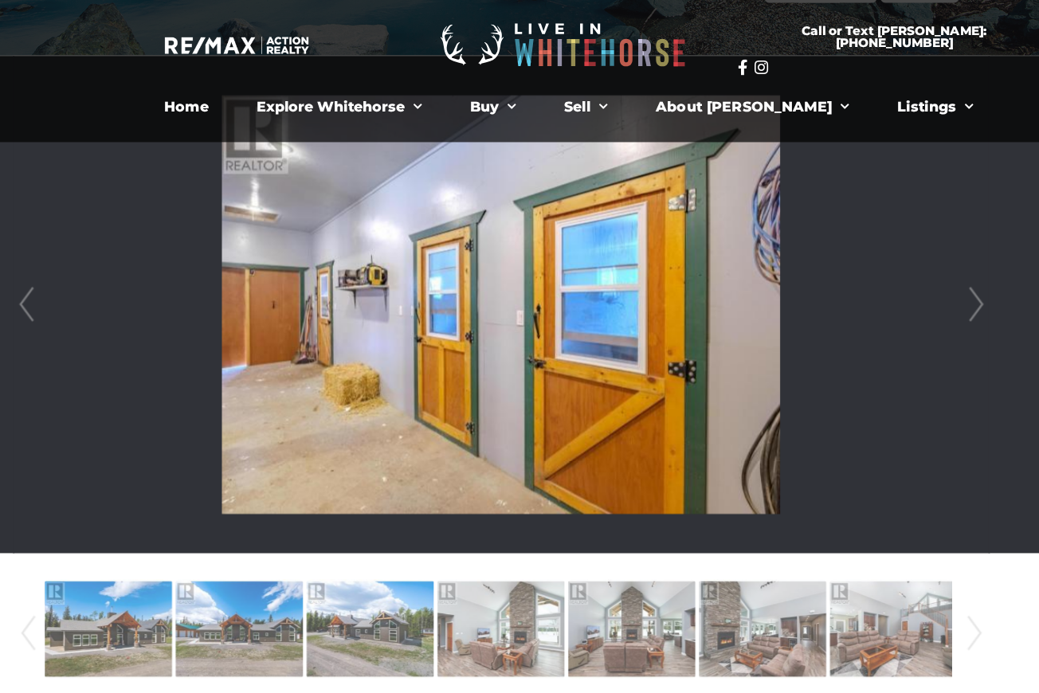
click at [889, 272] on link "Next" at bounding box center [891, 278] width 24 height 454
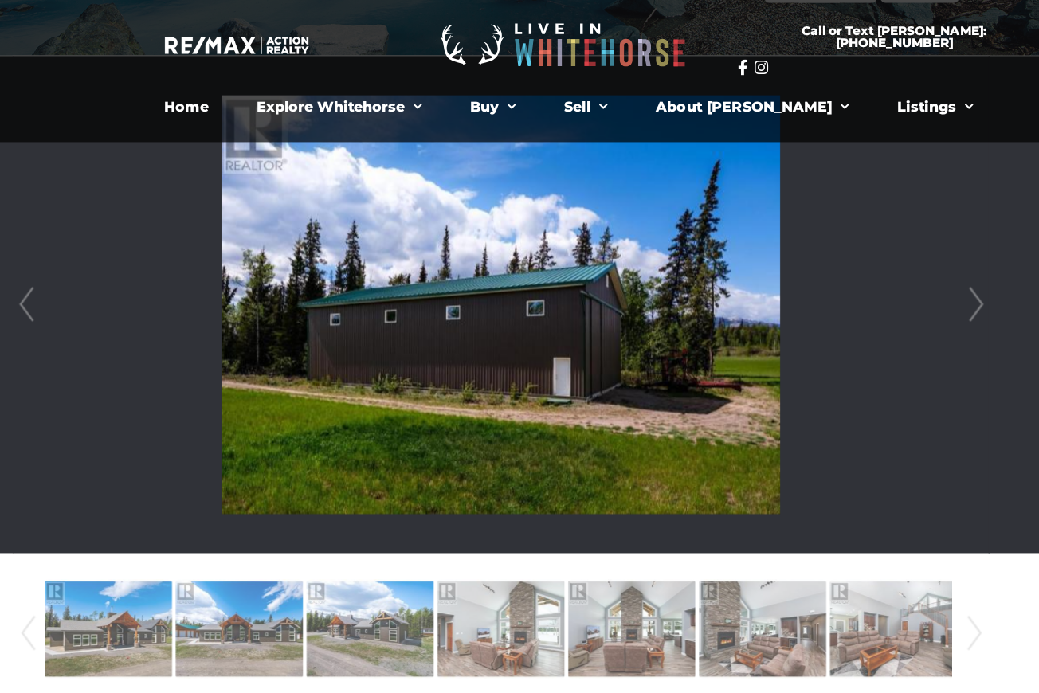
click at [889, 272] on link "Next" at bounding box center [891, 278] width 24 height 454
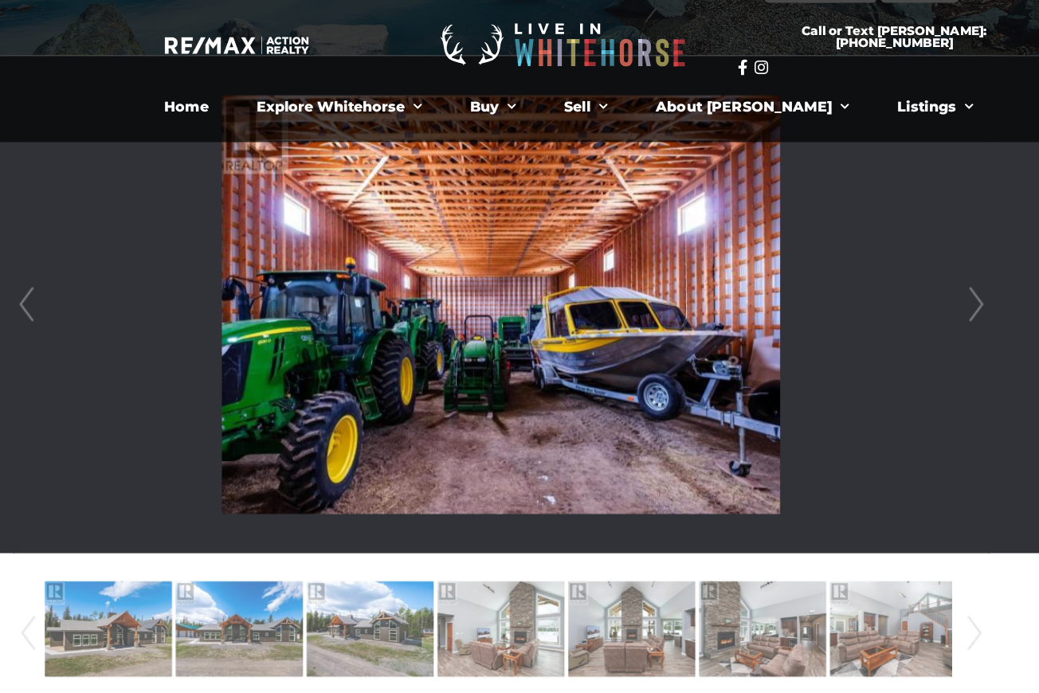
click at [889, 272] on link "Next" at bounding box center [891, 278] width 24 height 454
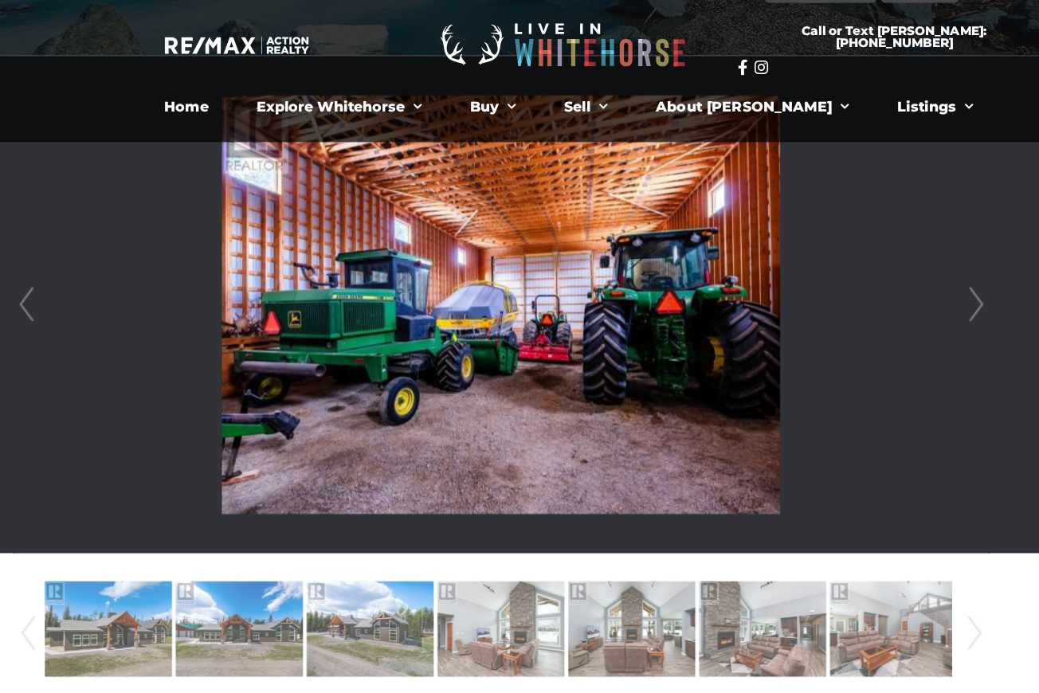
click at [22, 276] on link "Prev" at bounding box center [24, 278] width 24 height 454
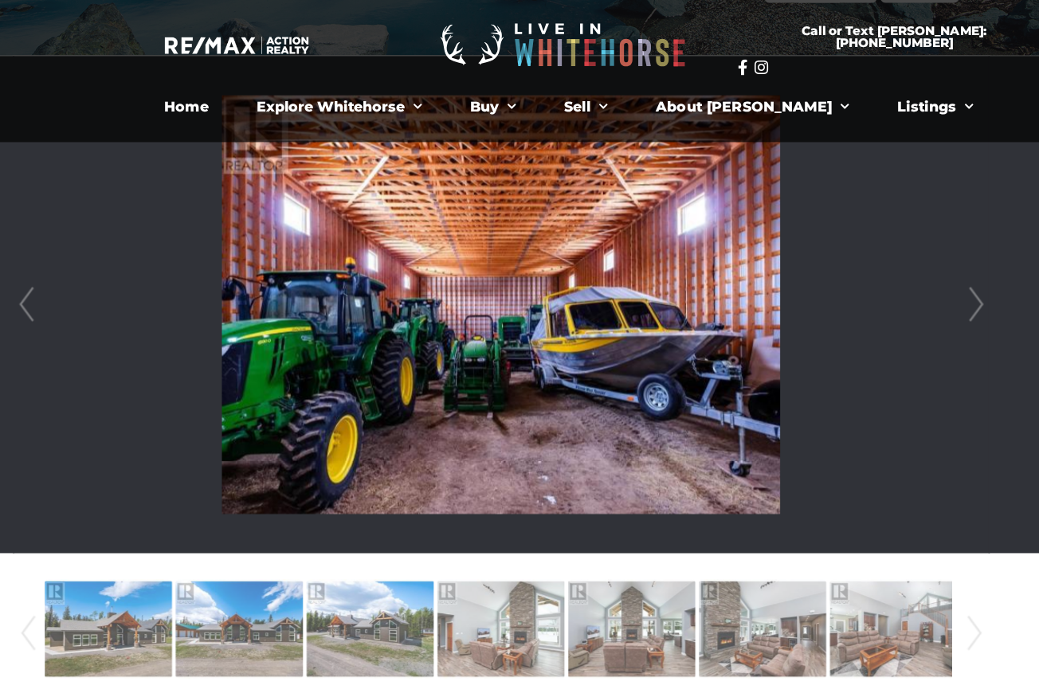
click at [894, 277] on link "Next" at bounding box center [891, 278] width 24 height 454
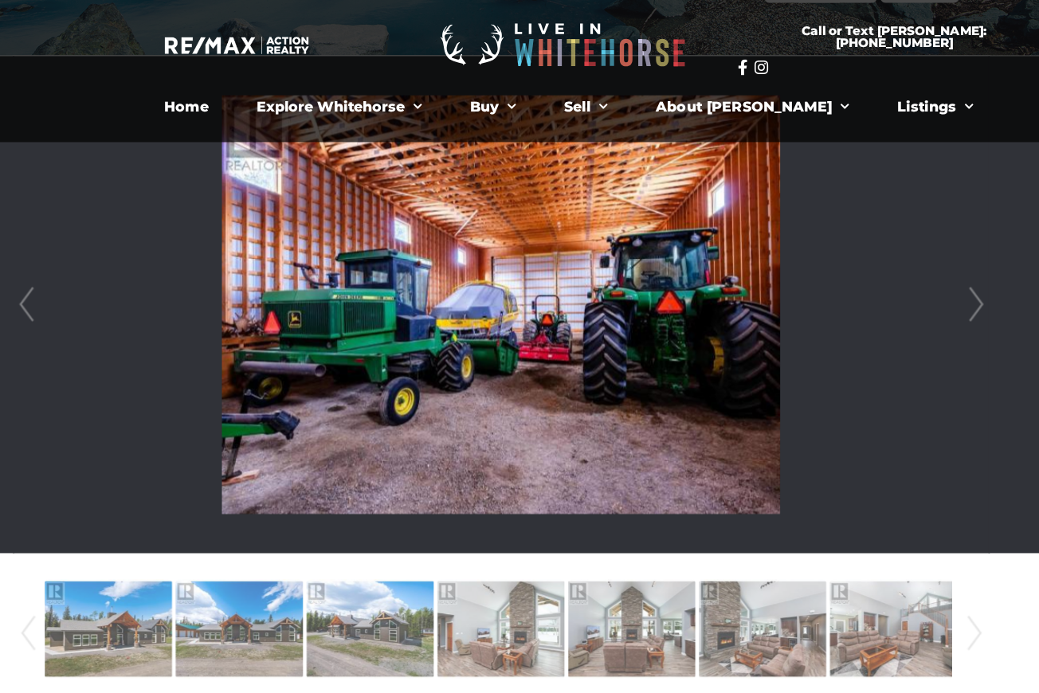
click at [894, 277] on link "Next" at bounding box center [891, 278] width 24 height 454
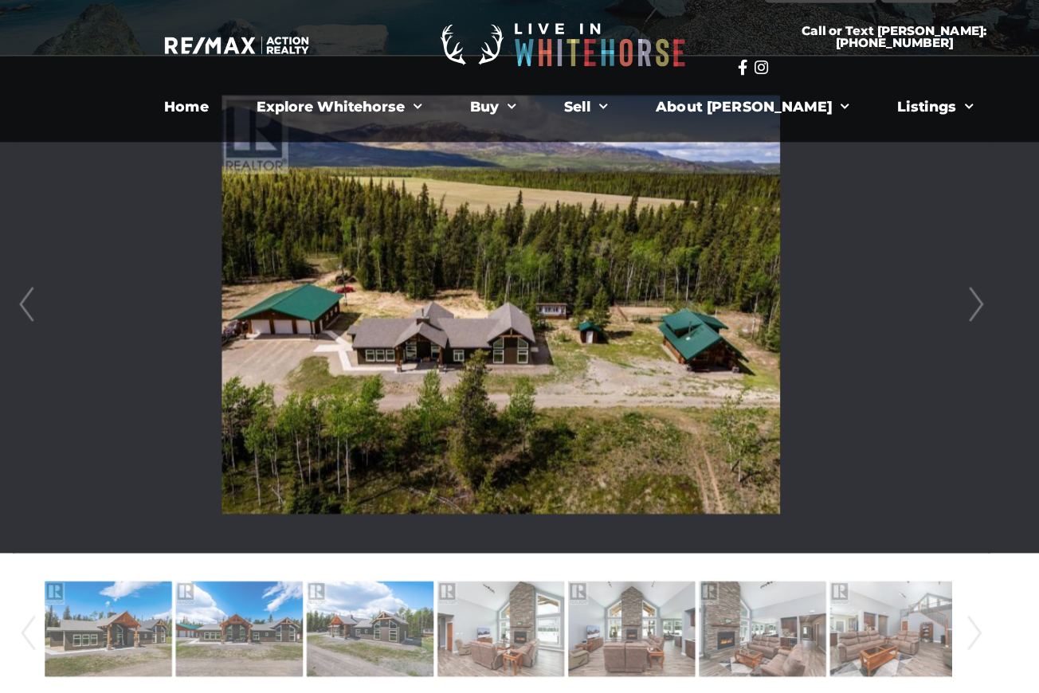
click at [894, 277] on link "Next" at bounding box center [891, 278] width 24 height 454
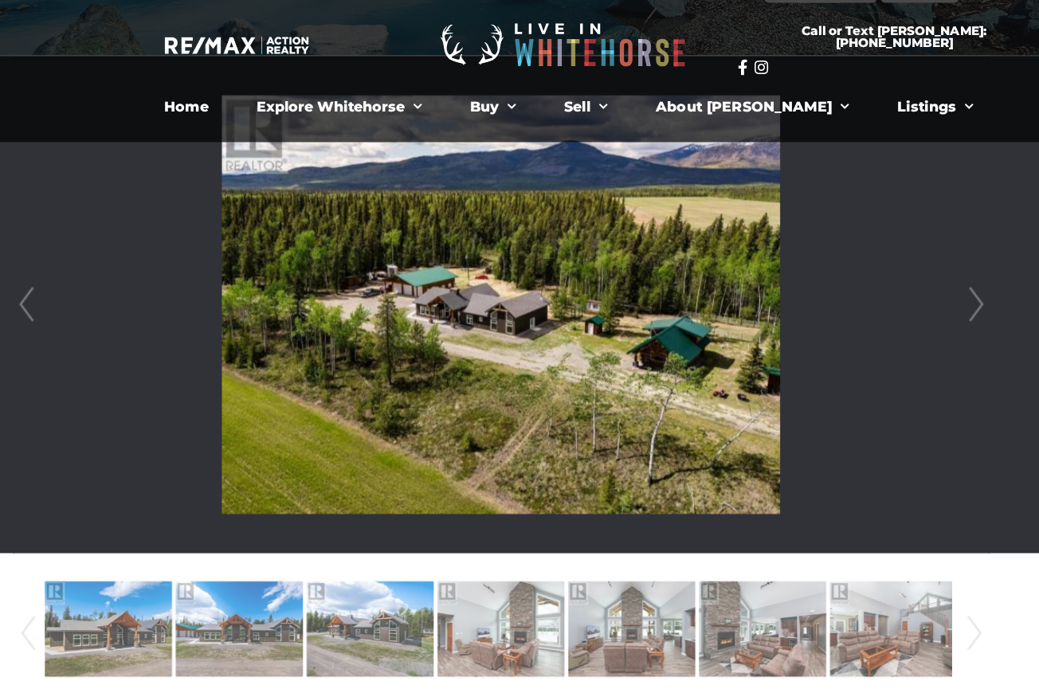
click at [894, 277] on link "Next" at bounding box center [891, 278] width 24 height 454
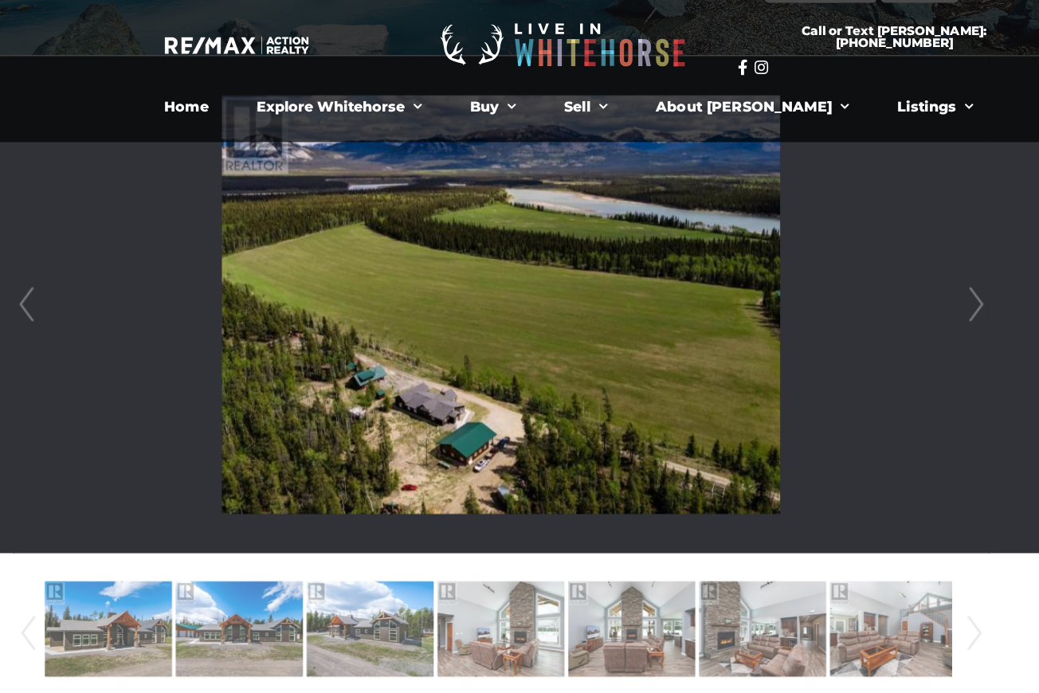
click at [894, 277] on link "Next" at bounding box center [891, 278] width 24 height 454
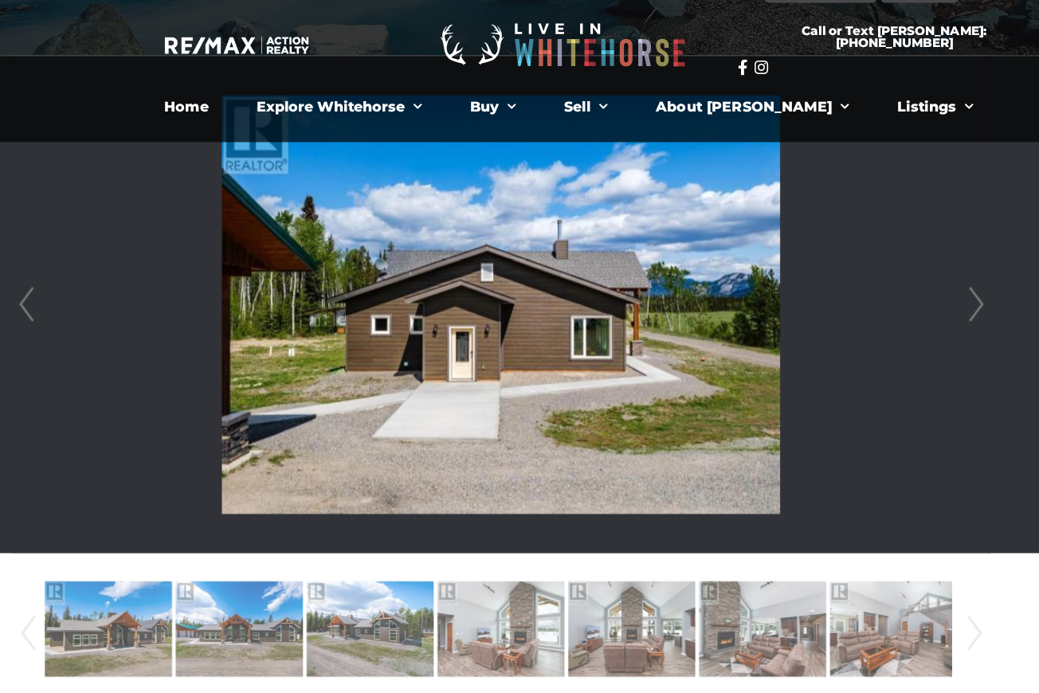
click at [894, 277] on link "Next" at bounding box center [891, 278] width 24 height 454
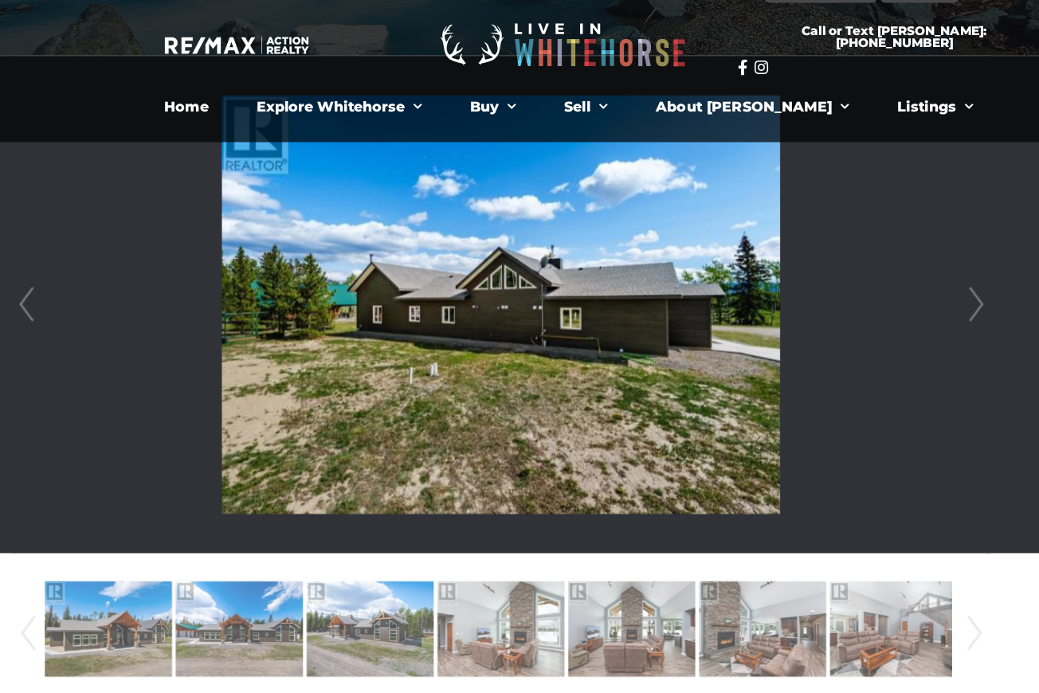
click at [894, 277] on link "Next" at bounding box center [891, 278] width 24 height 454
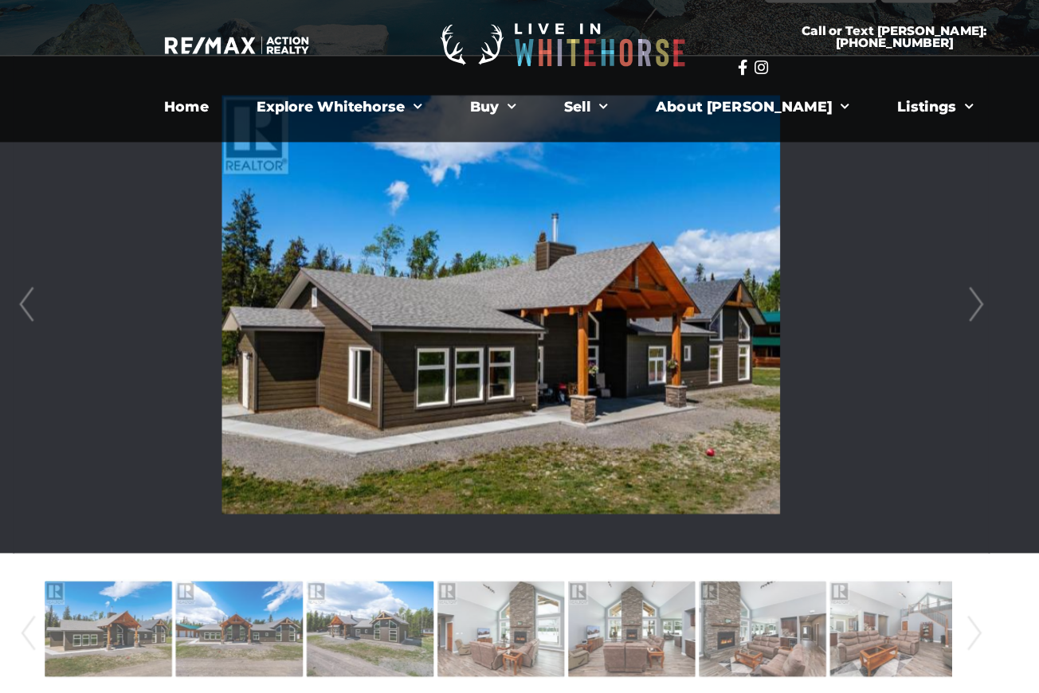
click at [894, 277] on link "Next" at bounding box center [891, 278] width 24 height 454
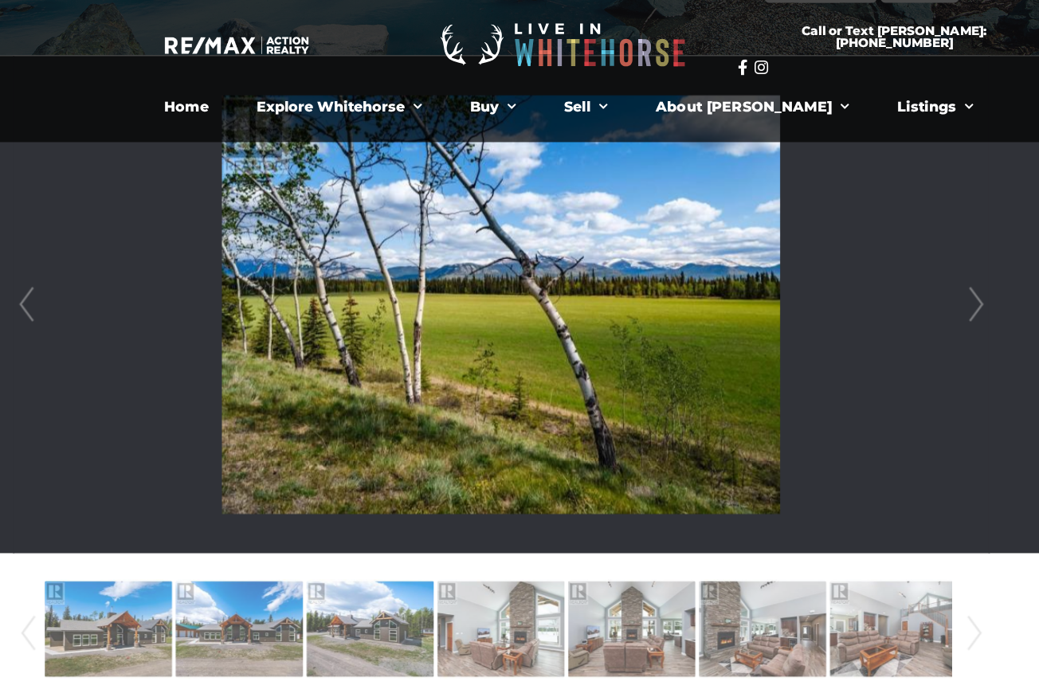
click at [894, 277] on link "Next" at bounding box center [891, 278] width 24 height 454
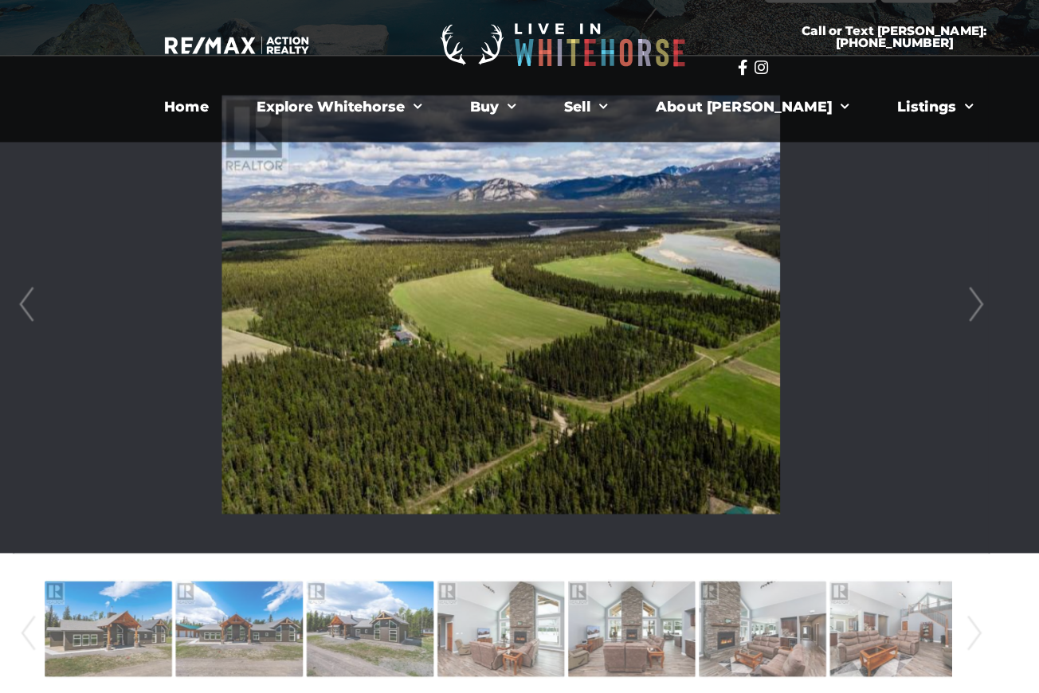
click at [894, 277] on link "Next" at bounding box center [891, 278] width 24 height 454
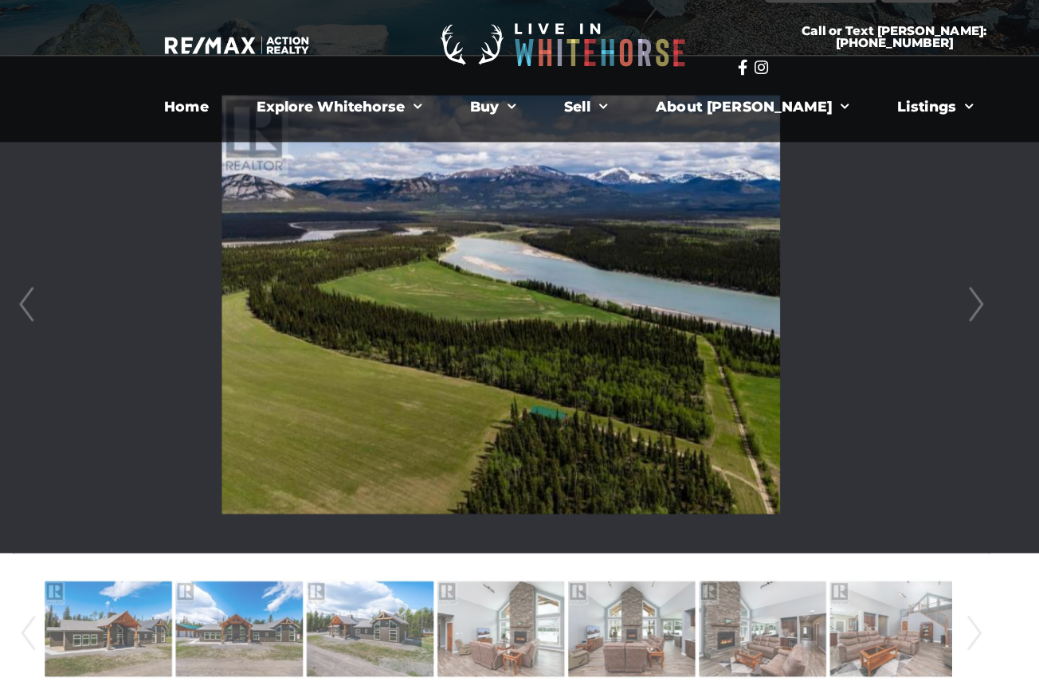
click at [894, 277] on link "Next" at bounding box center [891, 278] width 24 height 454
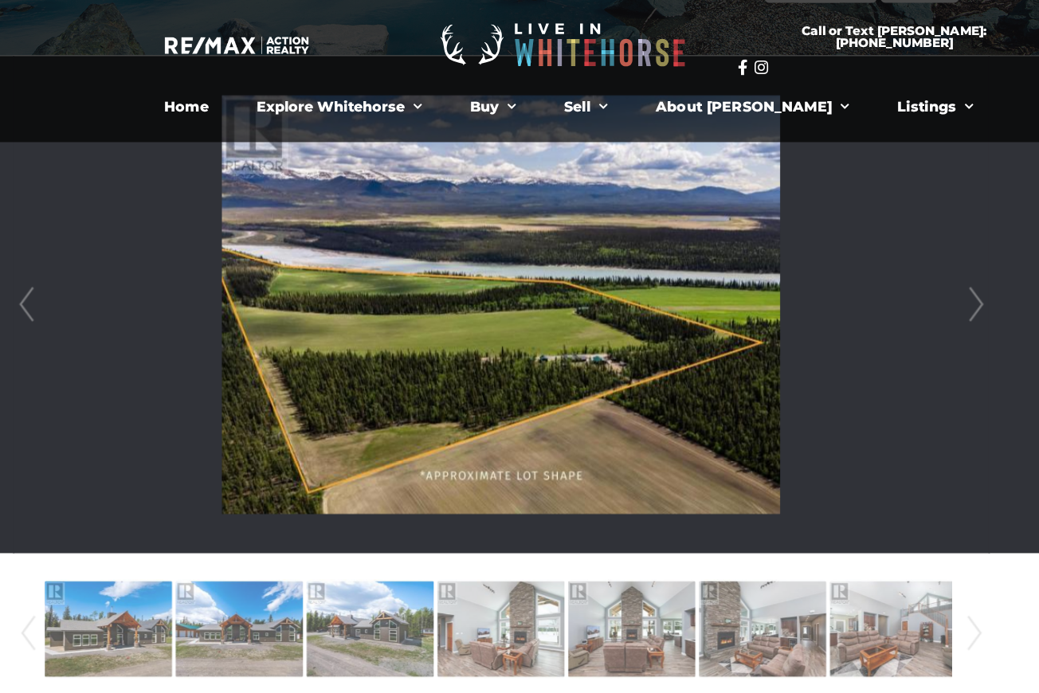
click at [894, 277] on link "Next" at bounding box center [891, 278] width 24 height 454
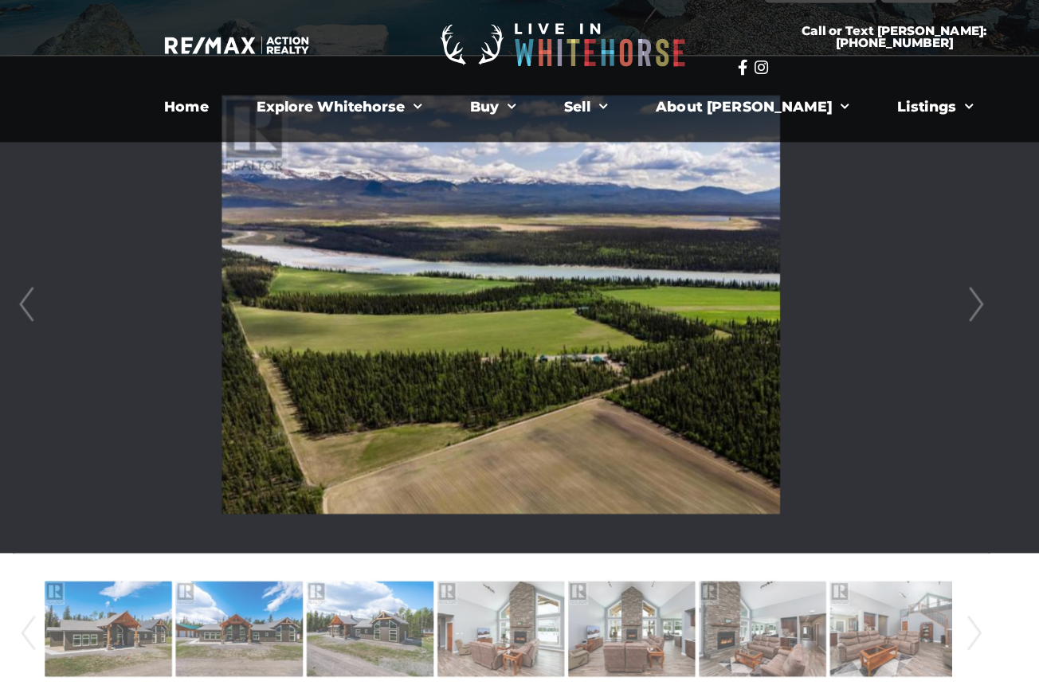
click at [894, 277] on link "Next" at bounding box center [891, 278] width 24 height 454
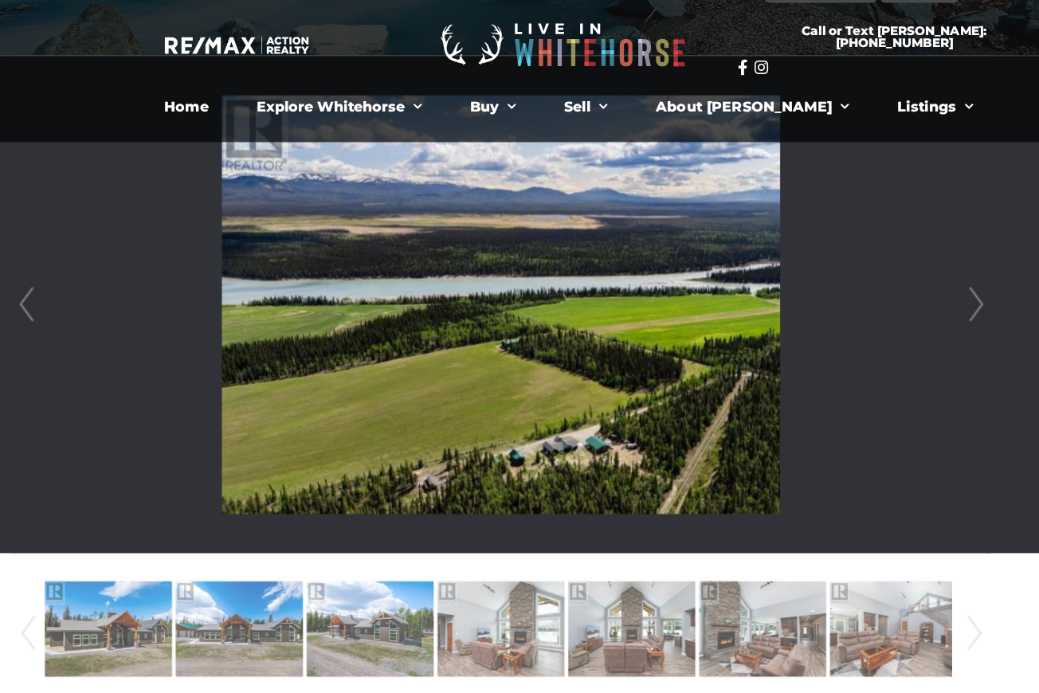
click at [894, 277] on link "Next" at bounding box center [891, 278] width 24 height 454
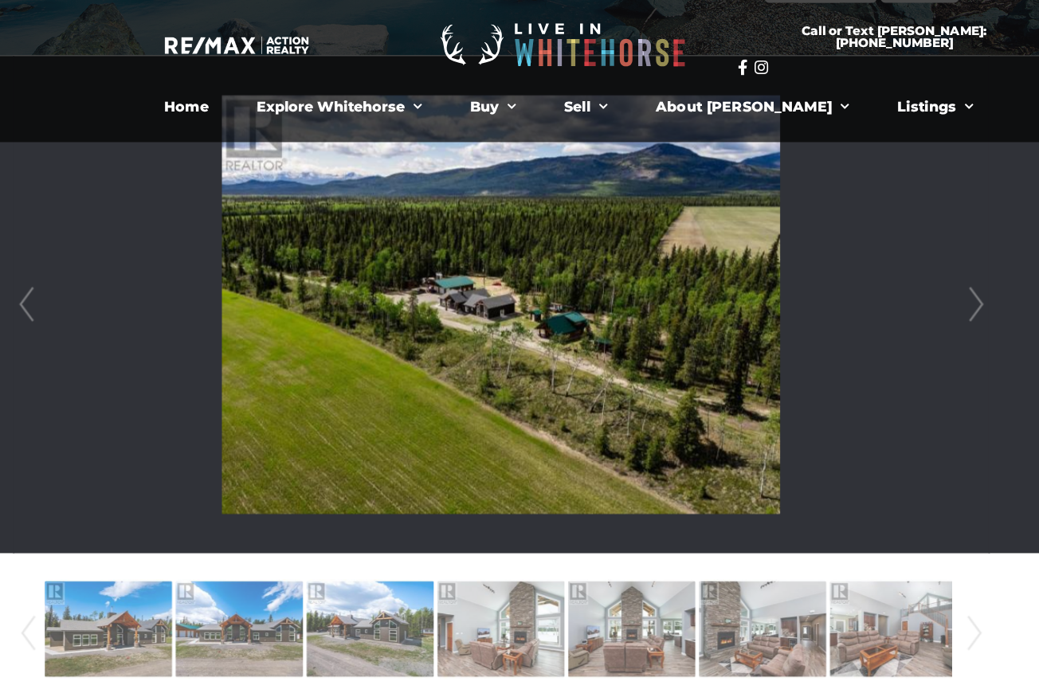
click at [894, 277] on link "Next" at bounding box center [891, 278] width 24 height 454
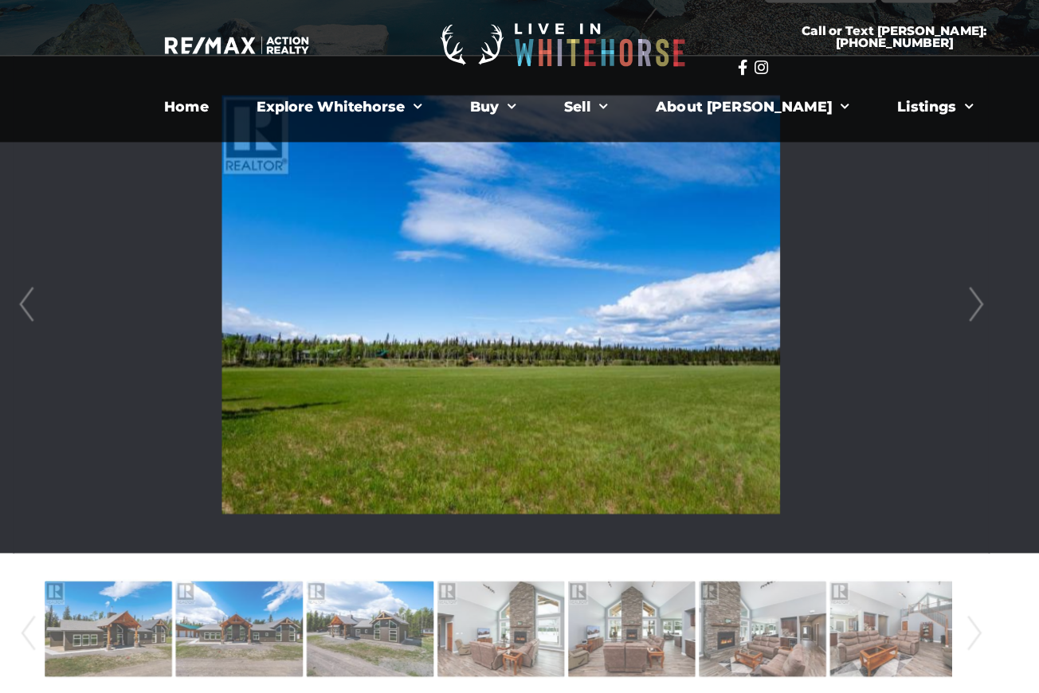
click at [894, 277] on link "Next" at bounding box center [891, 278] width 24 height 454
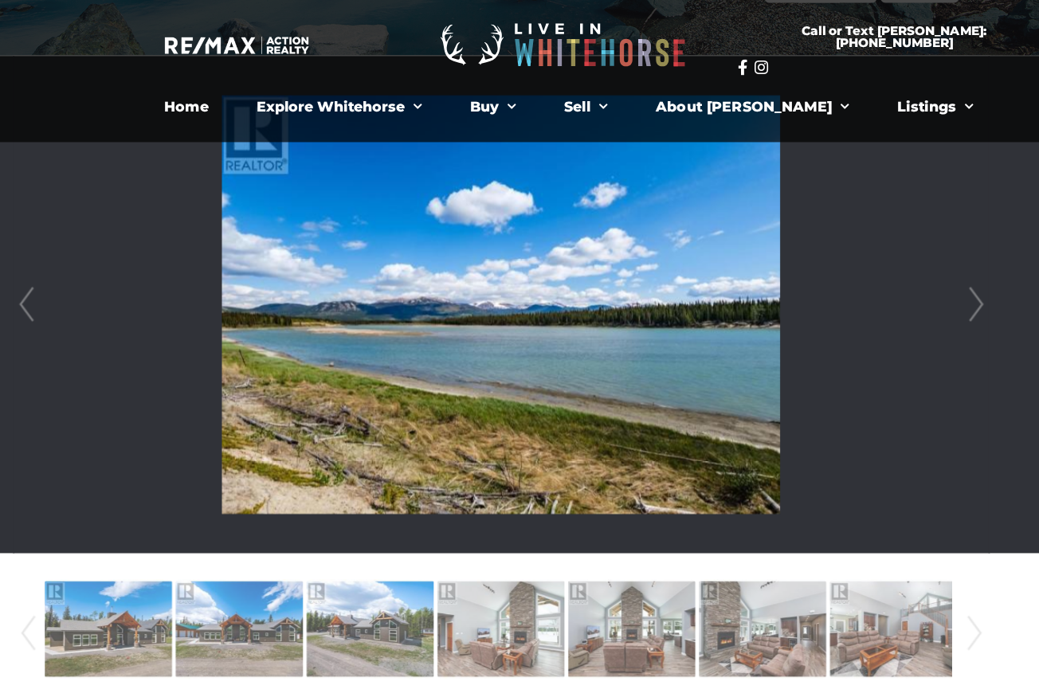
click at [894, 277] on link "Next" at bounding box center [891, 278] width 24 height 454
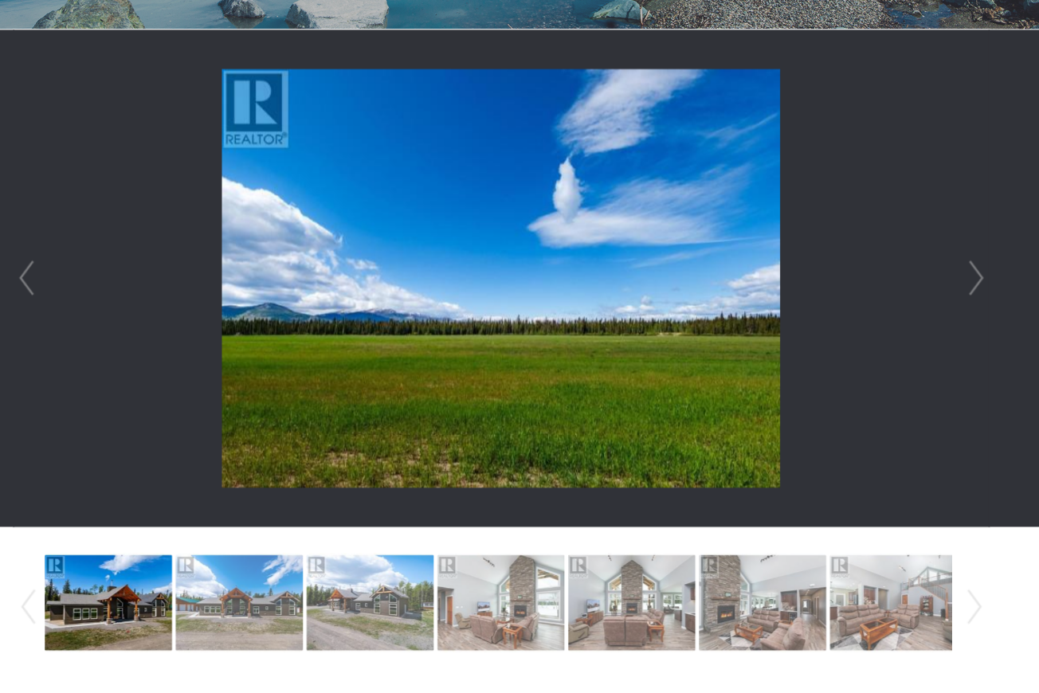
click at [84, 557] on img at bounding box center [99, 574] width 116 height 91
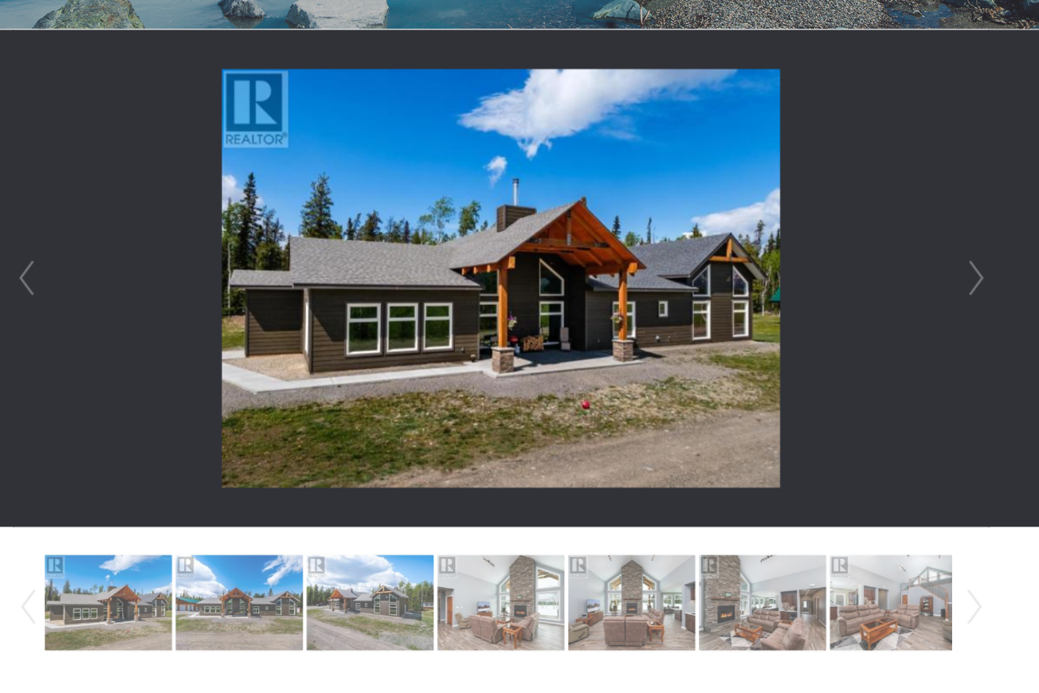
click at [27, 551] on link "Prev" at bounding box center [26, 578] width 24 height 108
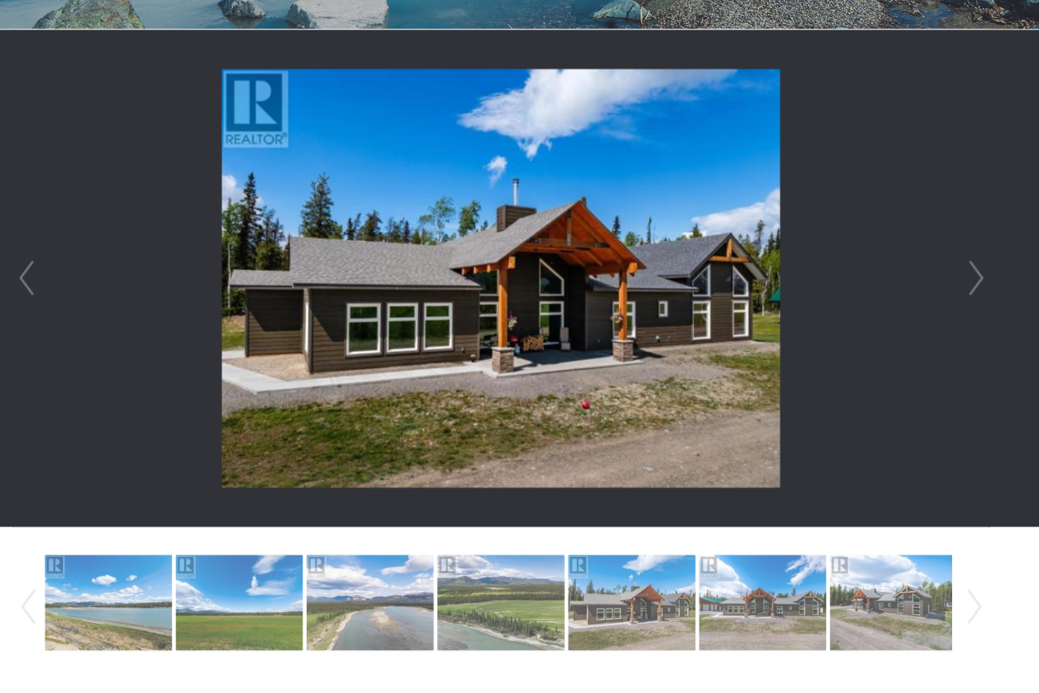
click at [27, 551] on link "Prev" at bounding box center [26, 578] width 24 height 108
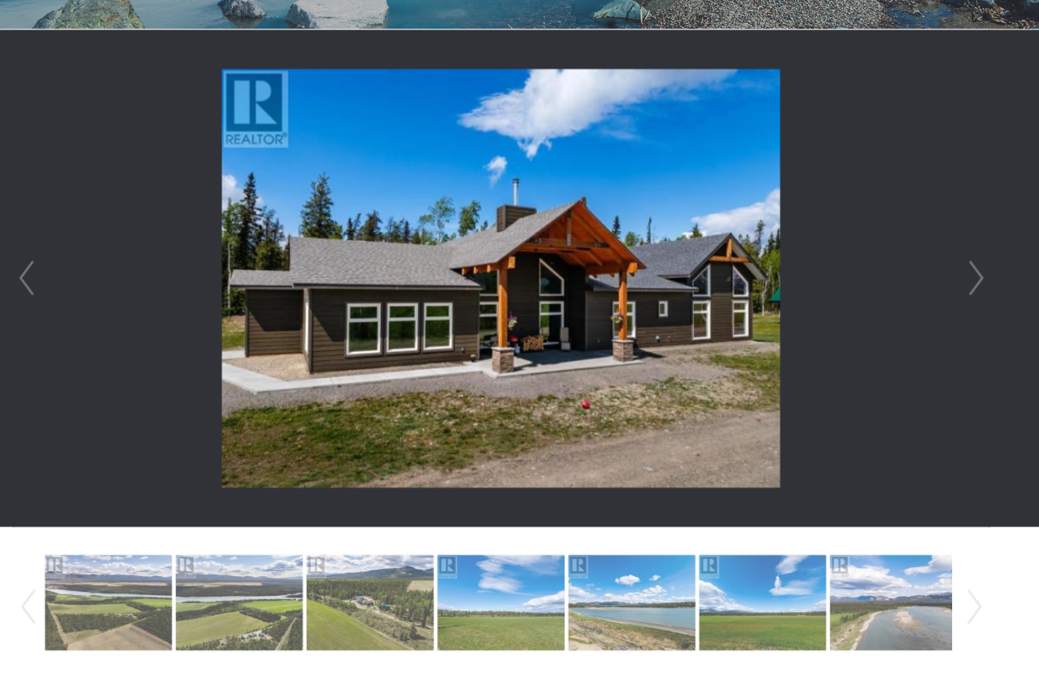
click at [27, 551] on link "Prev" at bounding box center [26, 578] width 24 height 108
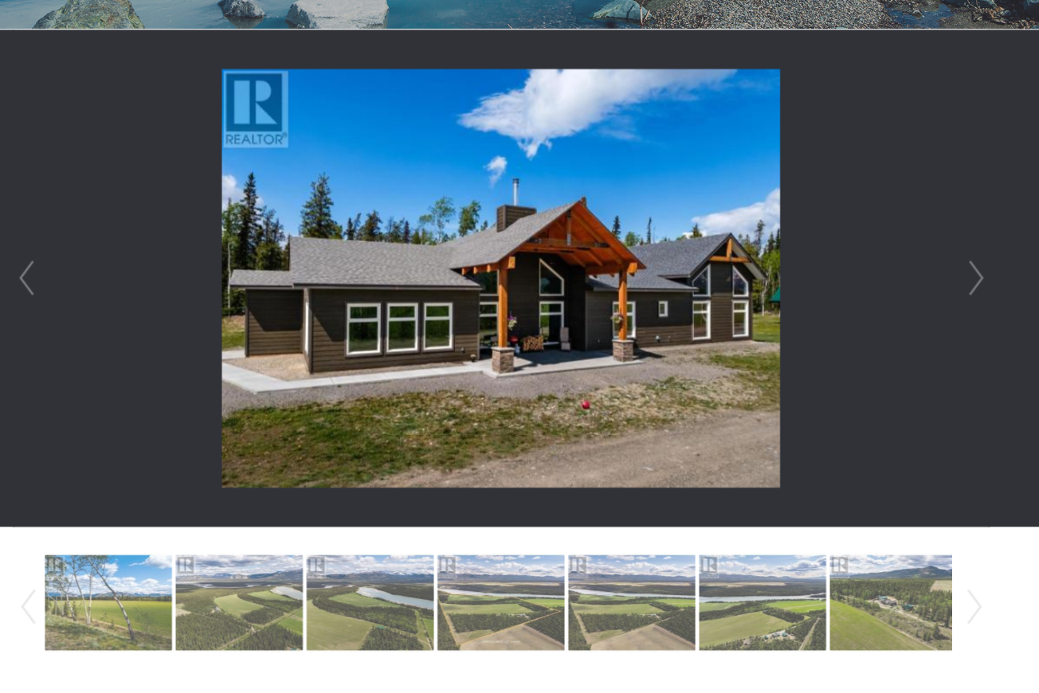
click at [27, 551] on link "Prev" at bounding box center [26, 578] width 24 height 108
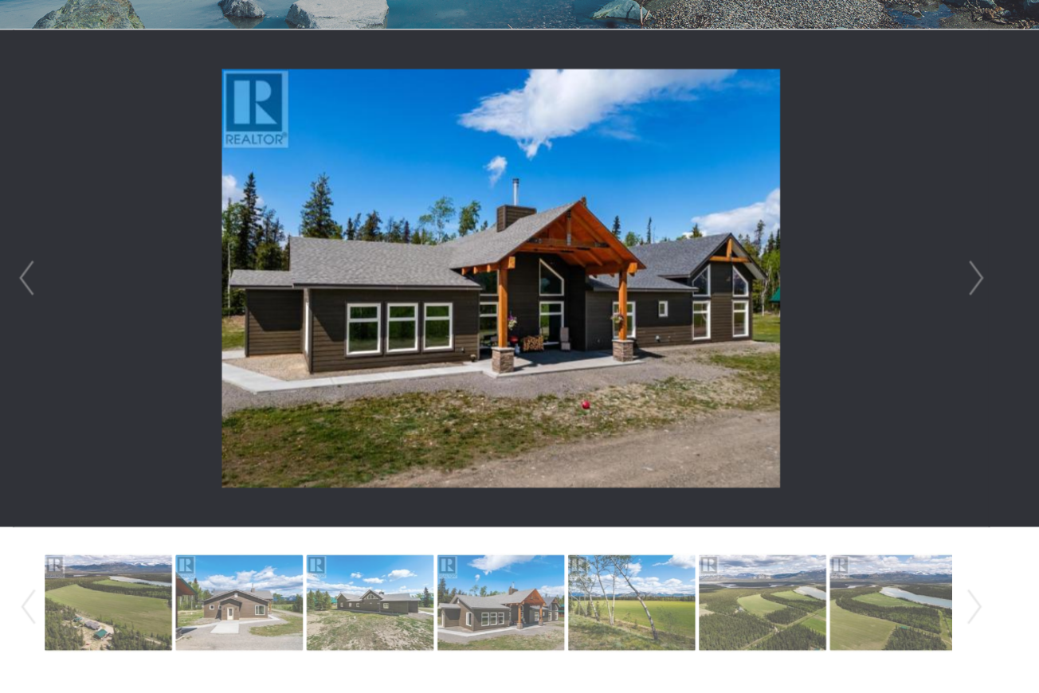
click at [27, 551] on link "Prev" at bounding box center [26, 578] width 24 height 108
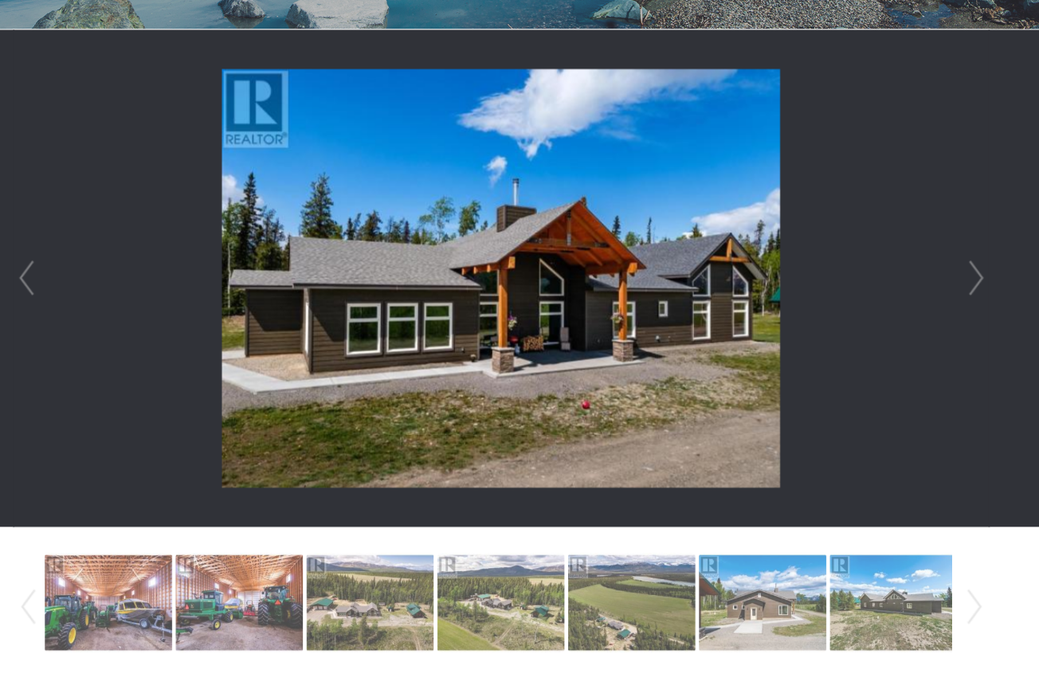
click at [27, 551] on link "Prev" at bounding box center [26, 578] width 24 height 108
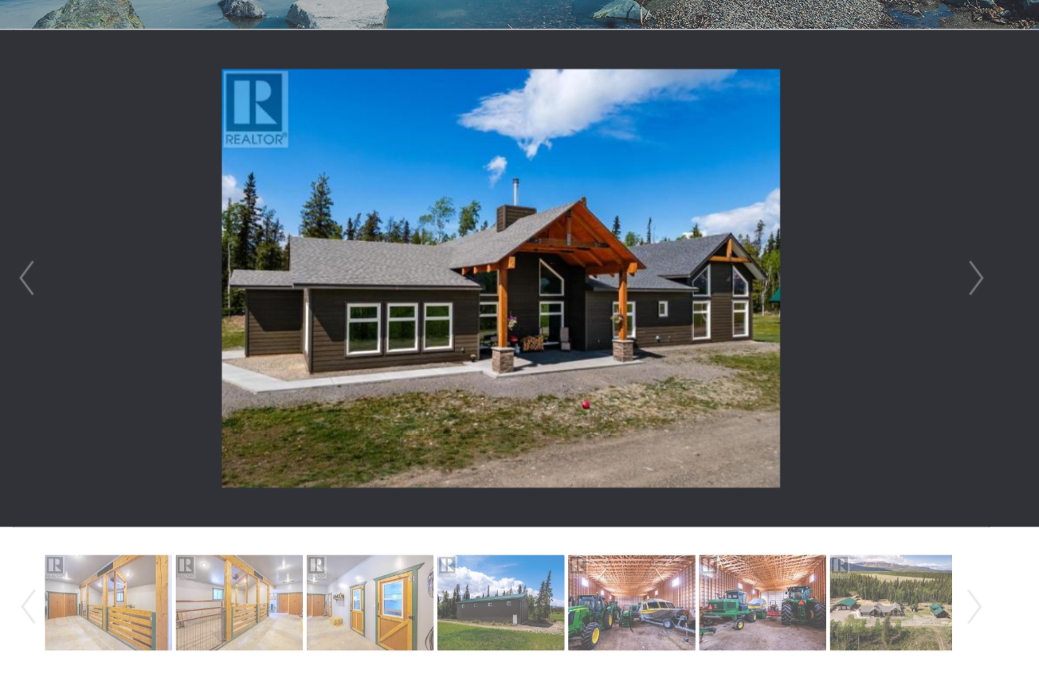
click at [27, 551] on link "Prev" at bounding box center [26, 578] width 24 height 108
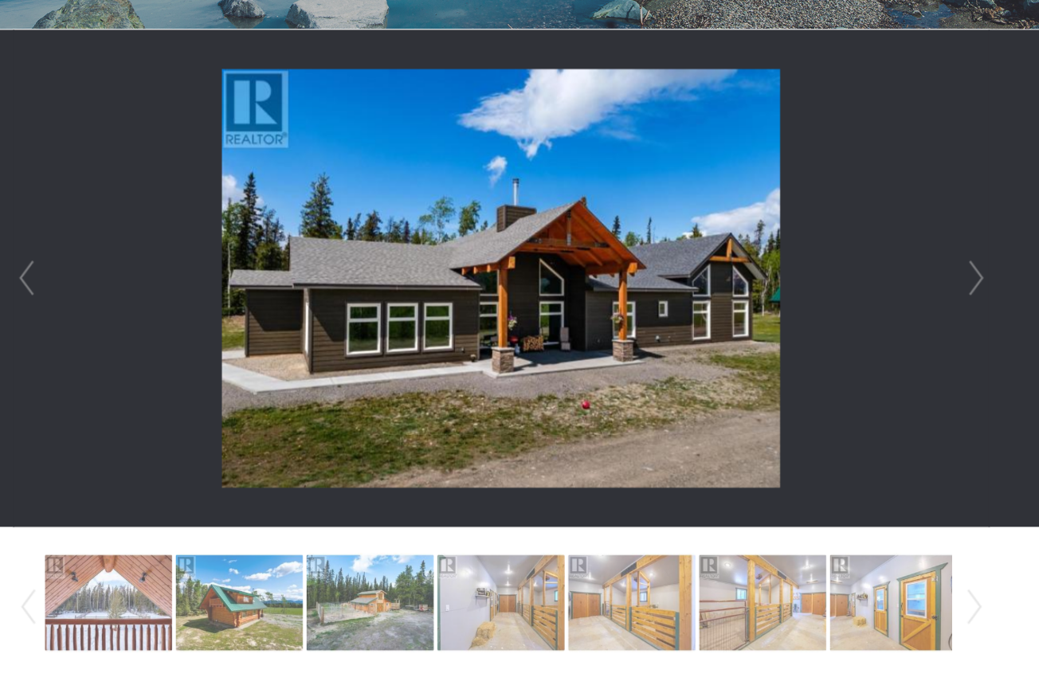
click at [27, 551] on link "Prev" at bounding box center [26, 578] width 24 height 108
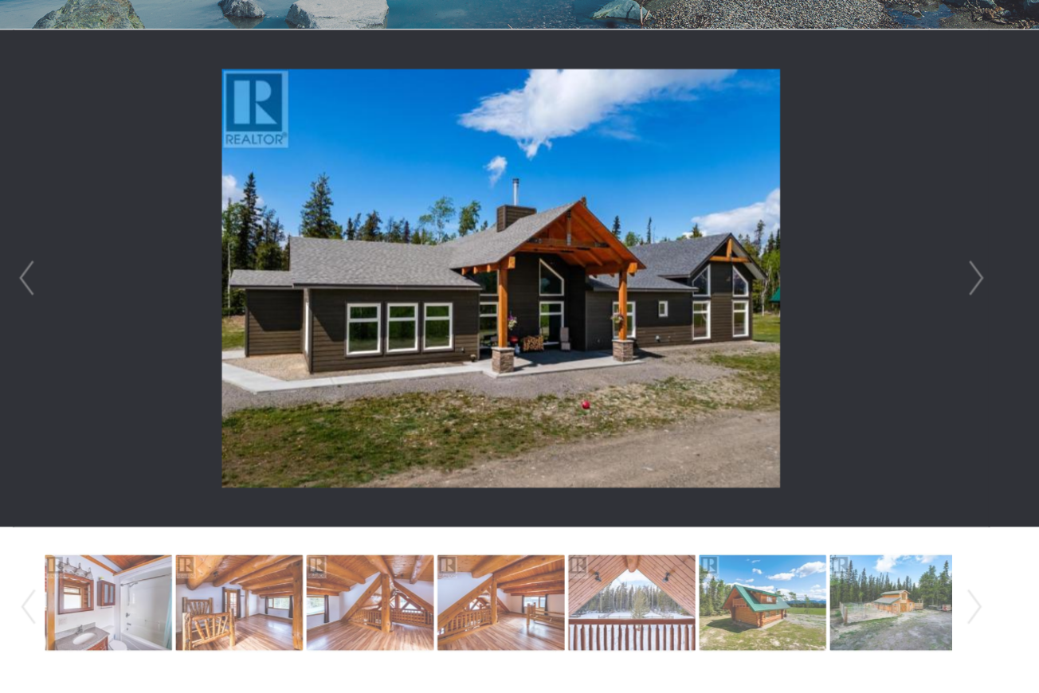
click at [18, 554] on link "Prev" at bounding box center [26, 578] width 24 height 108
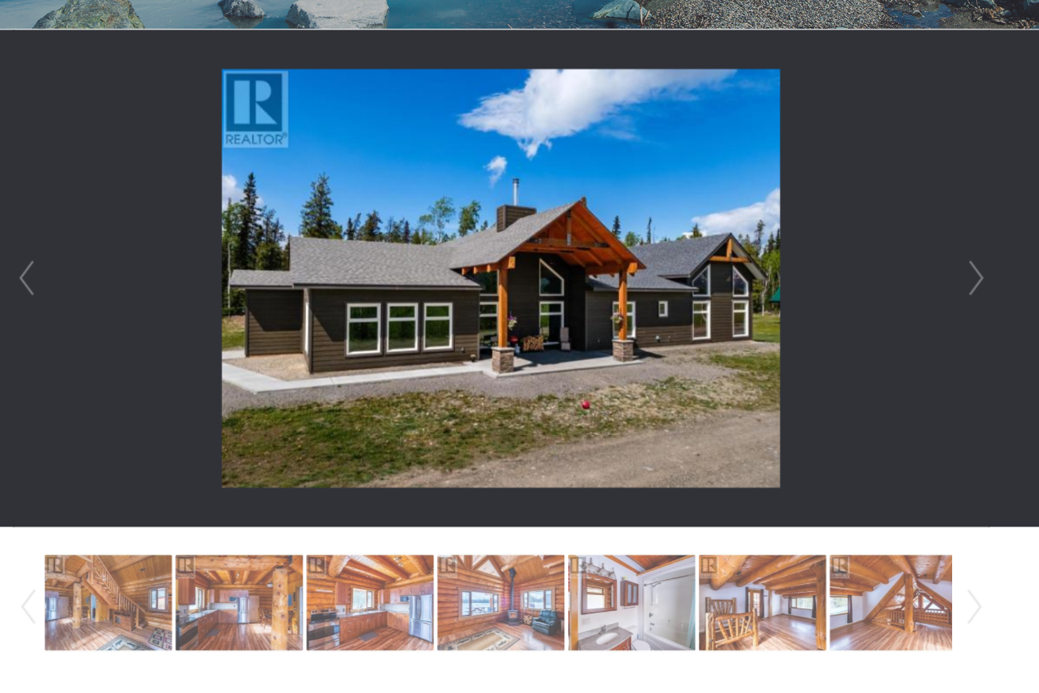
click at [18, 554] on link "Prev" at bounding box center [26, 578] width 24 height 108
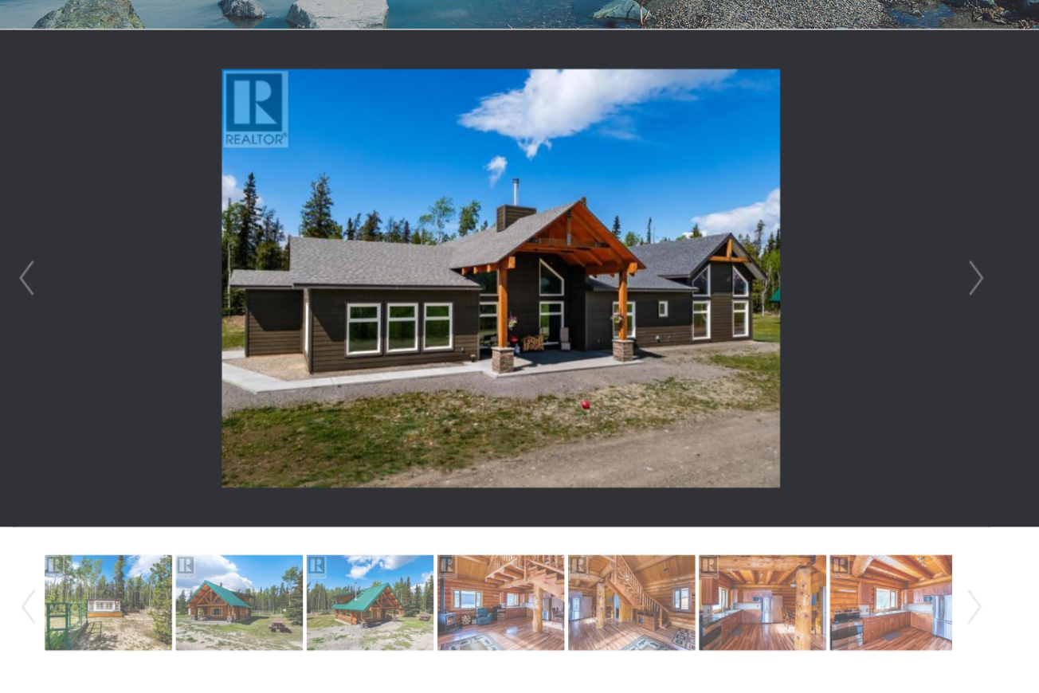
click at [18, 554] on link "Prev" at bounding box center [26, 578] width 24 height 108
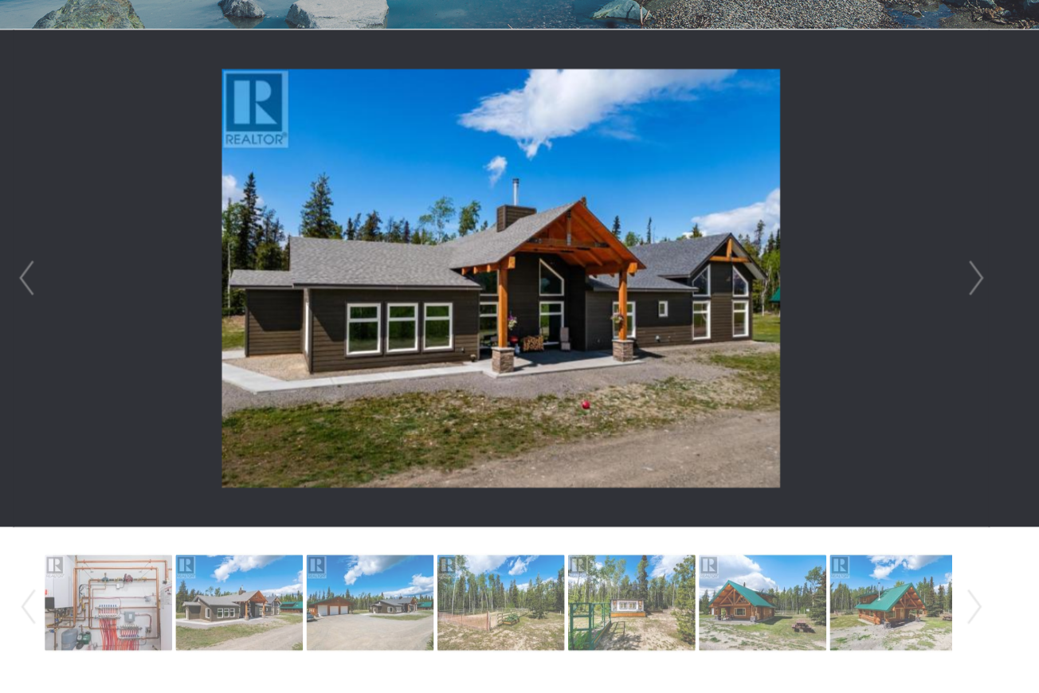
click at [18, 554] on link "Prev" at bounding box center [26, 578] width 24 height 108
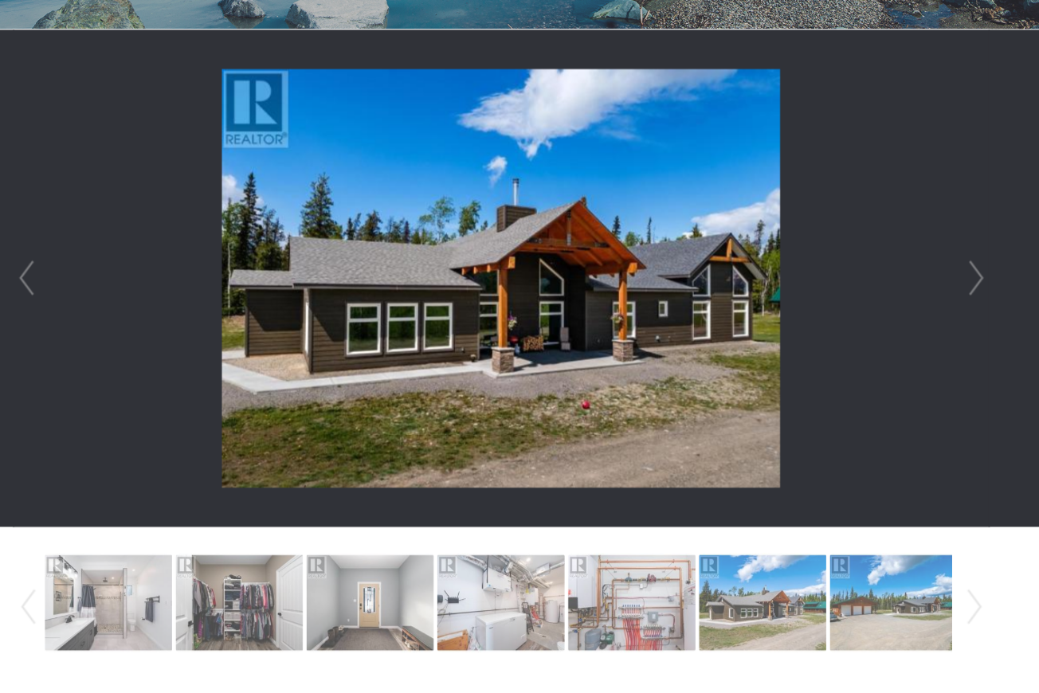
click at [18, 554] on link "Prev" at bounding box center [26, 578] width 24 height 108
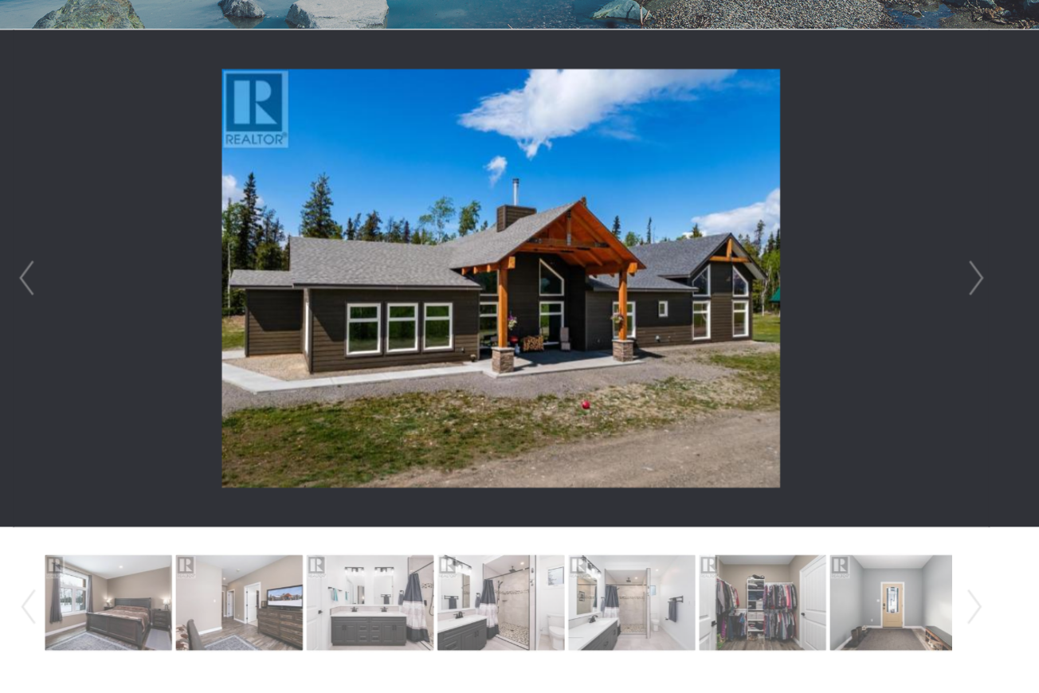
click at [18, 554] on link "Prev" at bounding box center [26, 578] width 24 height 108
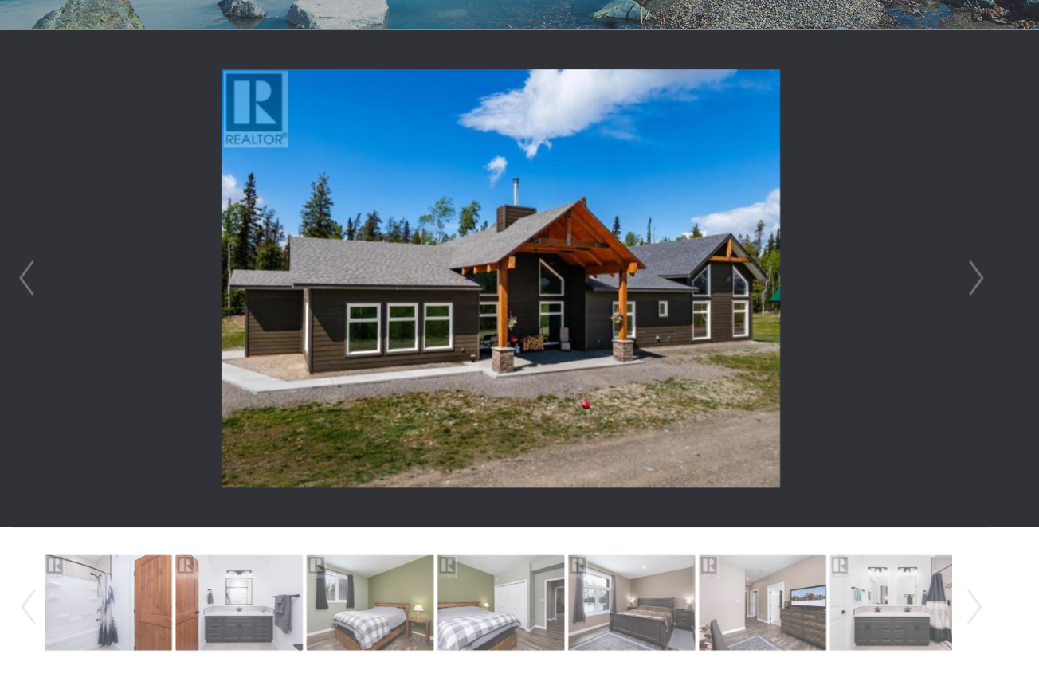
click at [18, 554] on link "Prev" at bounding box center [26, 578] width 24 height 108
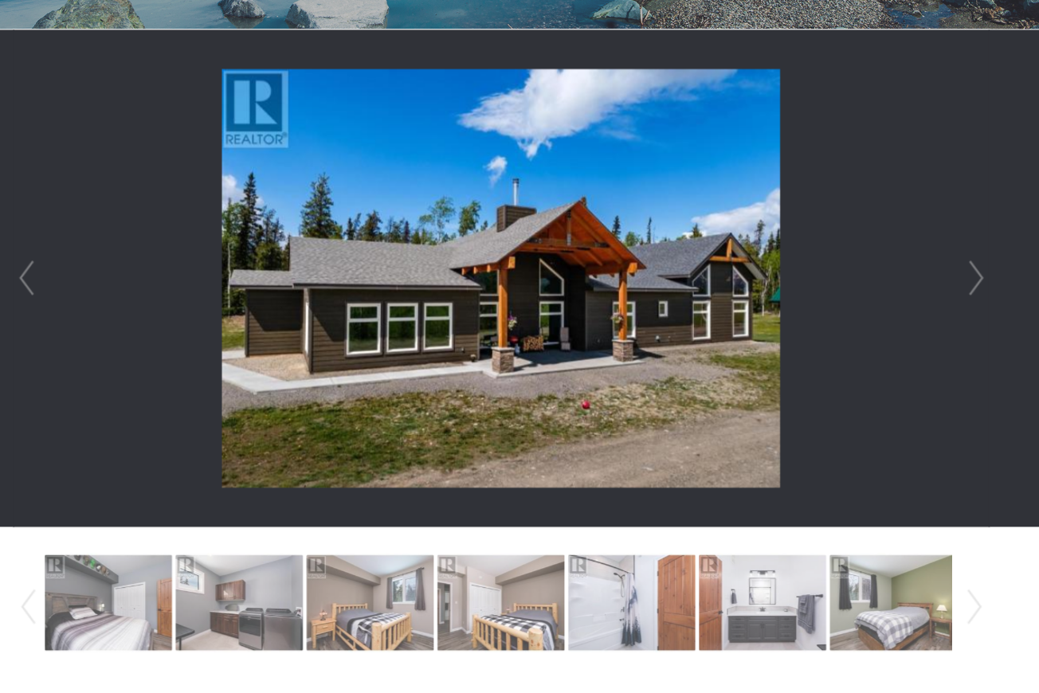
click at [18, 554] on link "Prev" at bounding box center [26, 578] width 24 height 108
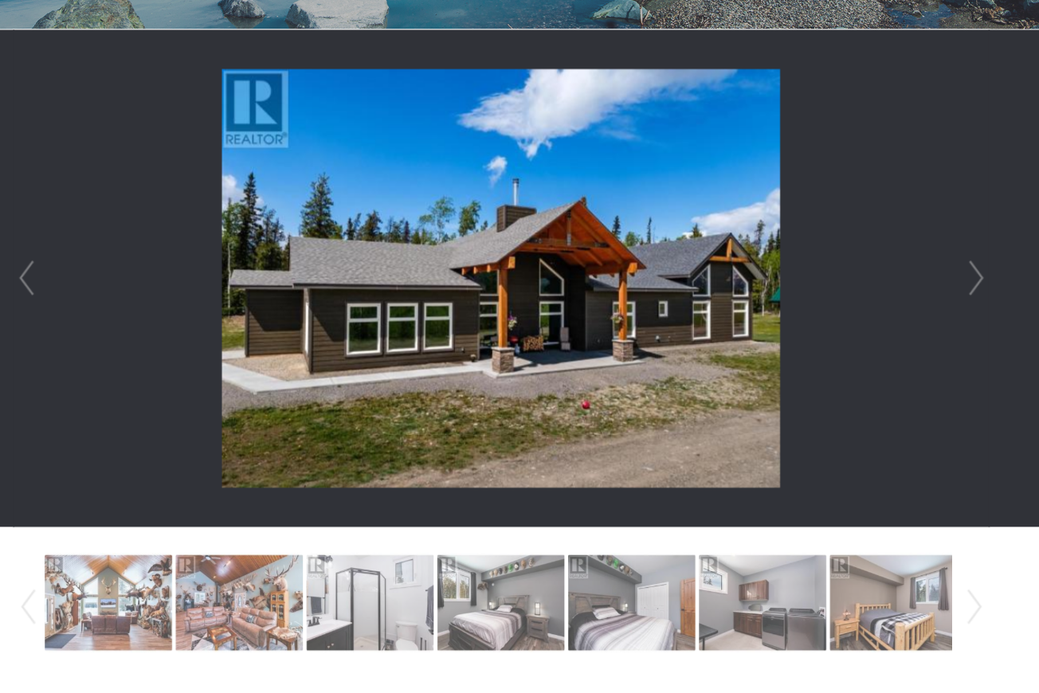
click at [18, 554] on link "Prev" at bounding box center [26, 578] width 24 height 108
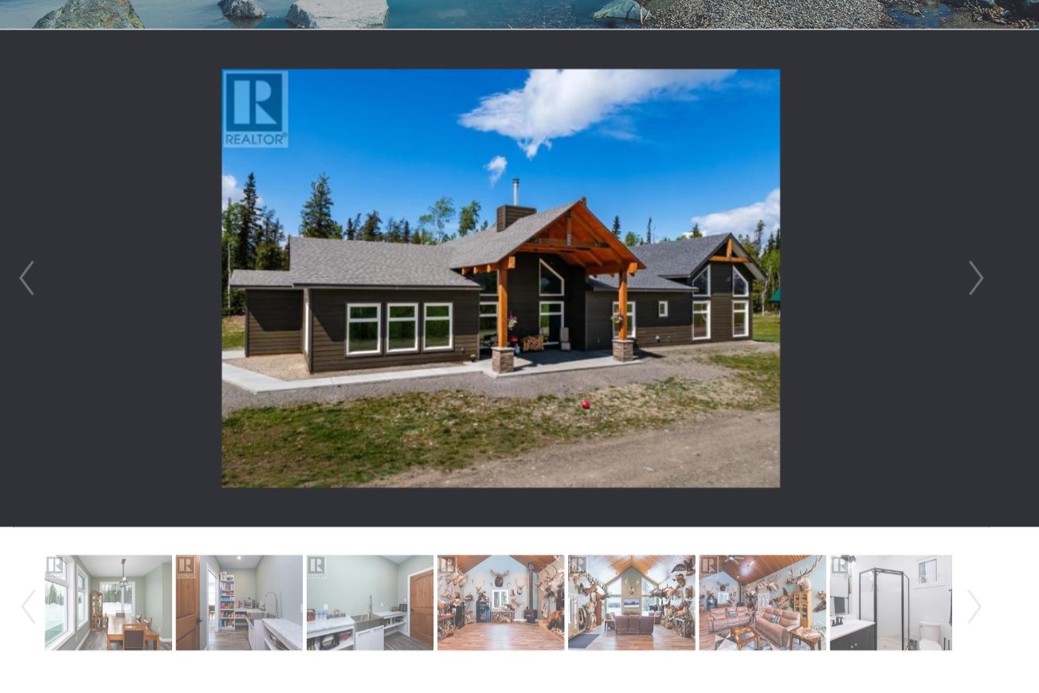
click at [18, 554] on link "Prev" at bounding box center [26, 578] width 24 height 108
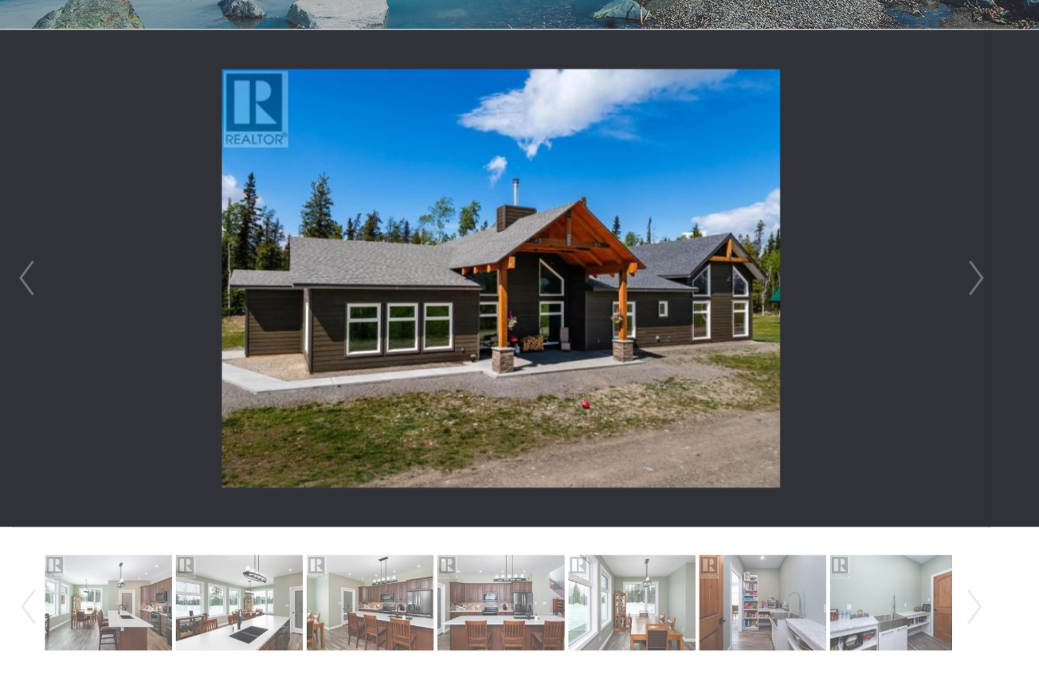
click at [18, 554] on link "Prev" at bounding box center [26, 578] width 24 height 108
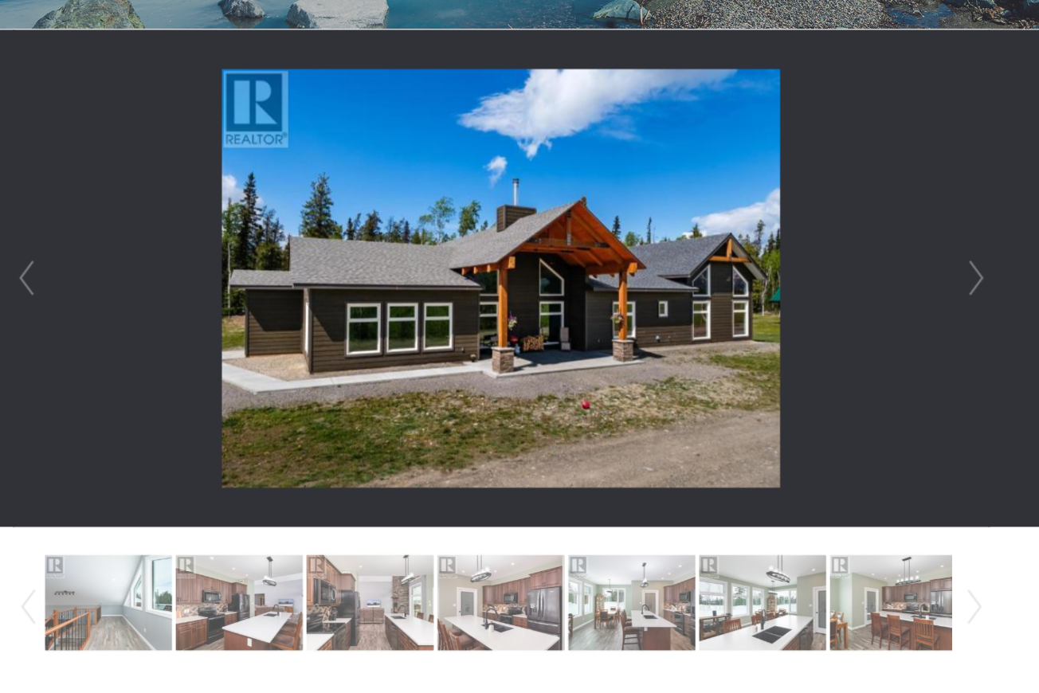
click at [18, 554] on link "Prev" at bounding box center [26, 578] width 24 height 108
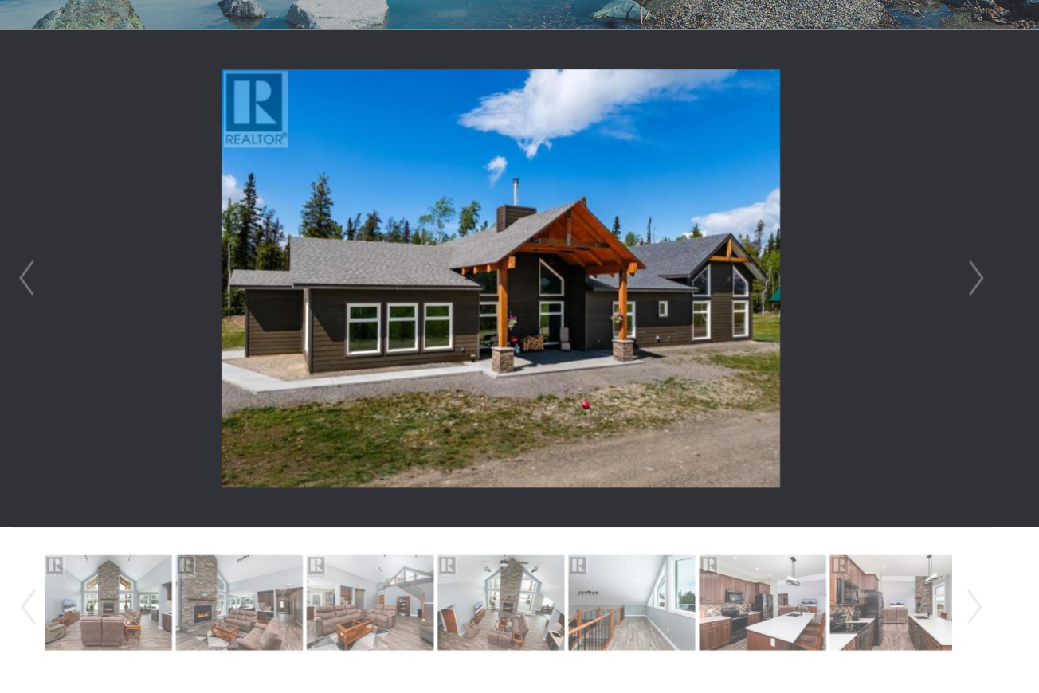
click at [18, 554] on link "Prev" at bounding box center [26, 578] width 24 height 108
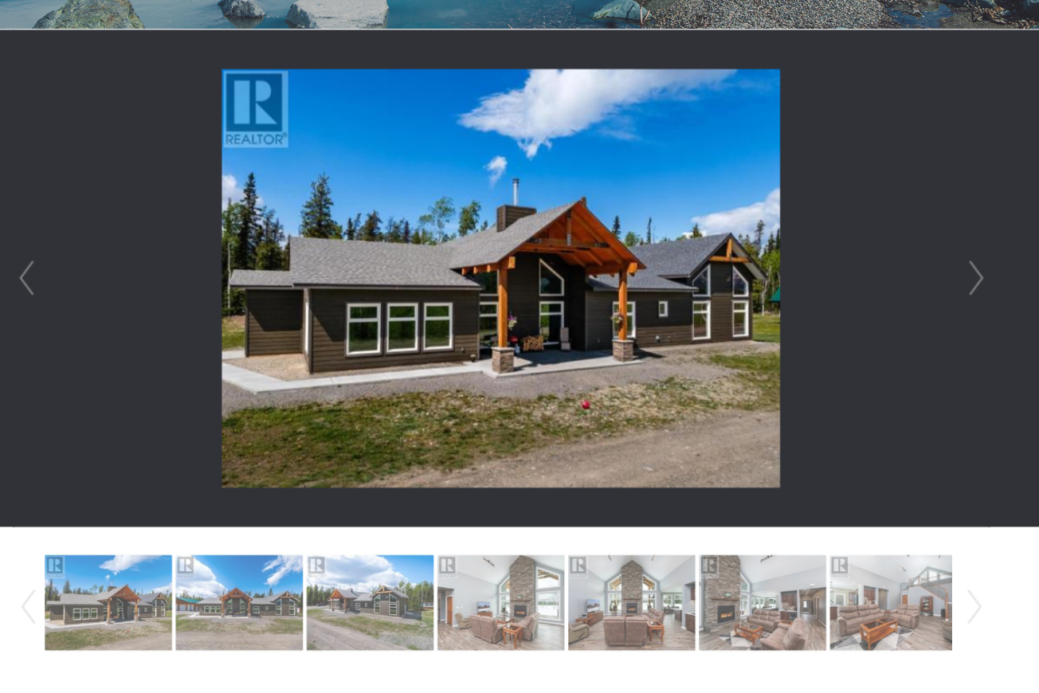
click at [18, 554] on link "Prev" at bounding box center [26, 578] width 24 height 108
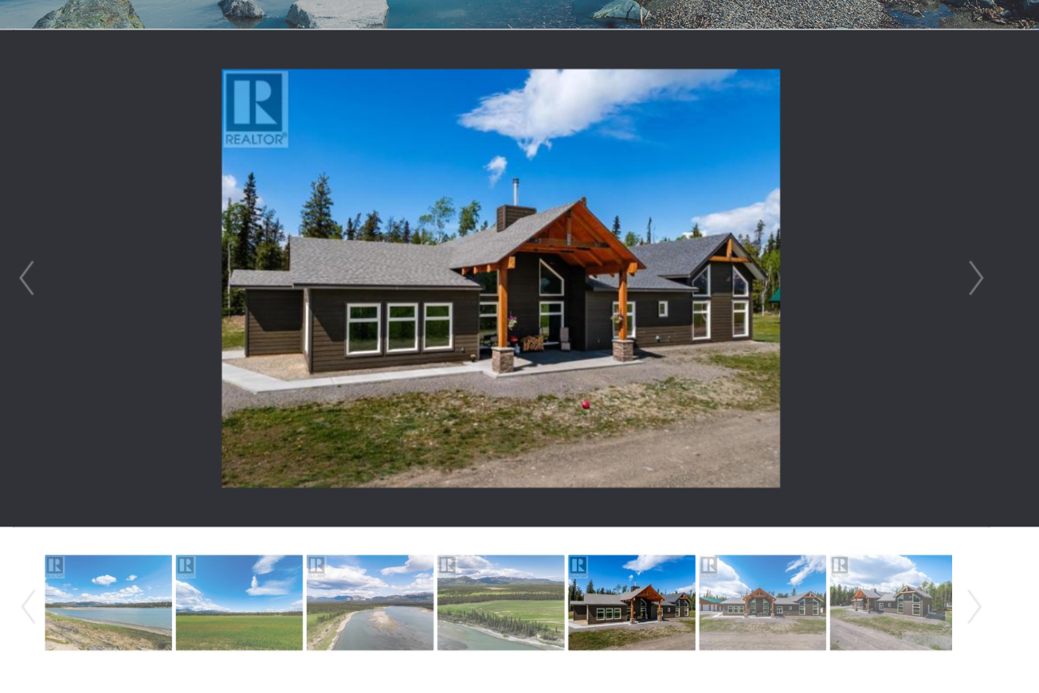
click at [584, 558] on img at bounding box center [576, 574] width 116 height 91
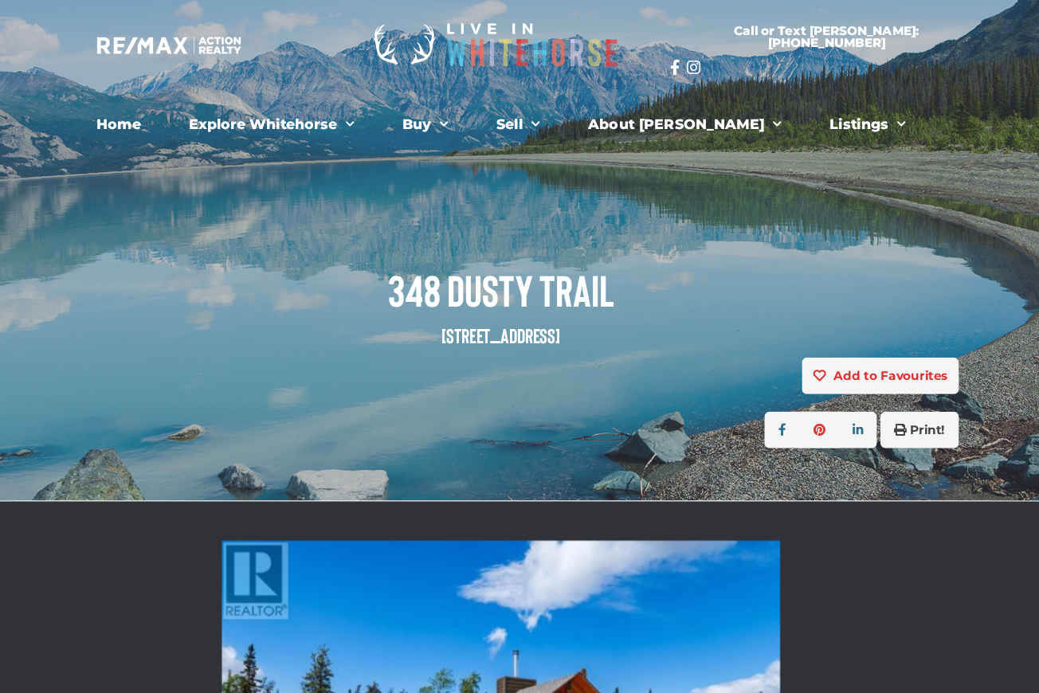
scroll to position [0, 62]
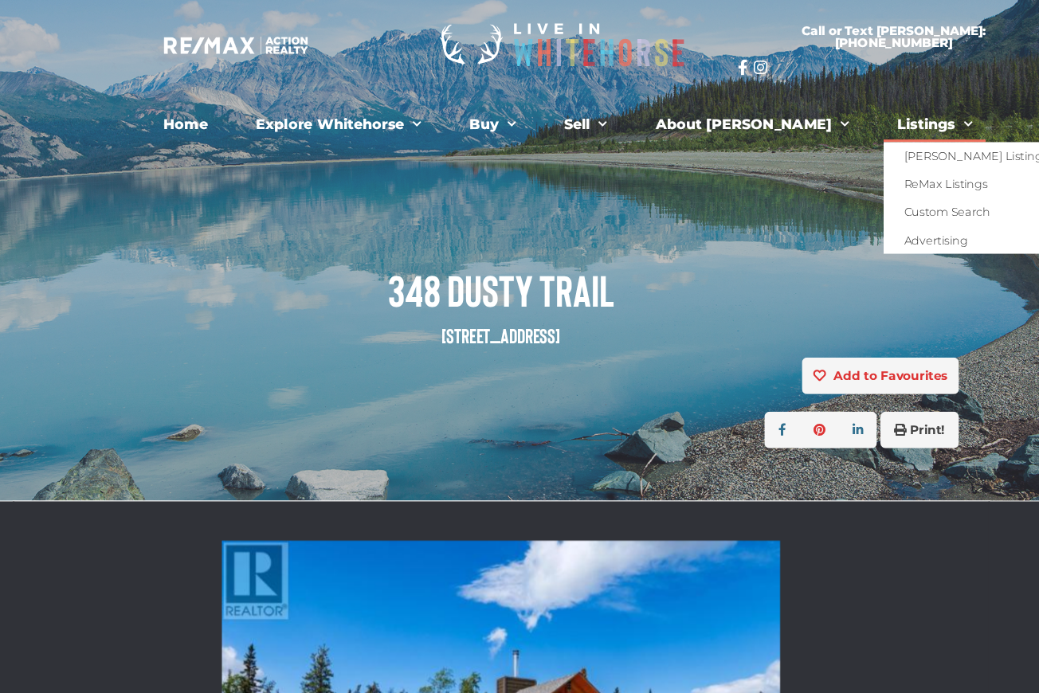
click at [812, 111] on link "Listings" at bounding box center [853, 114] width 93 height 32
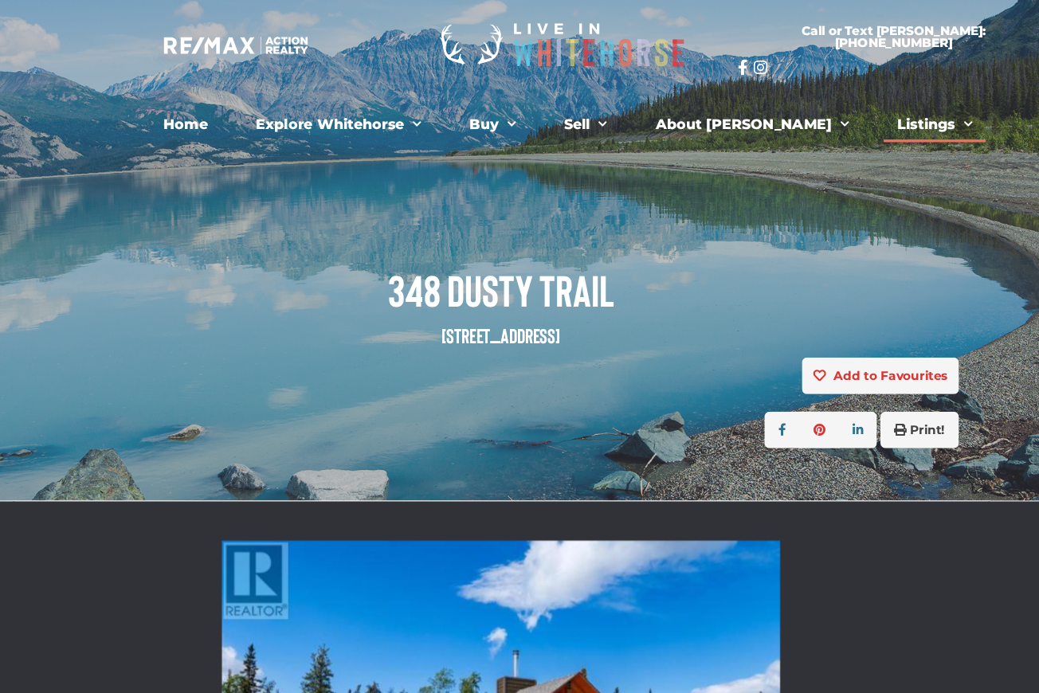
click at [872, 114] on span "Menu" at bounding box center [880, 113] width 16 height 25
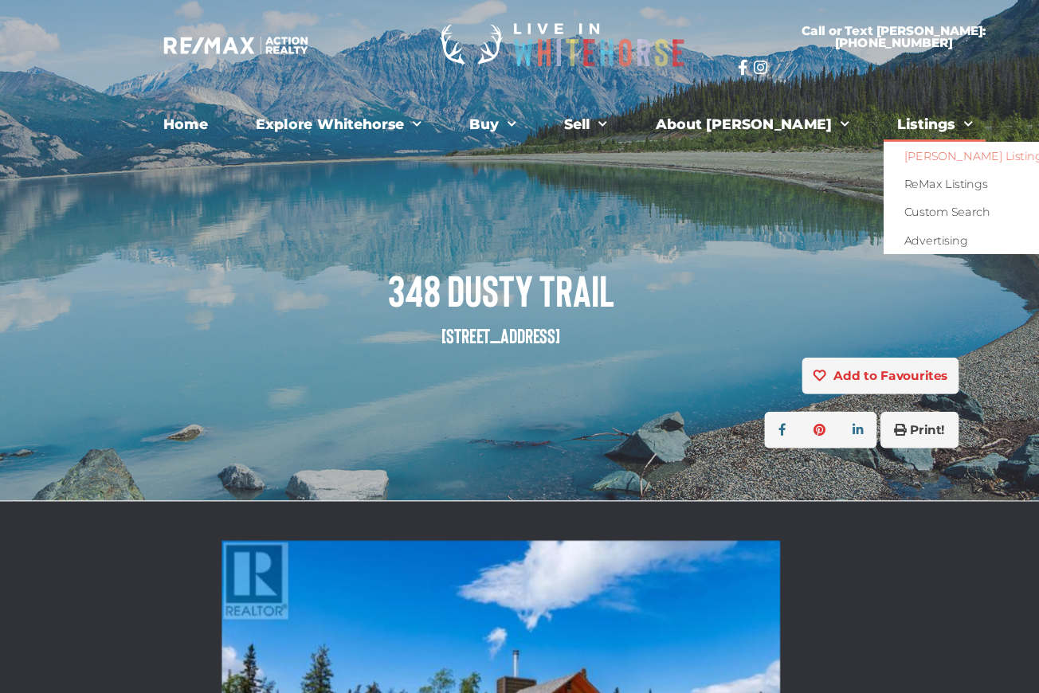
click at [824, 144] on link "[PERSON_NAME] Listings" at bounding box center [888, 142] width 162 height 25
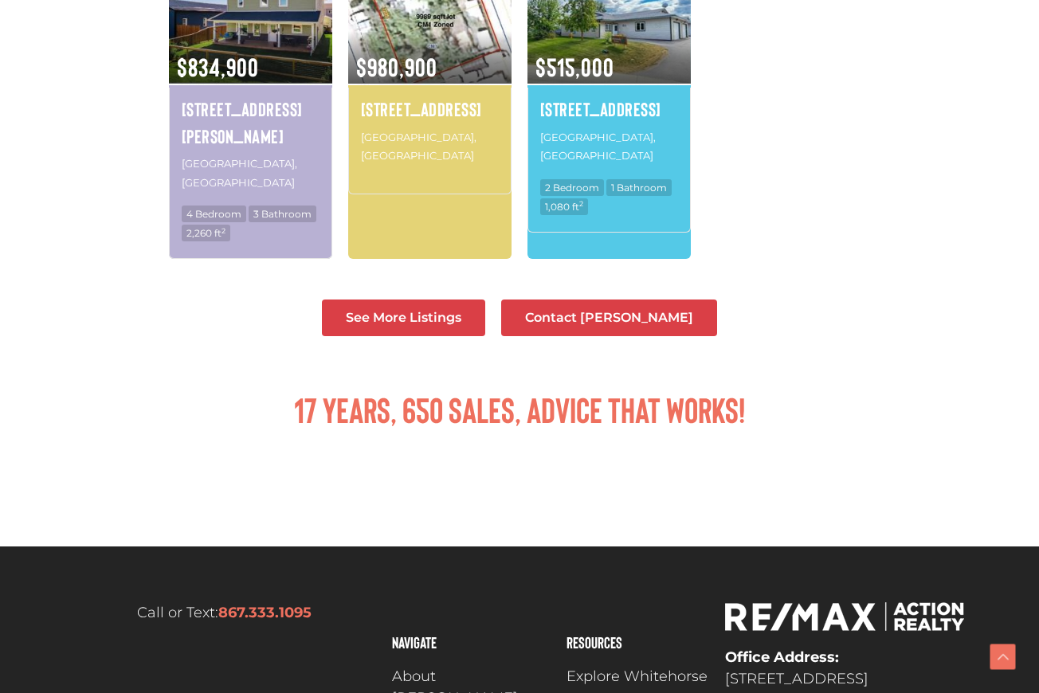
scroll to position [608, 0]
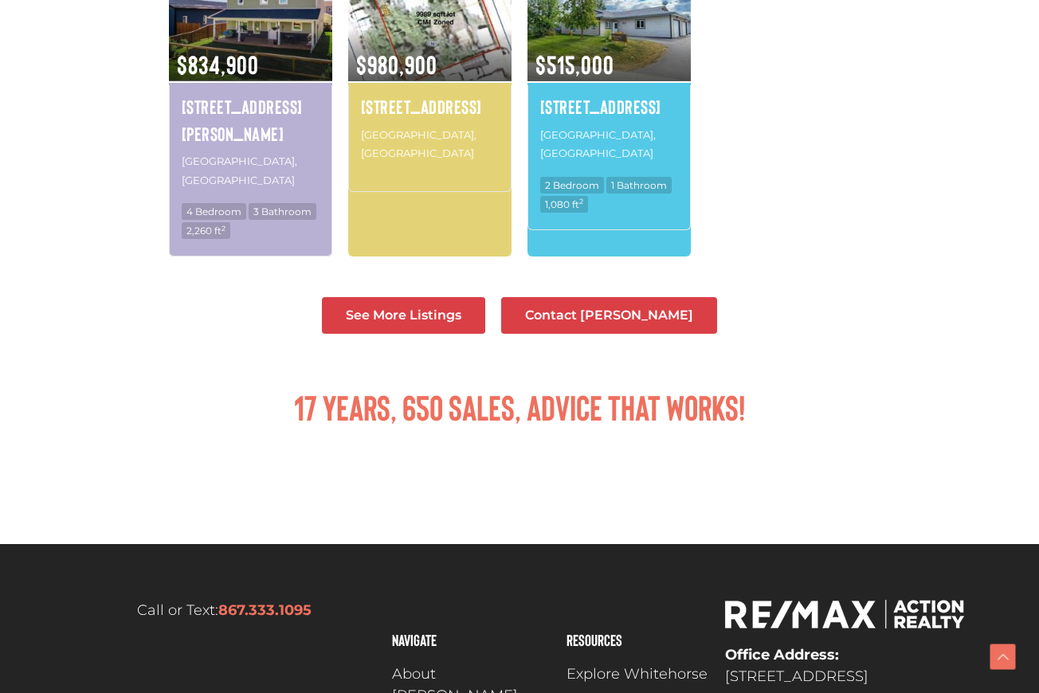
click at [412, 309] on span "See More Listings" at bounding box center [403, 315] width 115 height 13
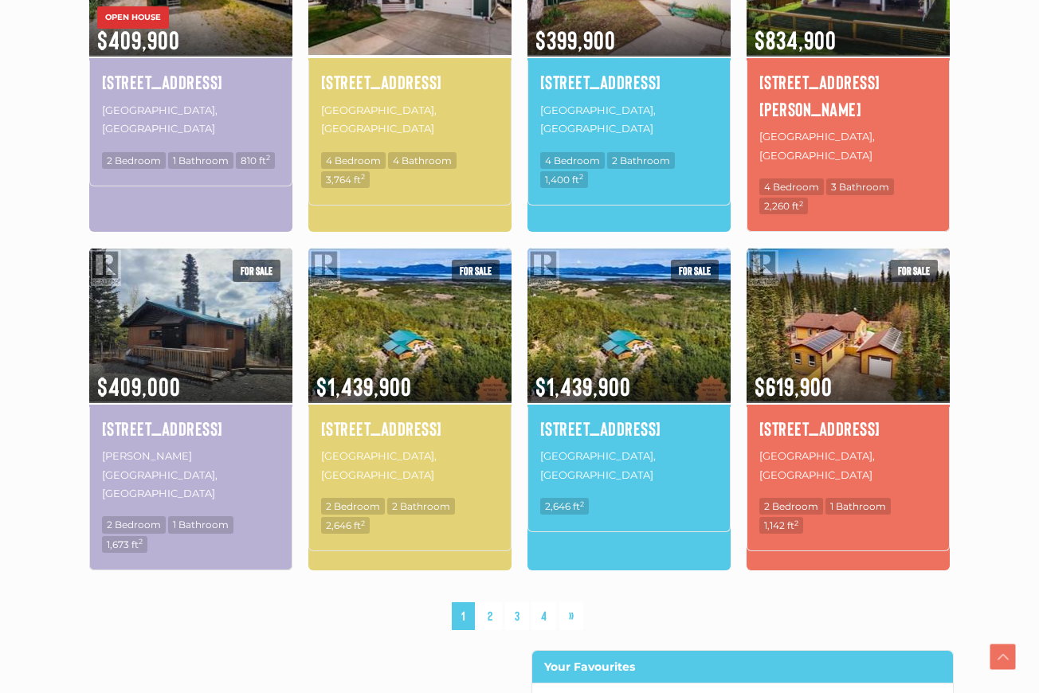
scroll to position [987, 0]
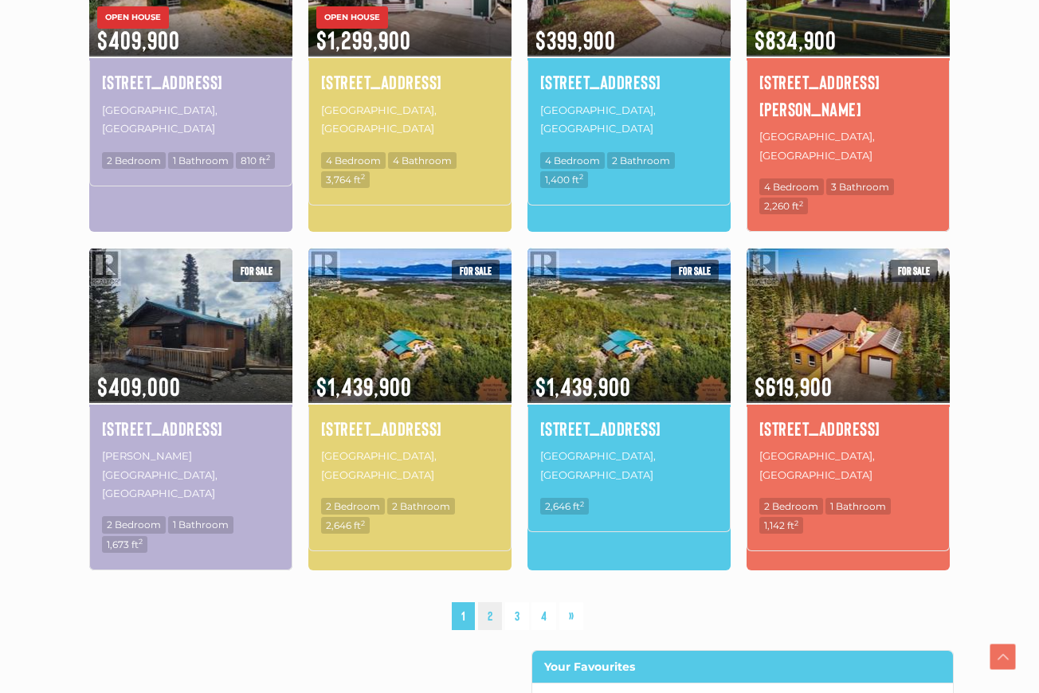
click at [485, 602] on link "2" at bounding box center [490, 616] width 24 height 28
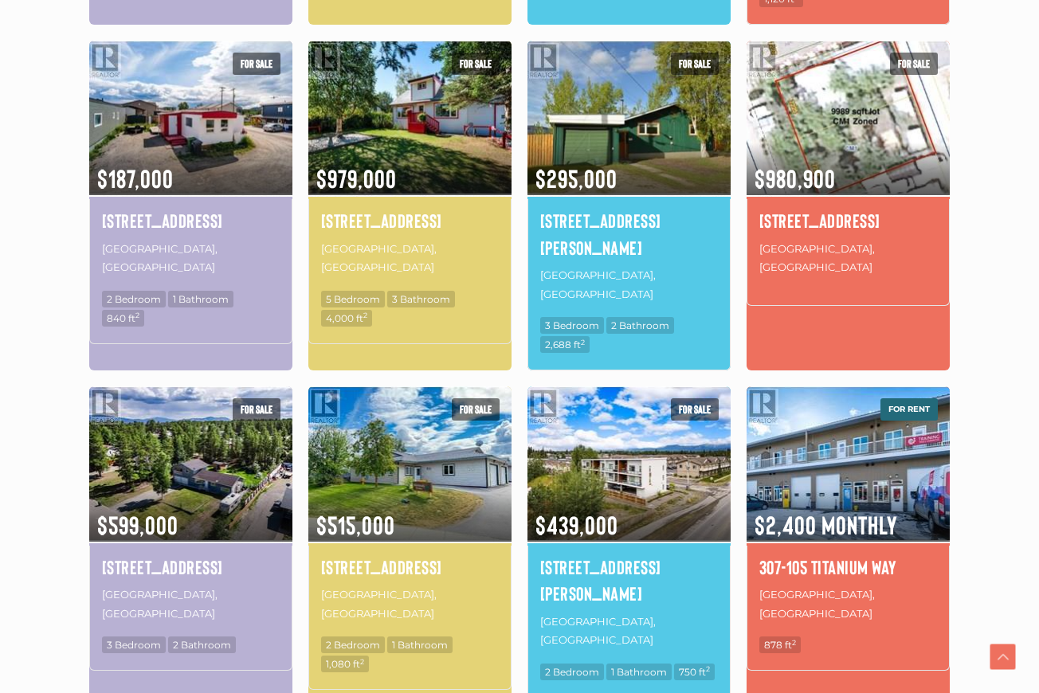
scroll to position [898, 0]
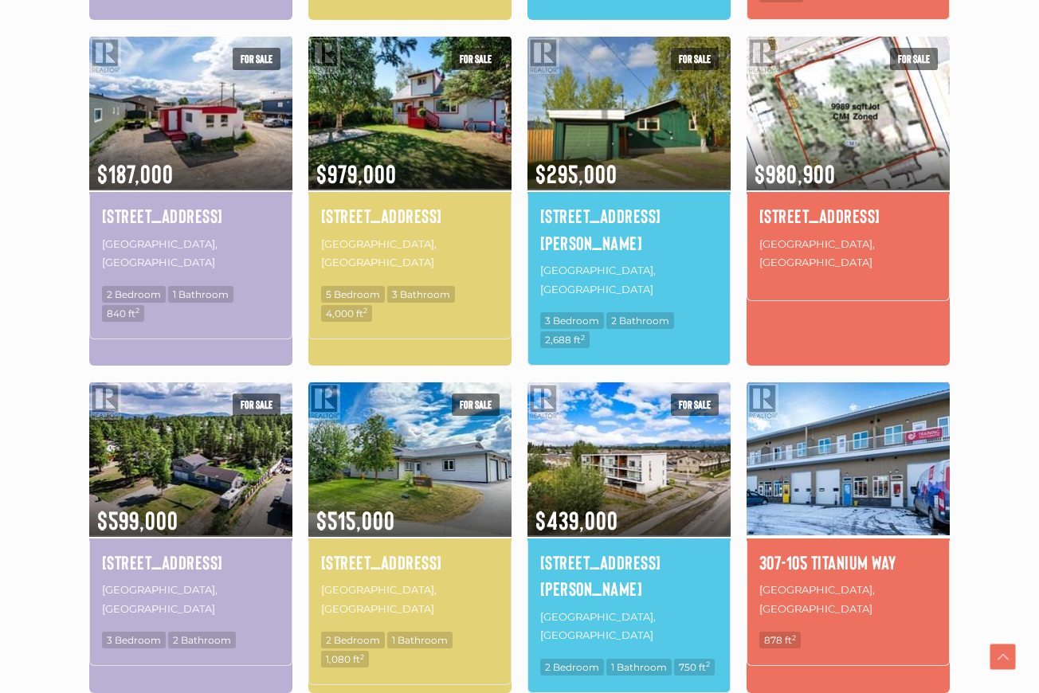
click at [836, 379] on img at bounding box center [847, 458] width 203 height 158
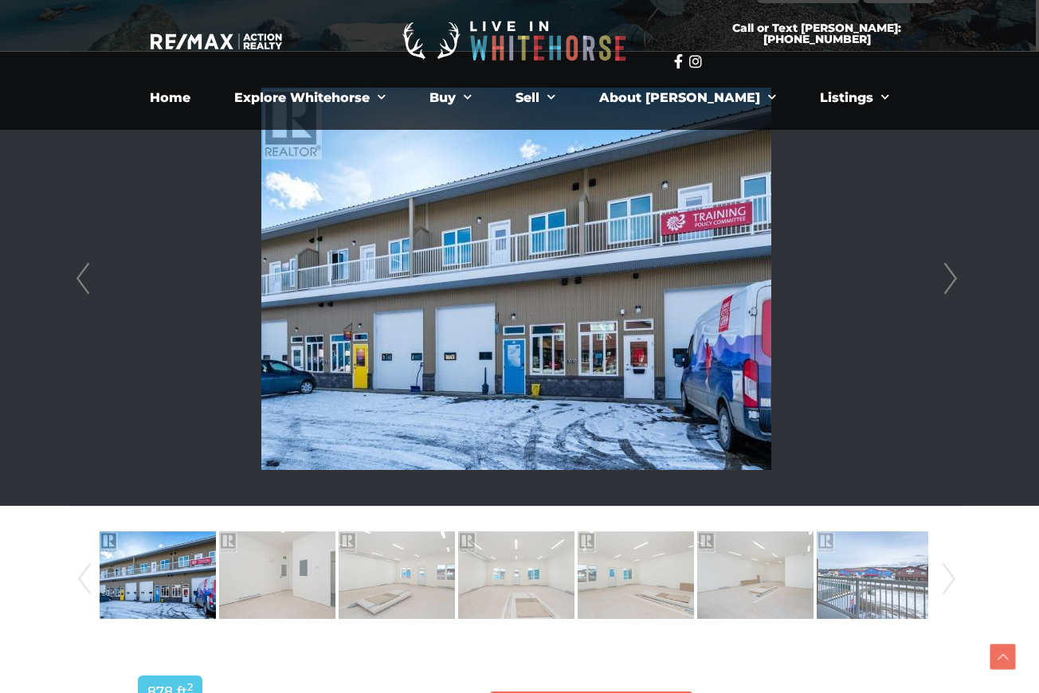
scroll to position [397, 3]
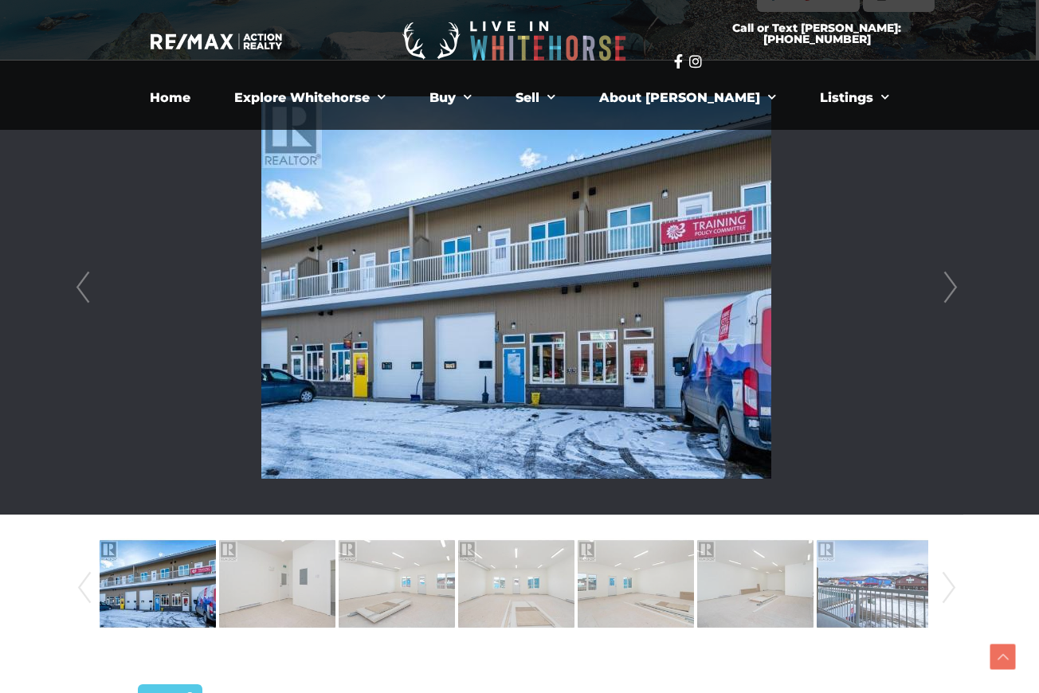
click at [957, 279] on link "Next" at bounding box center [950, 288] width 24 height 454
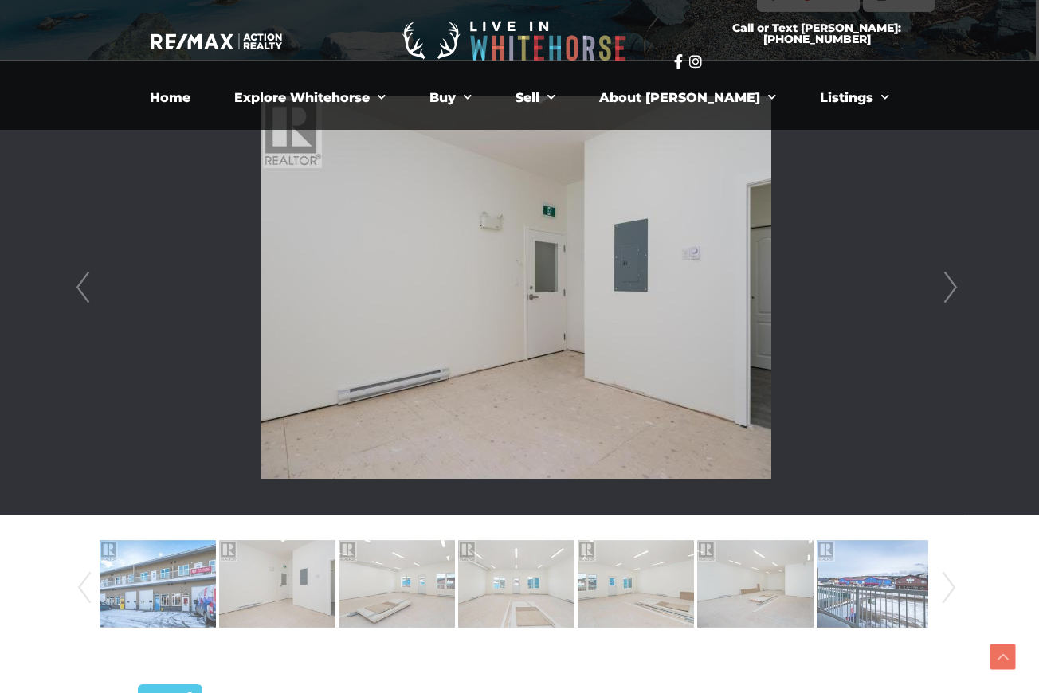
click at [957, 279] on link "Next" at bounding box center [950, 288] width 24 height 454
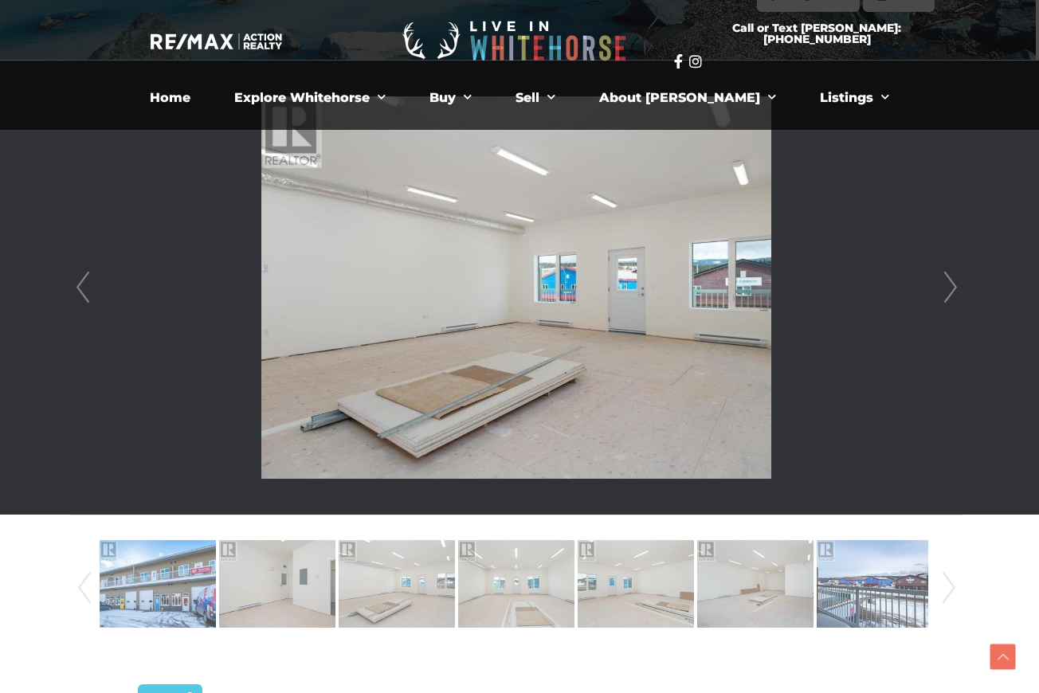
click at [957, 279] on link "Next" at bounding box center [950, 288] width 24 height 454
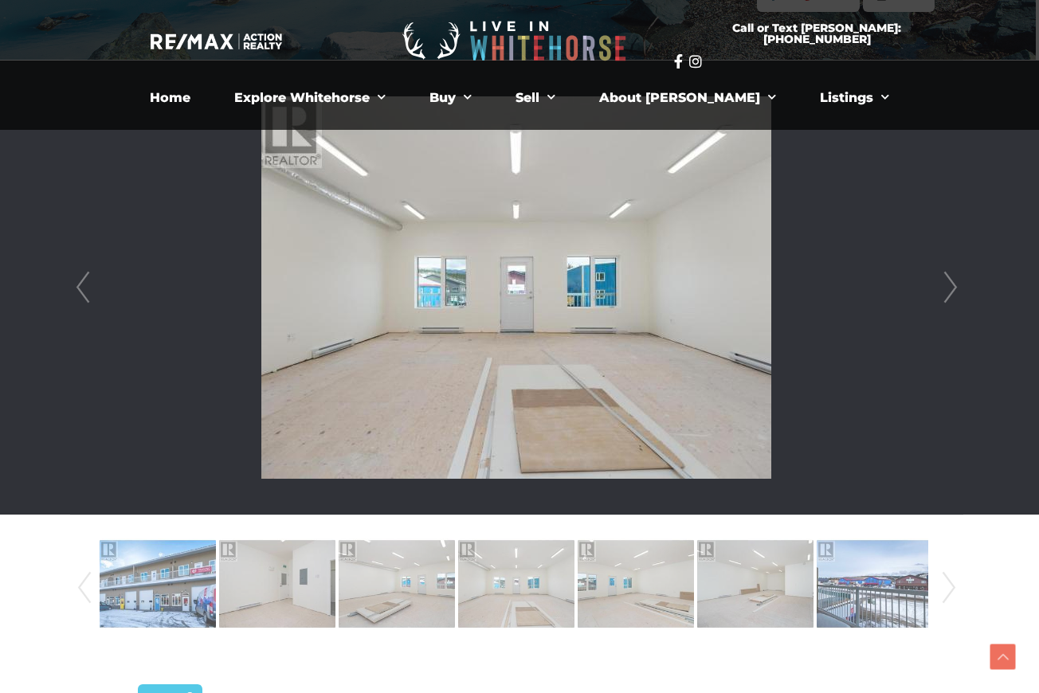
click at [957, 279] on link "Next" at bounding box center [950, 288] width 24 height 454
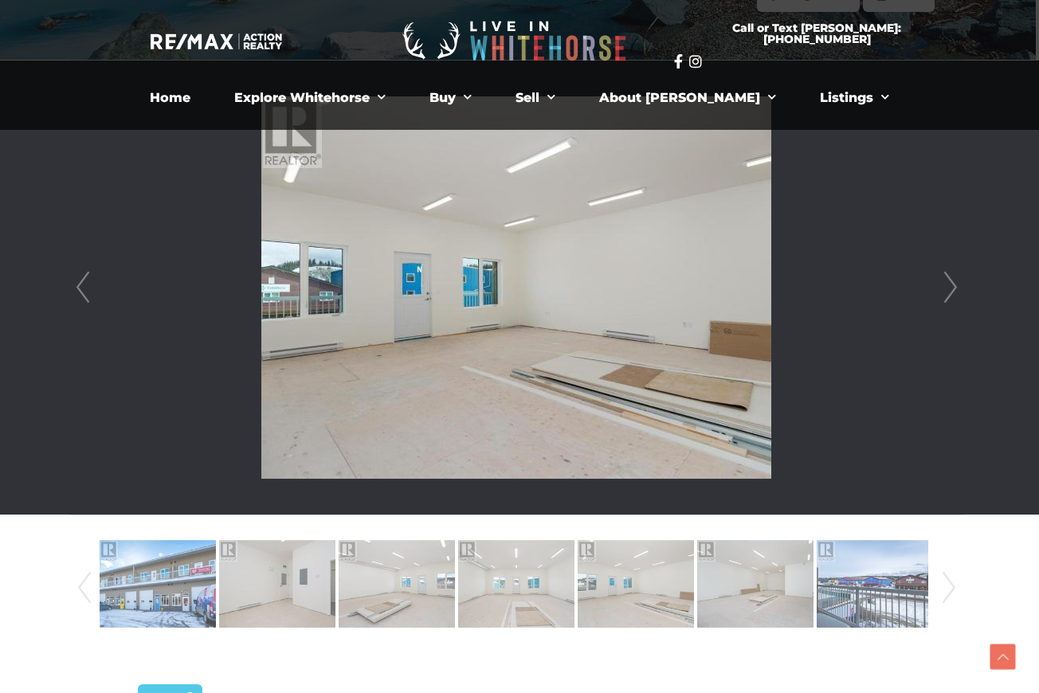
click at [957, 279] on link "Next" at bounding box center [950, 288] width 24 height 454
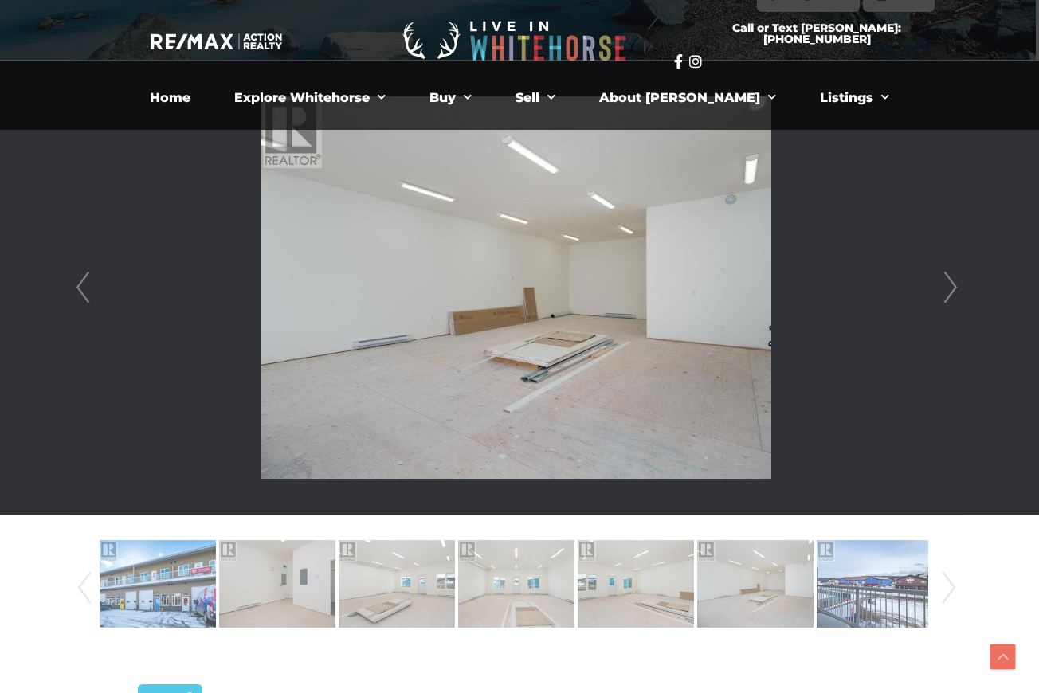
click at [957, 279] on link "Next" at bounding box center [950, 288] width 24 height 454
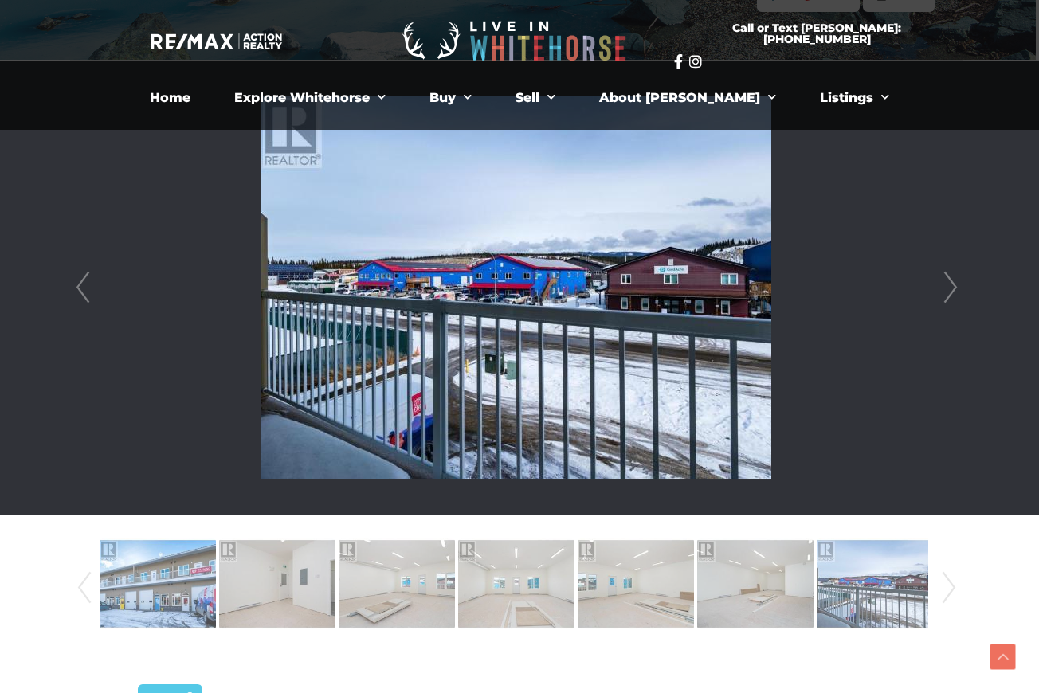
click at [957, 279] on link "Next" at bounding box center [950, 288] width 24 height 454
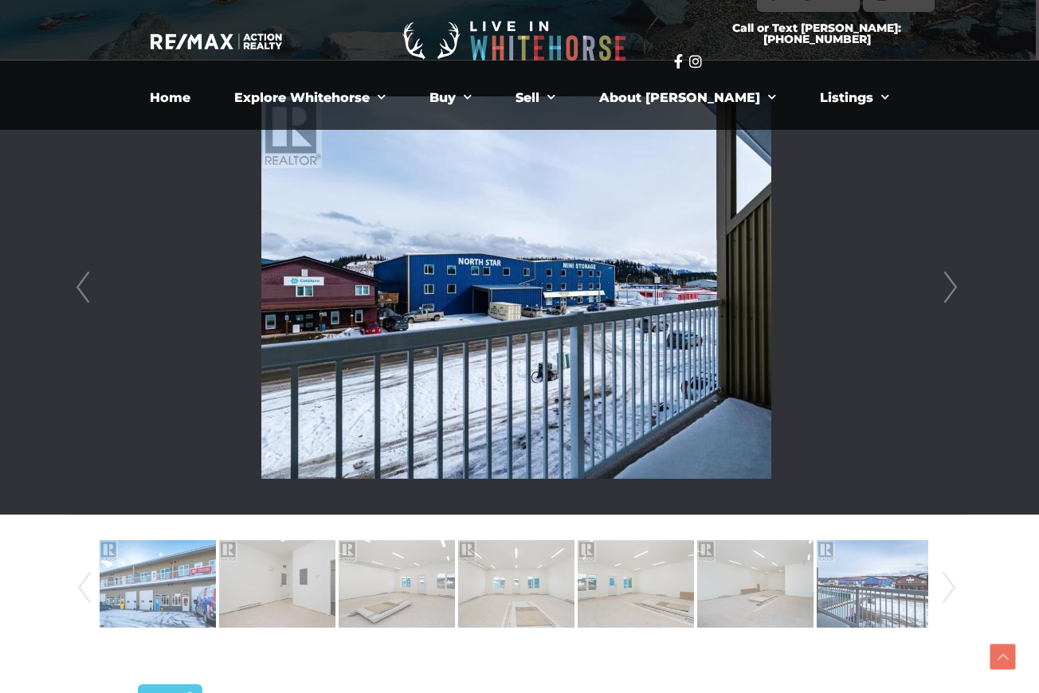
click at [957, 279] on link "Next" at bounding box center [950, 288] width 24 height 454
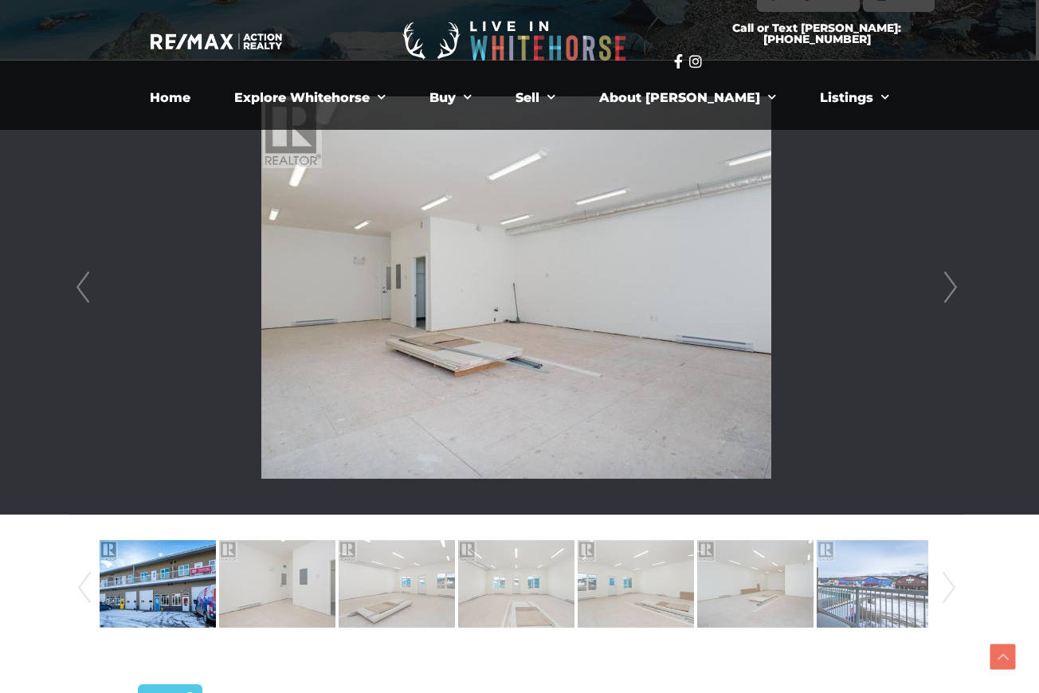
click at [957, 279] on link "Next" at bounding box center [950, 288] width 24 height 454
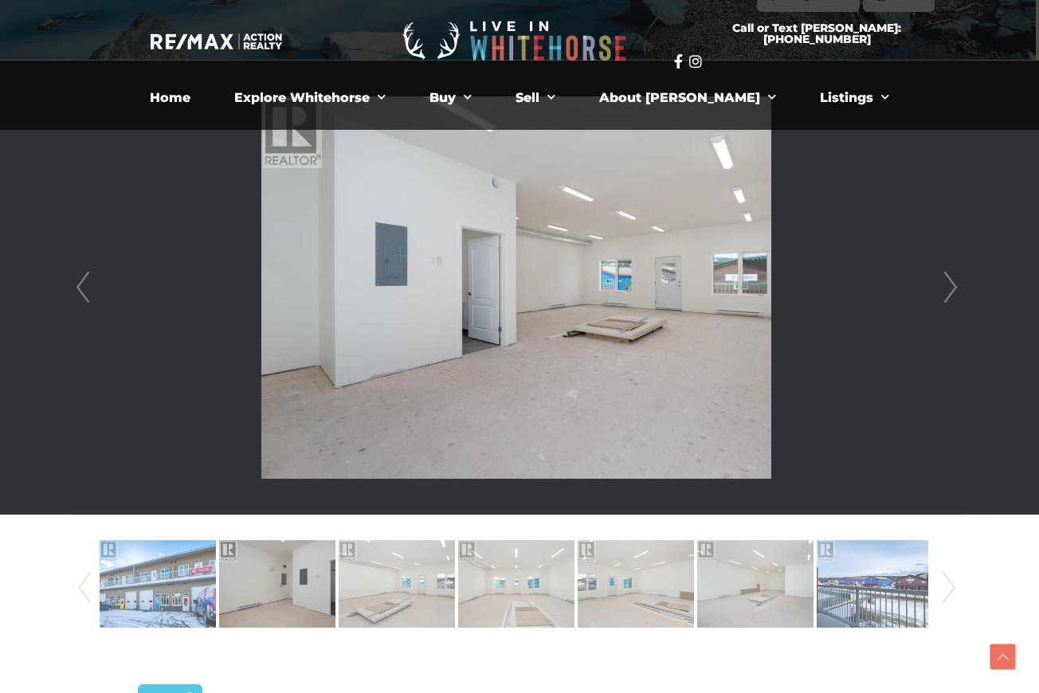
click at [957, 279] on link "Next" at bounding box center [950, 288] width 24 height 454
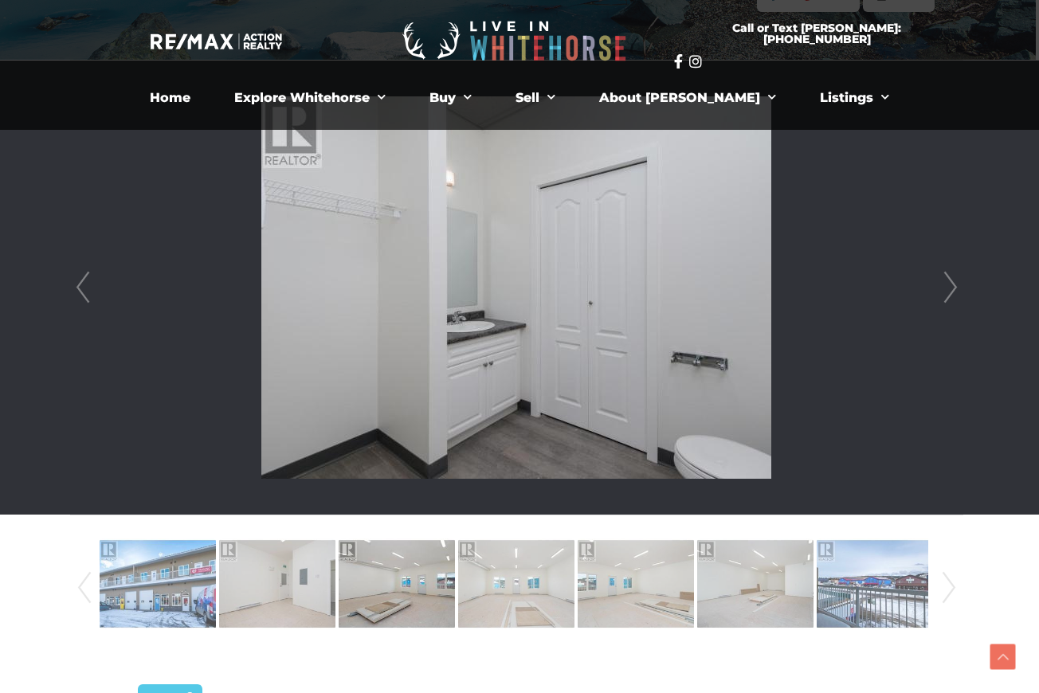
click at [957, 279] on link "Next" at bounding box center [950, 288] width 24 height 454
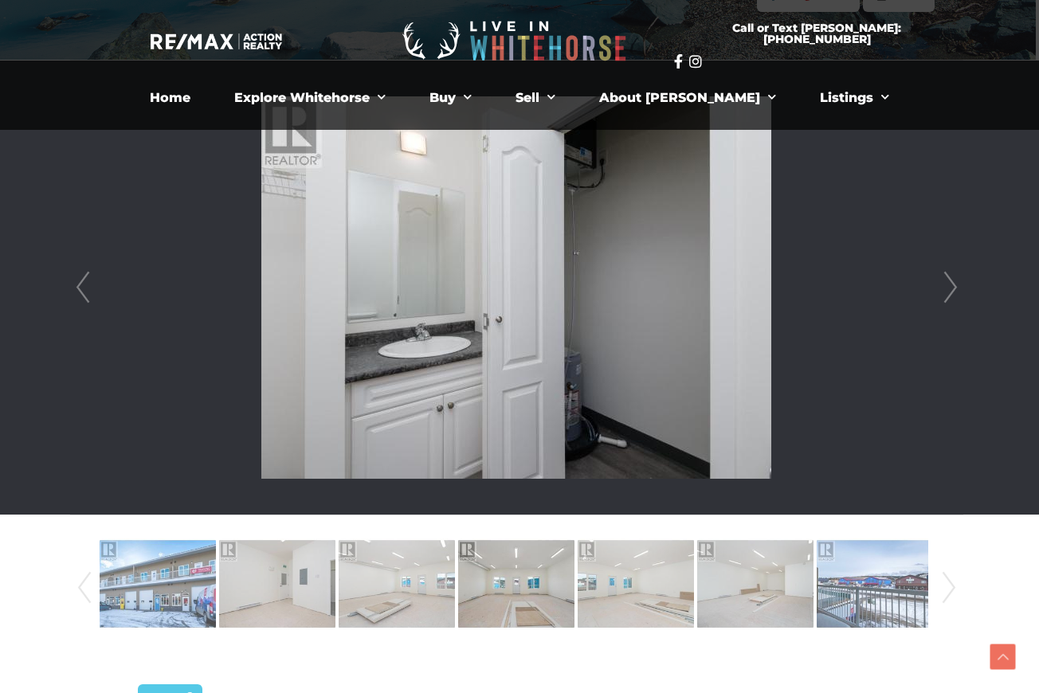
click at [957, 279] on link "Next" at bounding box center [950, 288] width 24 height 454
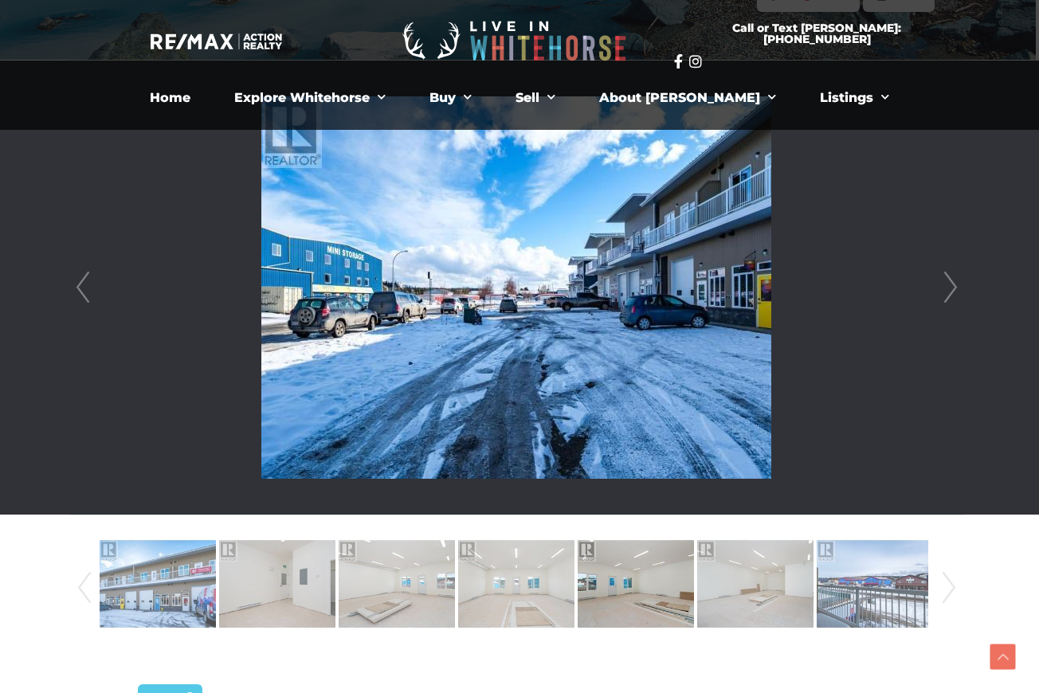
click at [957, 279] on link "Next" at bounding box center [950, 288] width 24 height 454
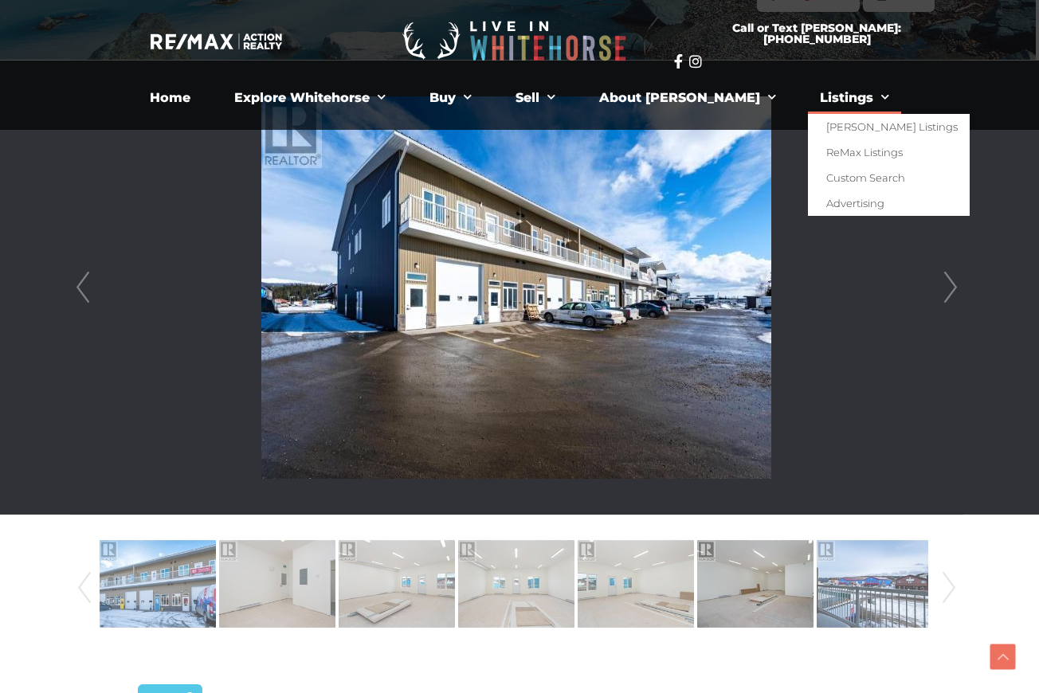
click at [808, 102] on link "Listings" at bounding box center [854, 98] width 93 height 32
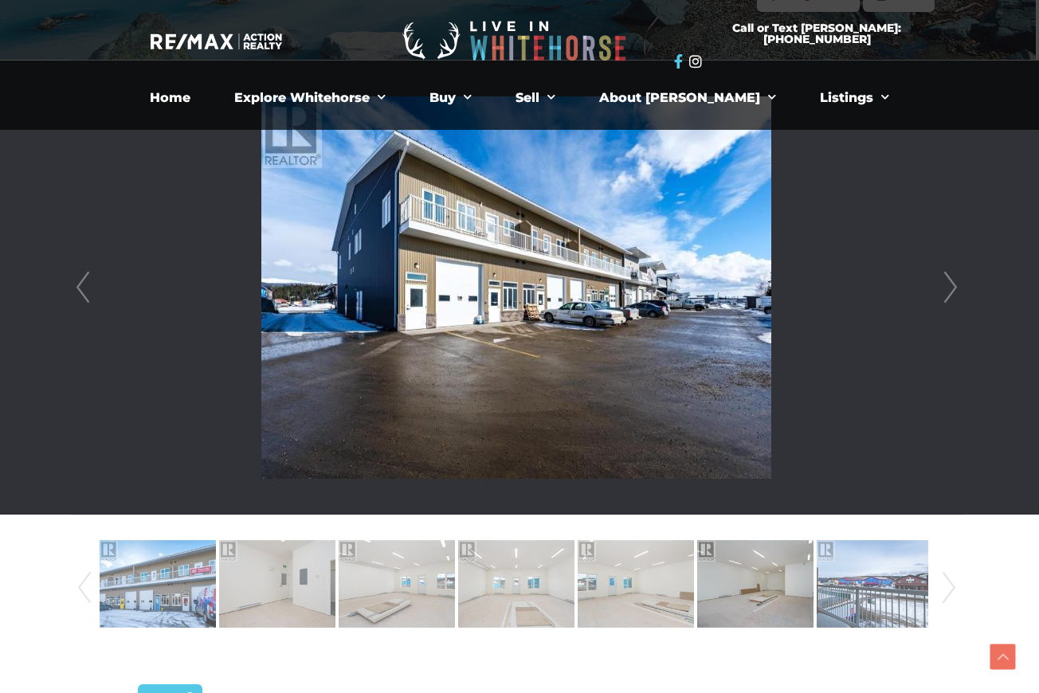
click at [683, 54] on icon at bounding box center [678, 61] width 9 height 14
